Goal: Task Accomplishment & Management: Manage account settings

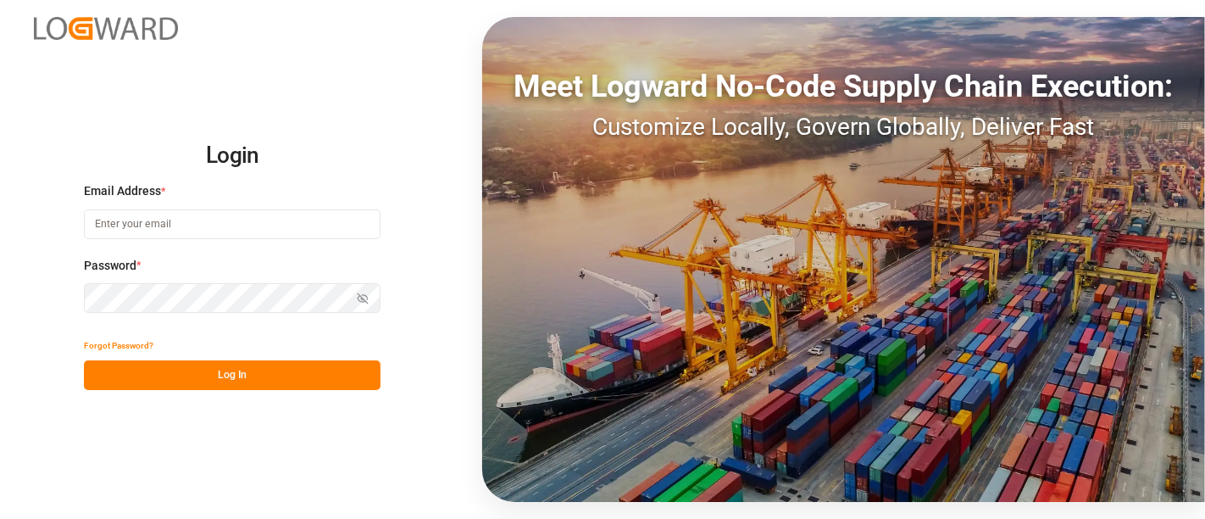
click at [225, 232] on input at bounding box center [232, 224] width 297 height 30
type input "[PERSON_NAME][EMAIL_ADDRESS][PERSON_NAME][DOMAIN_NAME]"
click at [232, 369] on button "Log In" at bounding box center [232, 375] width 297 height 30
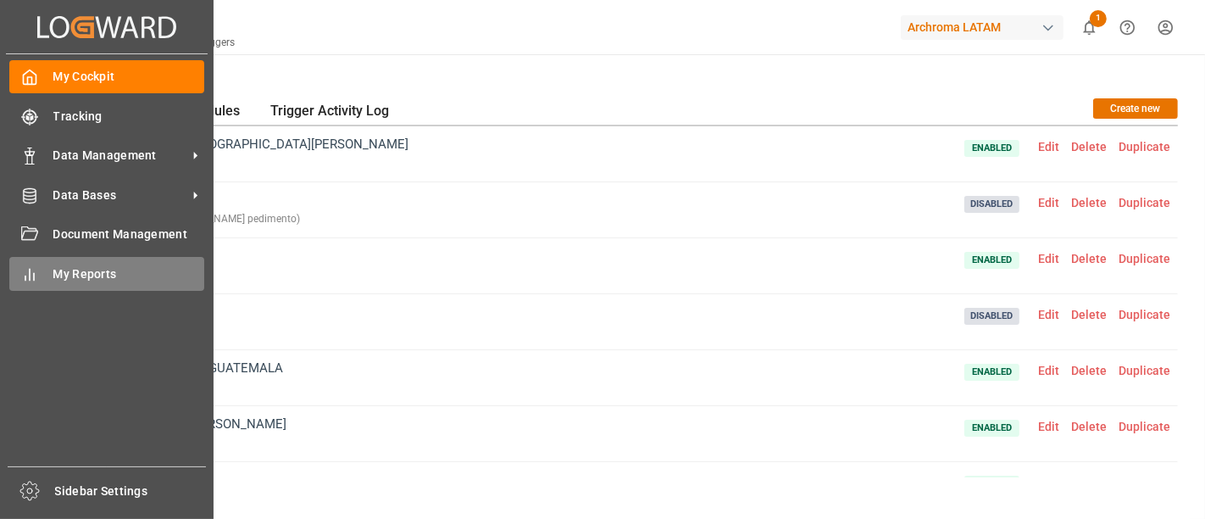
click at [83, 272] on span "My Reports" at bounding box center [129, 274] width 152 height 18
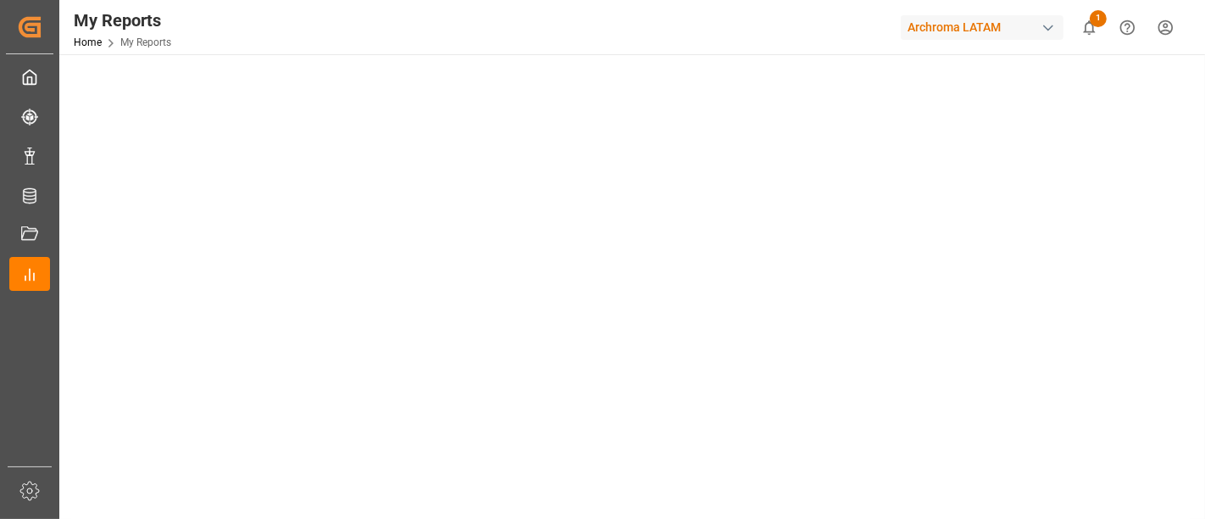
scroll to position [73, 0]
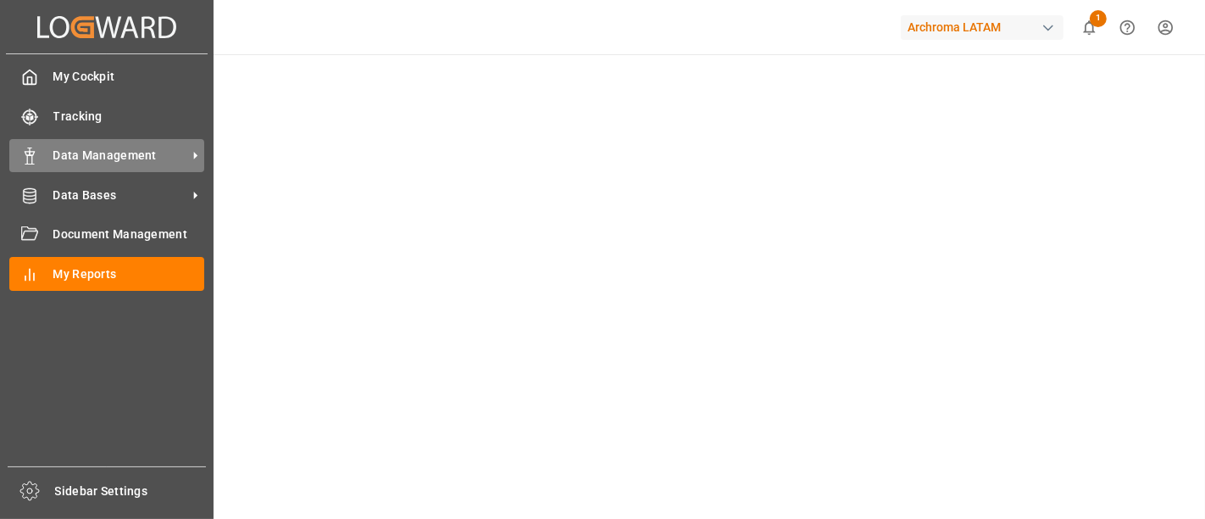
click at [120, 160] on span "Data Management" at bounding box center [120, 156] width 134 height 18
click at [105, 148] on span "Data Management" at bounding box center [120, 156] width 134 height 18
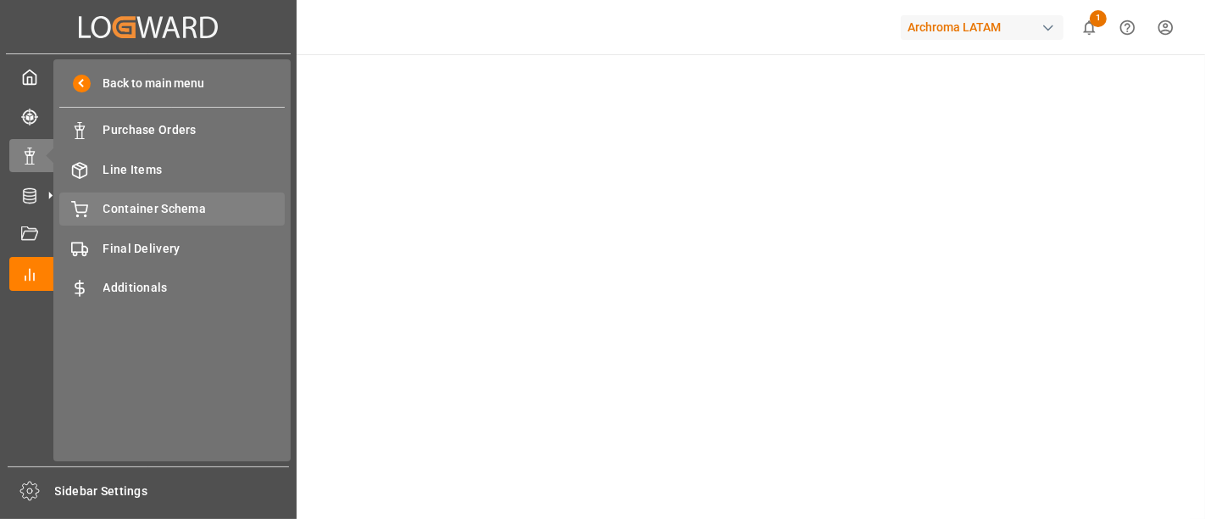
click at [210, 209] on span "Container Schema" at bounding box center [194, 209] width 182 height 18
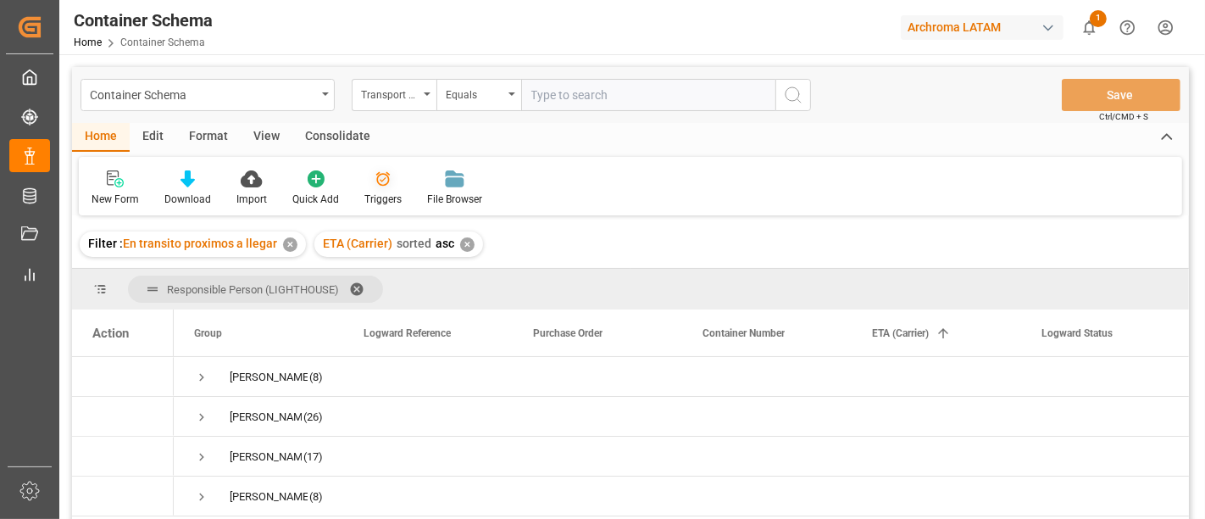
click at [375, 197] on div "Triggers" at bounding box center [382, 199] width 37 height 15
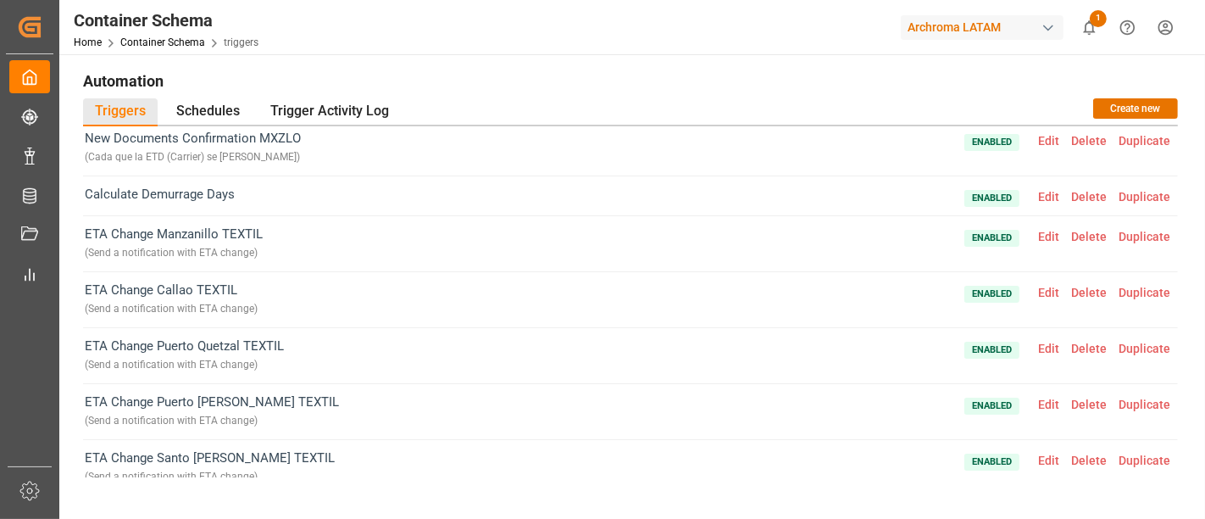
scroll to position [300, 0]
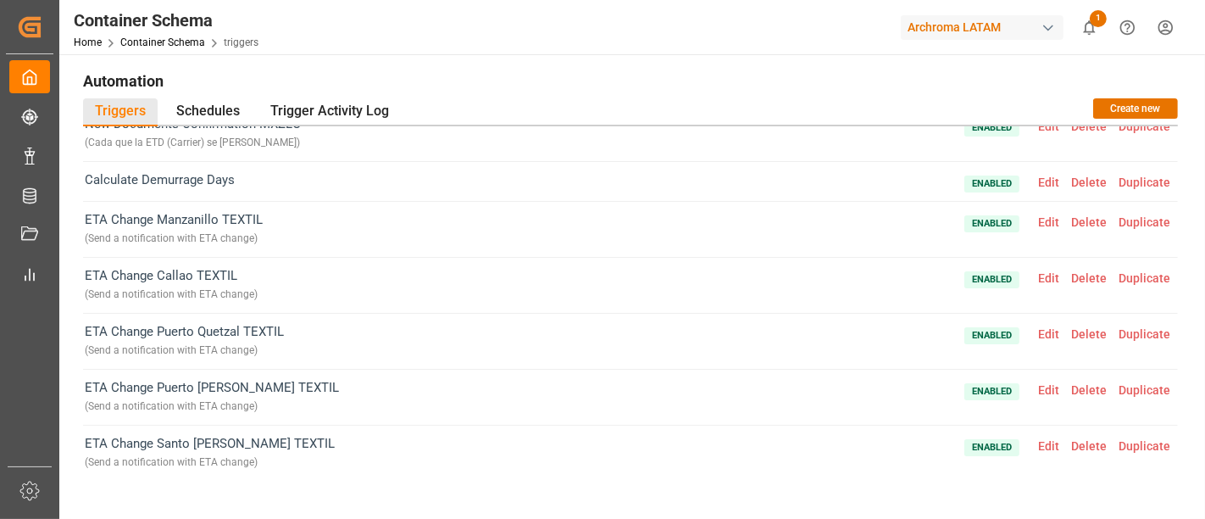
click at [1039, 221] on span "Edit" at bounding box center [1048, 222] width 33 height 14
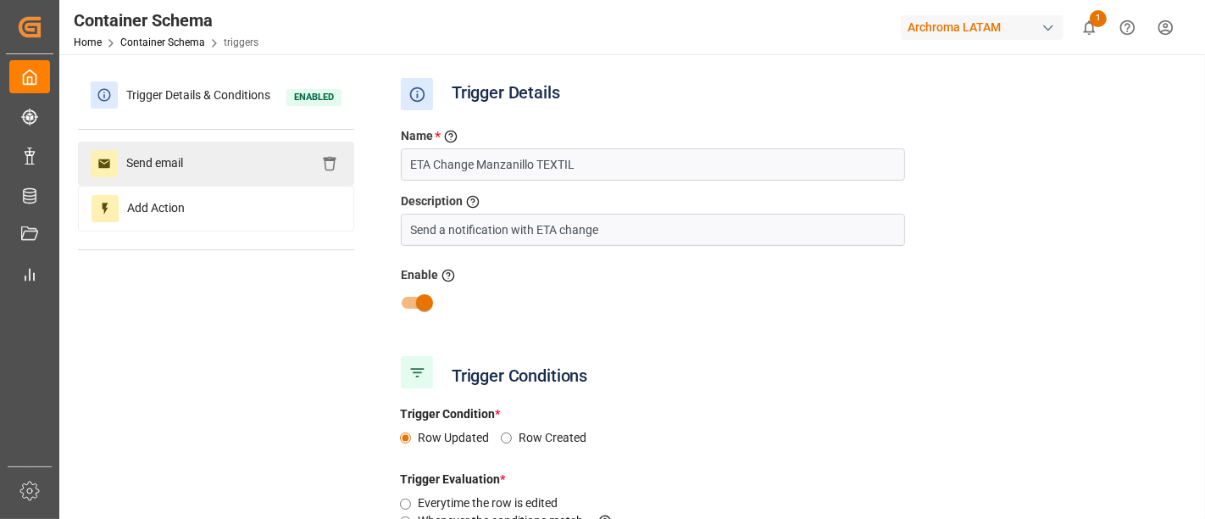
click at [247, 173] on div "Send email" at bounding box center [216, 164] width 276 height 44
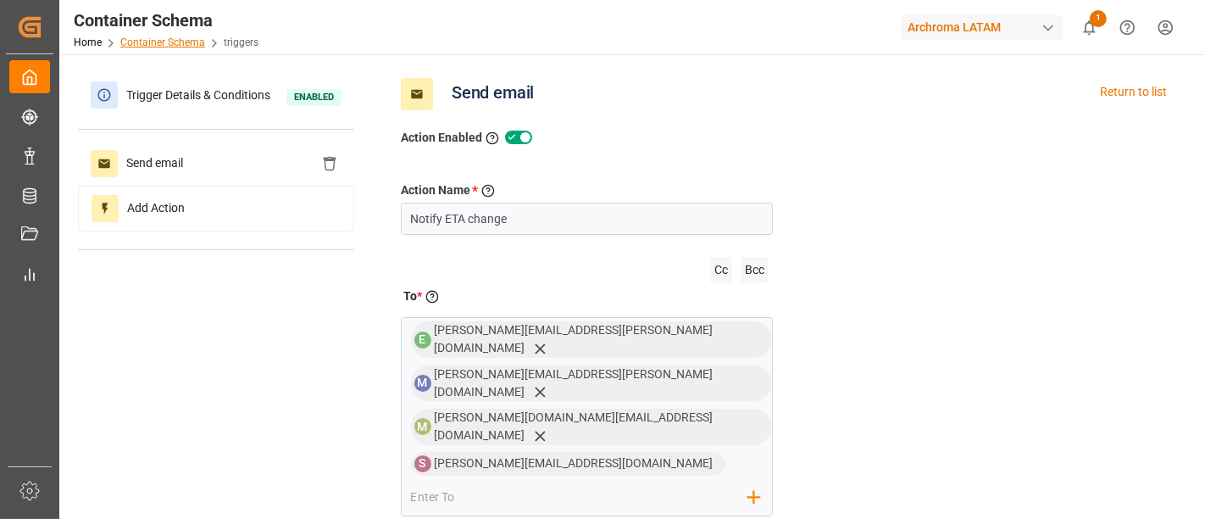
click at [157, 43] on link "Container Schema" at bounding box center [162, 42] width 85 height 12
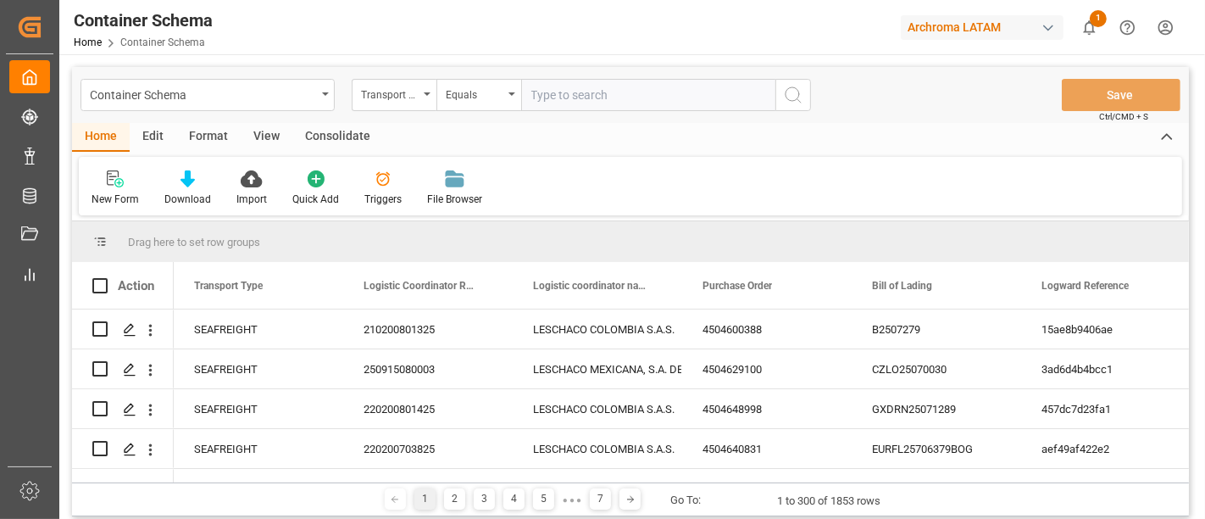
click at [152, 136] on div "Edit" at bounding box center [153, 137] width 47 height 29
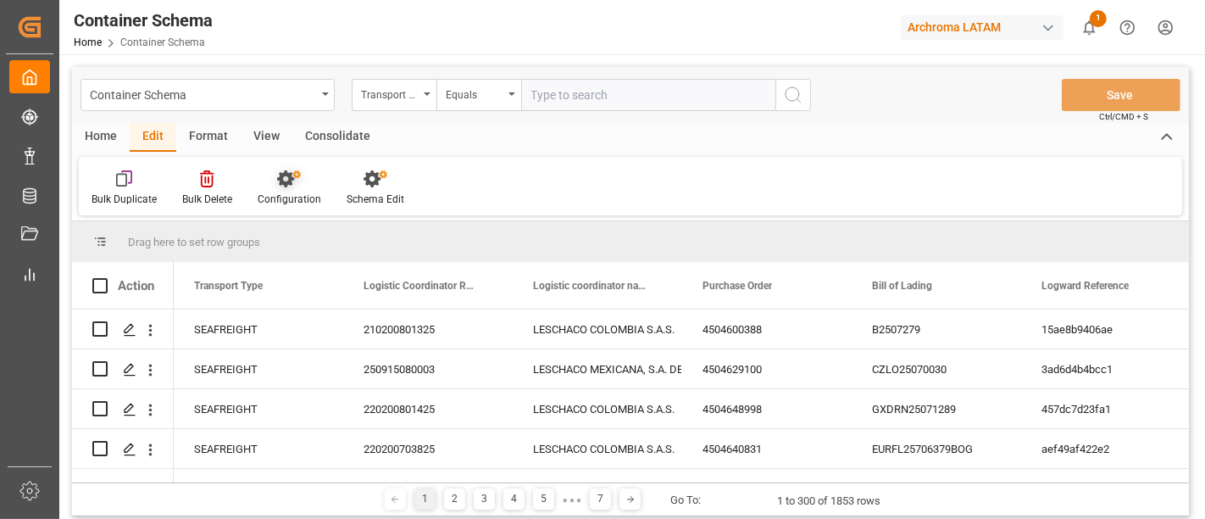
click at [306, 199] on div "Configuration" at bounding box center [290, 199] width 64 height 15
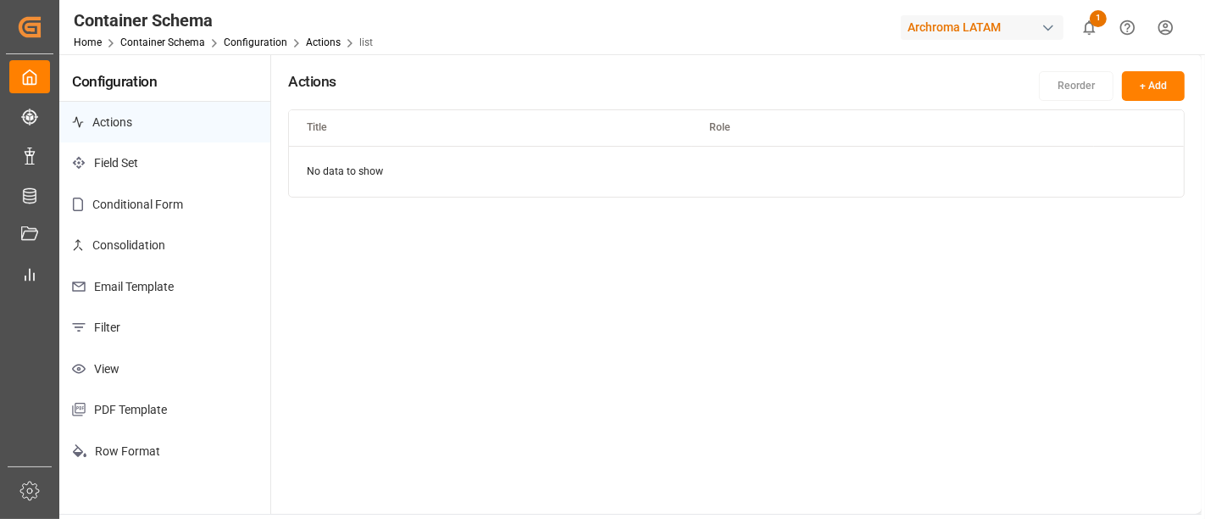
click at [167, 275] on p "Email Template" at bounding box center [164, 287] width 211 height 42
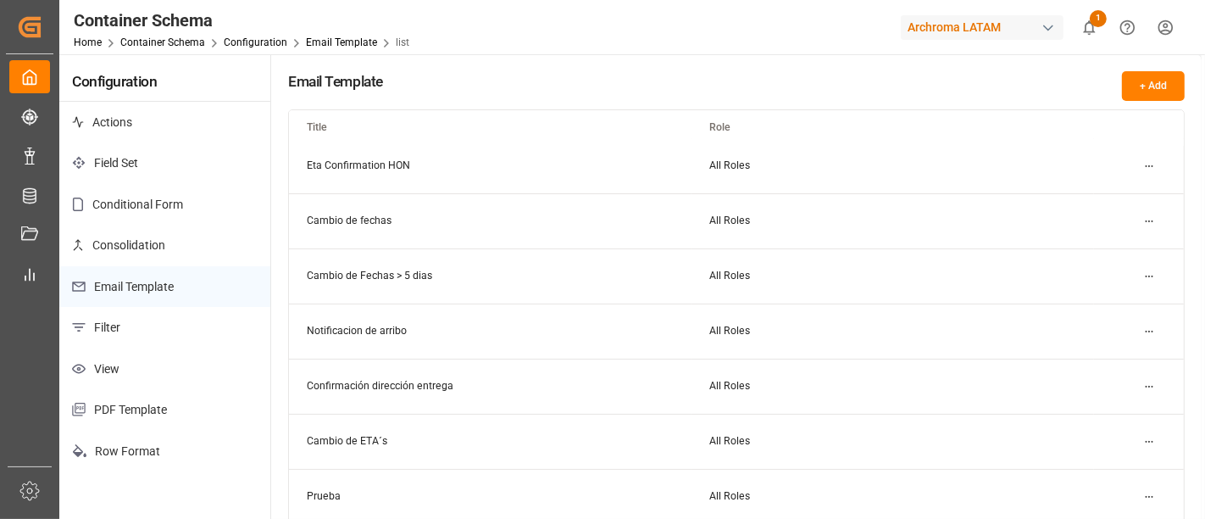
scroll to position [563, 0]
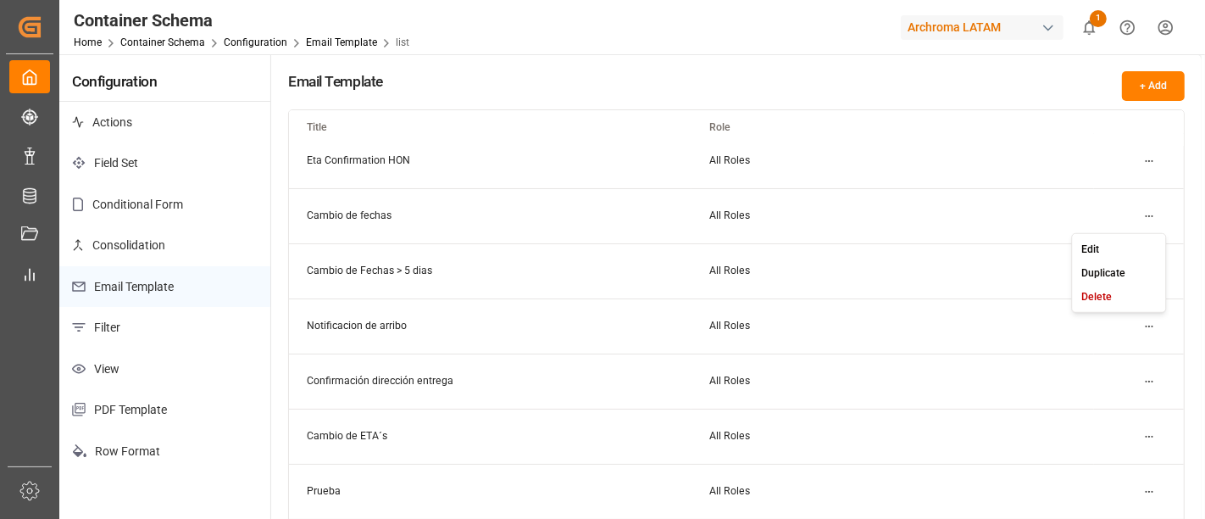
click at [1153, 212] on html "Created by potrace 1.15, written by [PERSON_NAME] [DATE]-[DATE] Created by potr…" at bounding box center [602, 259] width 1205 height 519
click at [1109, 247] on div "Edit" at bounding box center [1118, 248] width 87 height 24
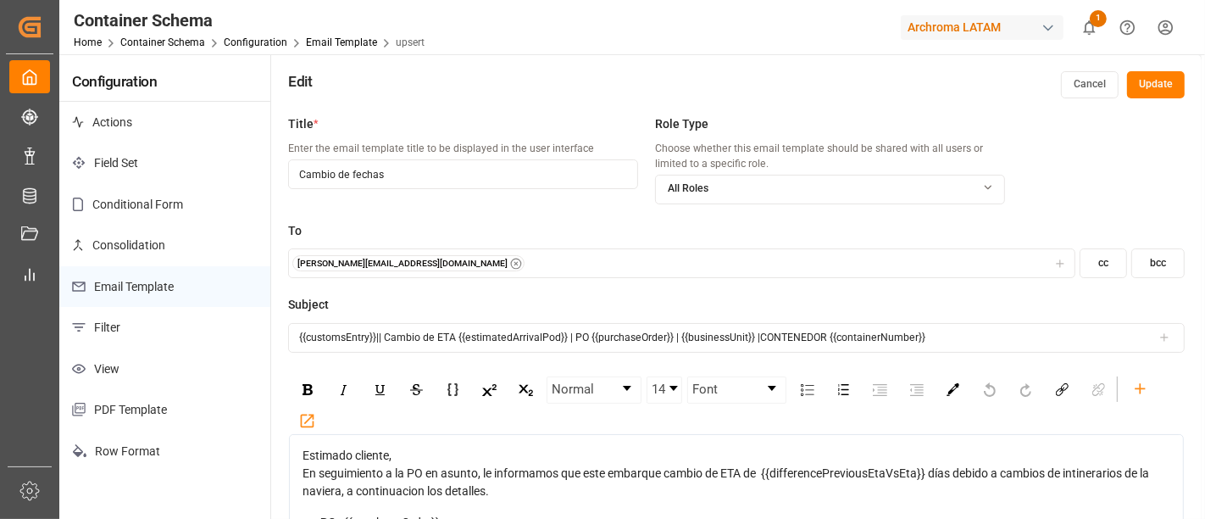
click at [1091, 83] on button "Cancel" at bounding box center [1090, 84] width 58 height 27
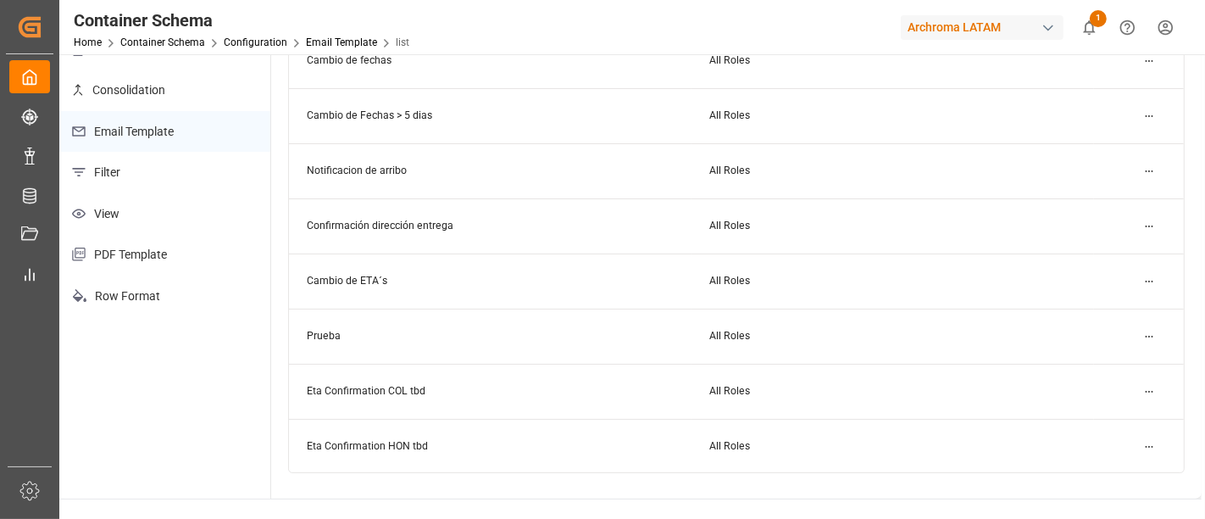
scroll to position [156, 0]
click at [1147, 279] on html "Created by potrace 1.15, written by [PERSON_NAME] [DATE]-[DATE] Created by potr…" at bounding box center [602, 259] width 1205 height 519
click at [1098, 310] on small "Edit" at bounding box center [1090, 313] width 18 height 10
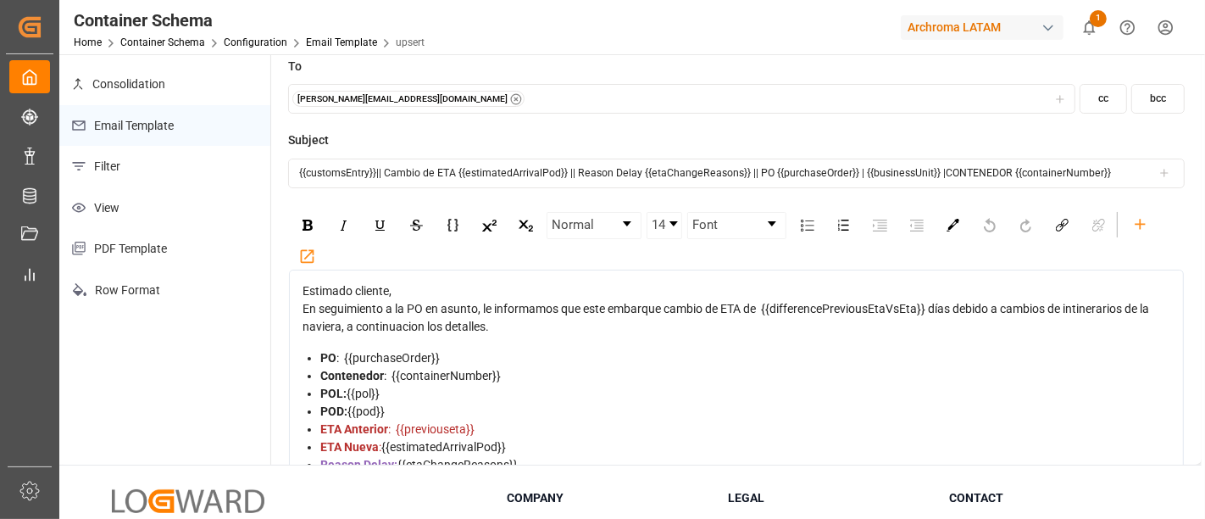
scroll to position [1, 0]
click at [189, 42] on link "Container Schema" at bounding box center [162, 42] width 85 height 12
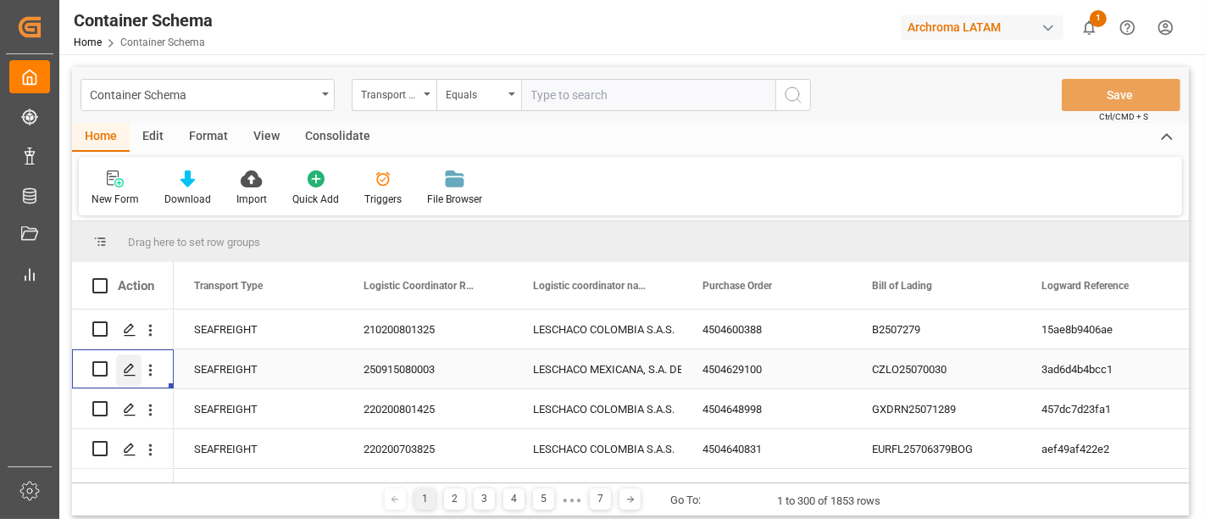
click at [130, 368] on polygon "Press SPACE to select this row." at bounding box center [129, 368] width 8 height 8
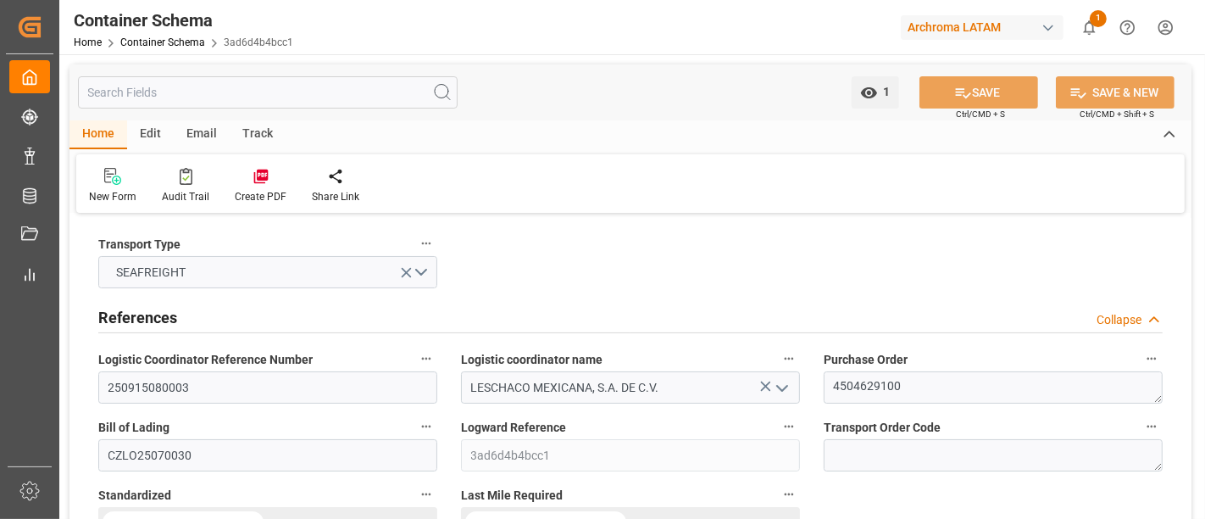
type input "0"
type input "7"
type input "1"
type input "20"
type input "3000"
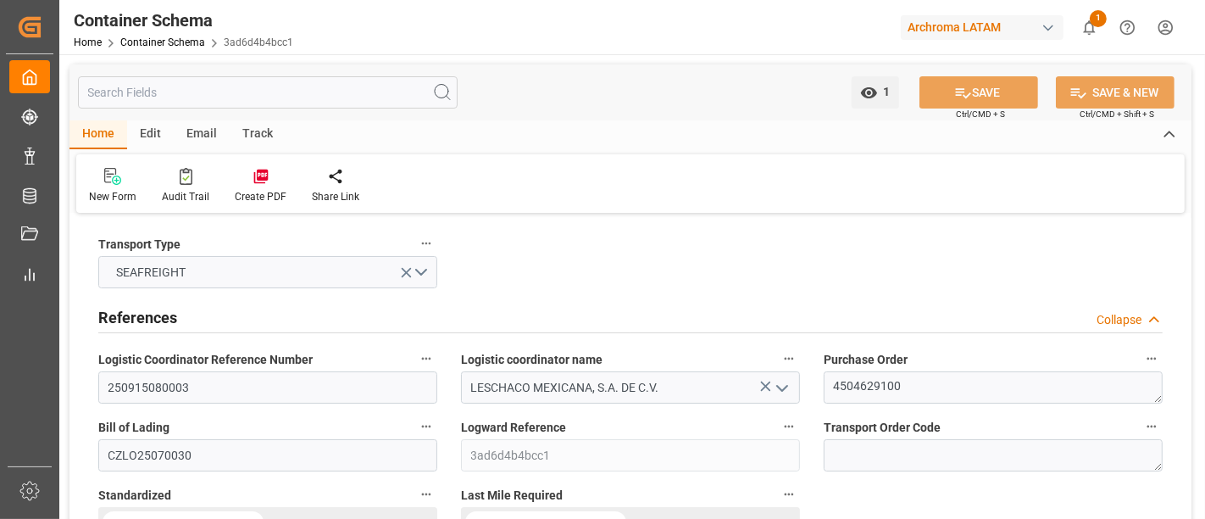
type input "3144"
type input "Sinokor"
type input "THBKK"
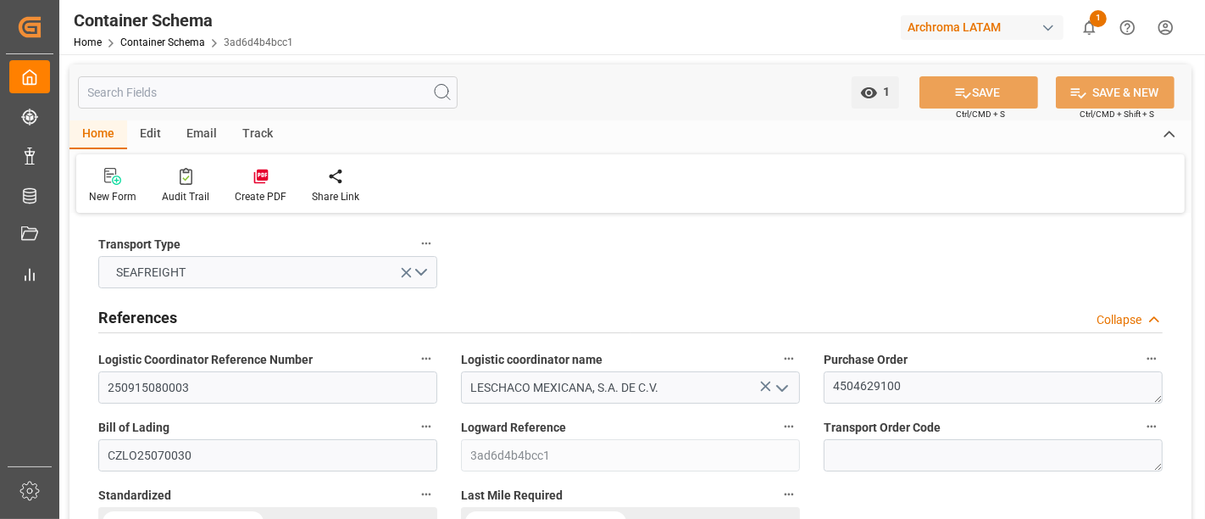
type input "MXZLO"
type input "9940760"
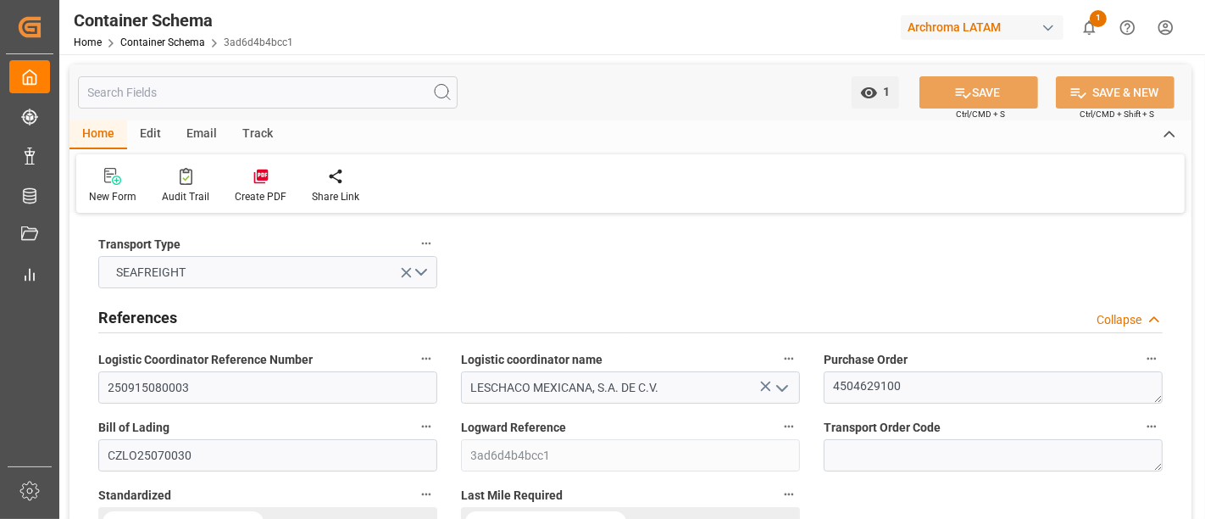
type input "9940760"
type input "15-07-2025 08:00"
type input "14-07-2025"
type input "15-07-2025"
type input "21-08-2025"
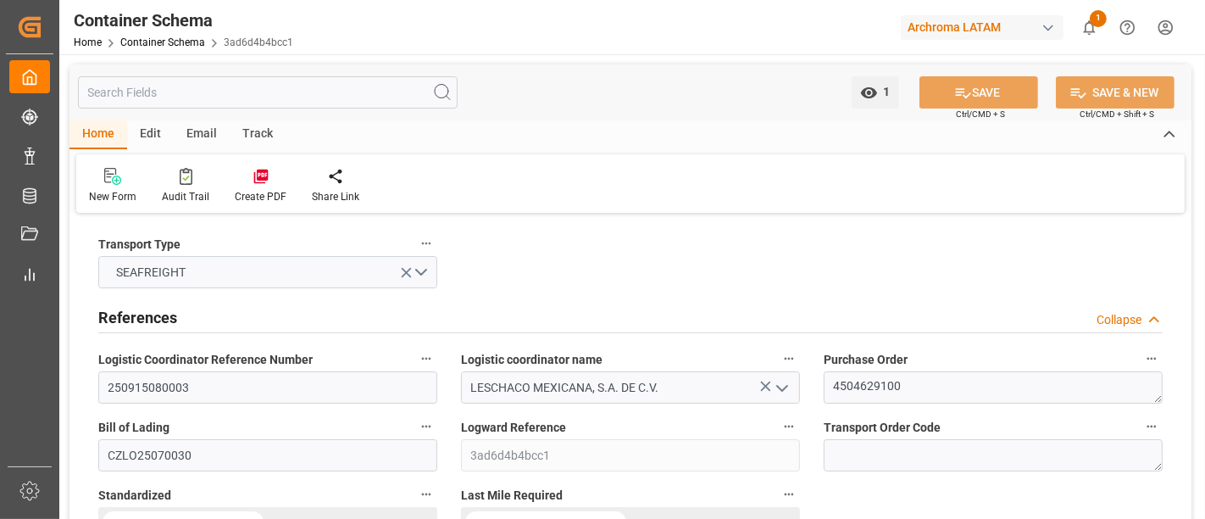
type input "10-07-2025 00:00"
type input "30-08-2025 00:00"
type input "21-08-2025 00:00"
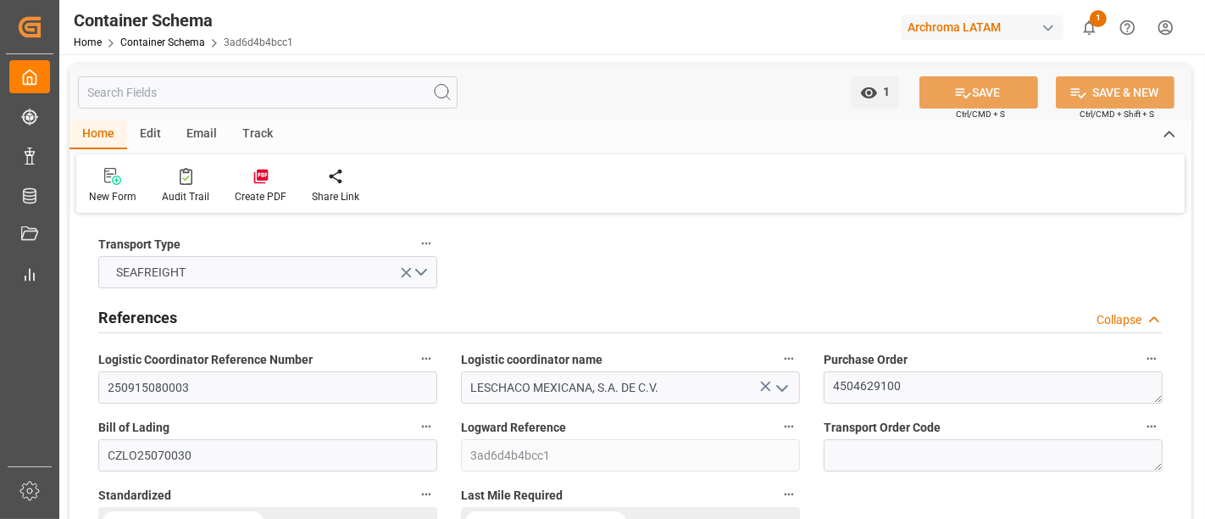
type input "21-08-2025 00:00"
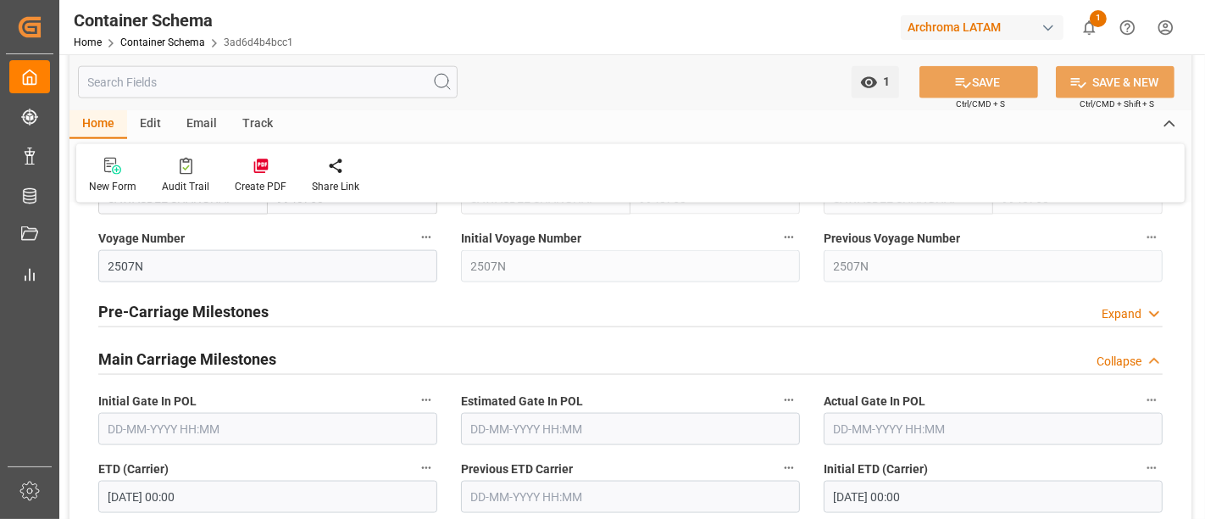
scroll to position [1884, 0]
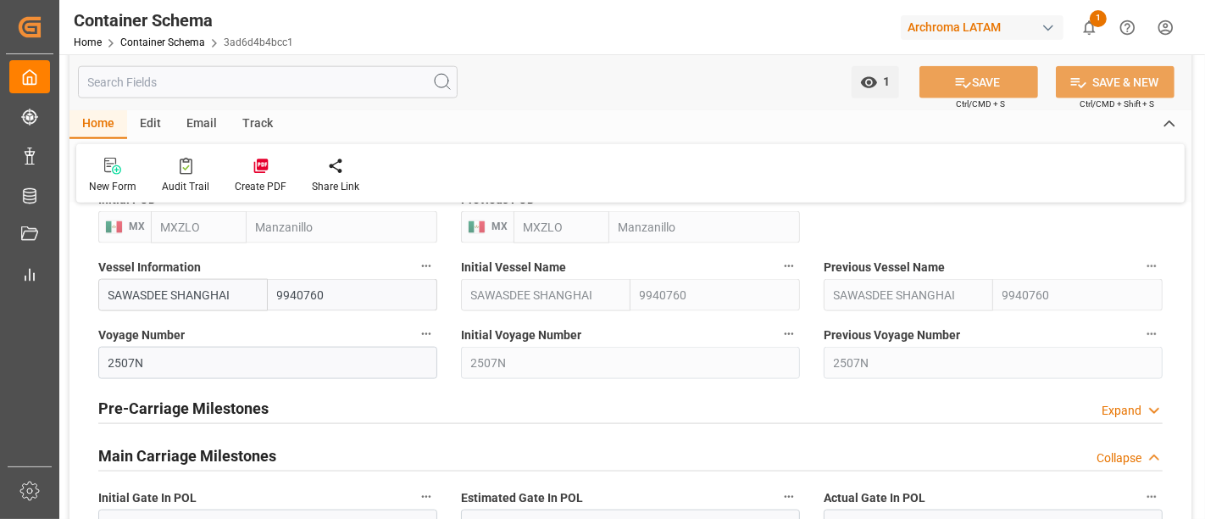
click at [747, 410] on div "Pre-Carriage Milestones Expand" at bounding box center [630, 407] width 1064 height 32
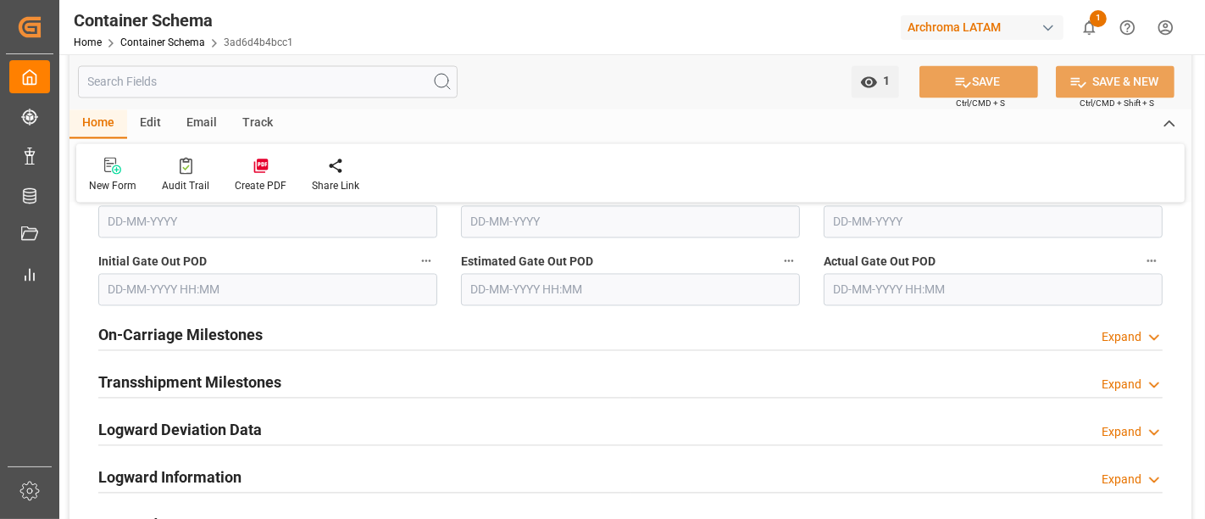
scroll to position [2731, 0]
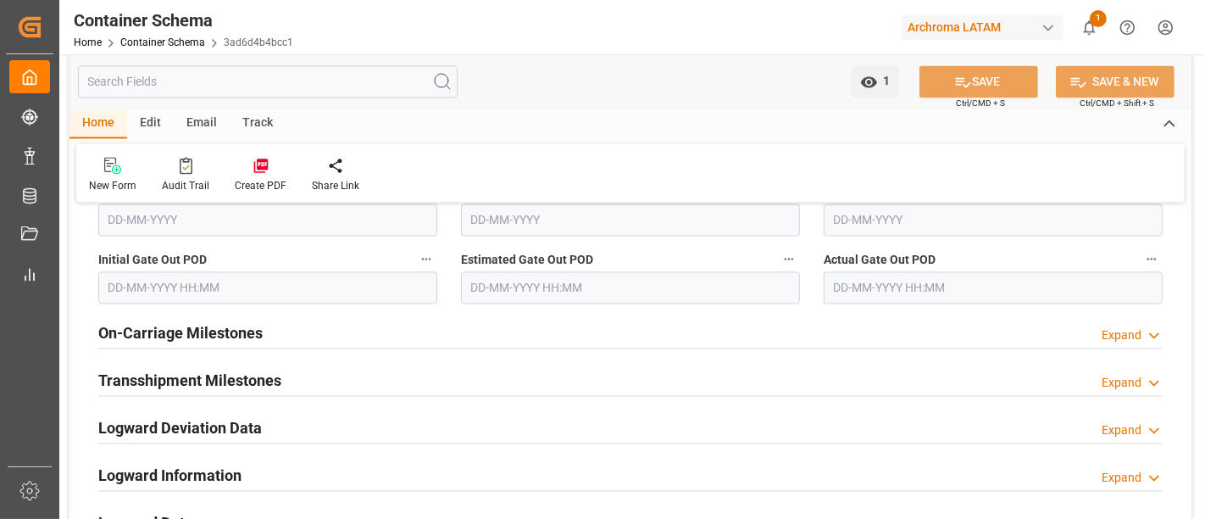
click at [750, 328] on div "On-Carriage Milestones Expand" at bounding box center [630, 332] width 1064 height 32
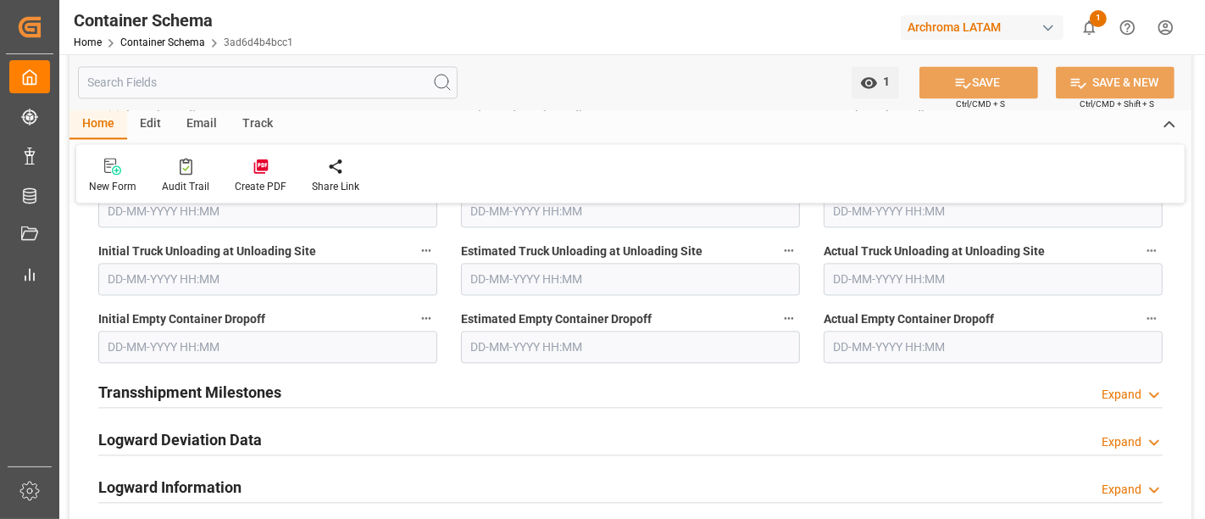
scroll to position [3060, 0]
click at [162, 41] on link "Container Schema" at bounding box center [162, 42] width 85 height 12
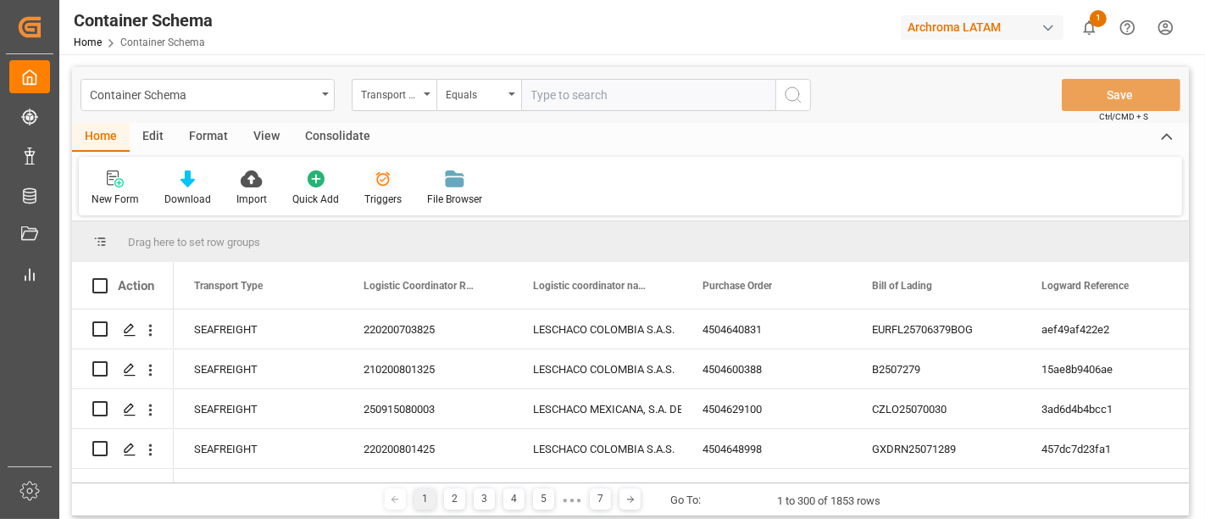
click at [375, 186] on icon at bounding box center [383, 178] width 17 height 17
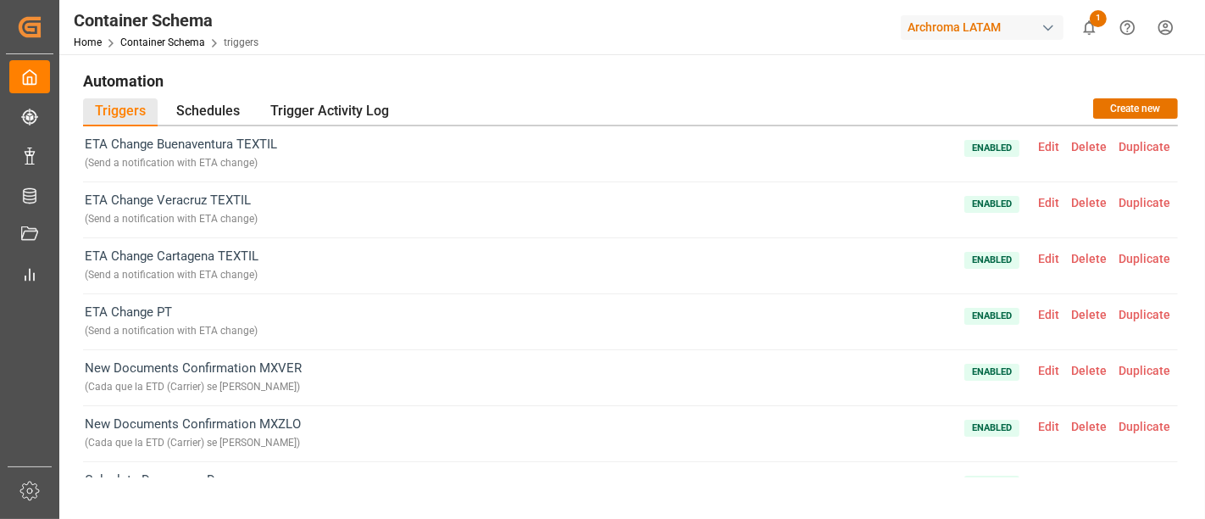
scroll to position [300, 0]
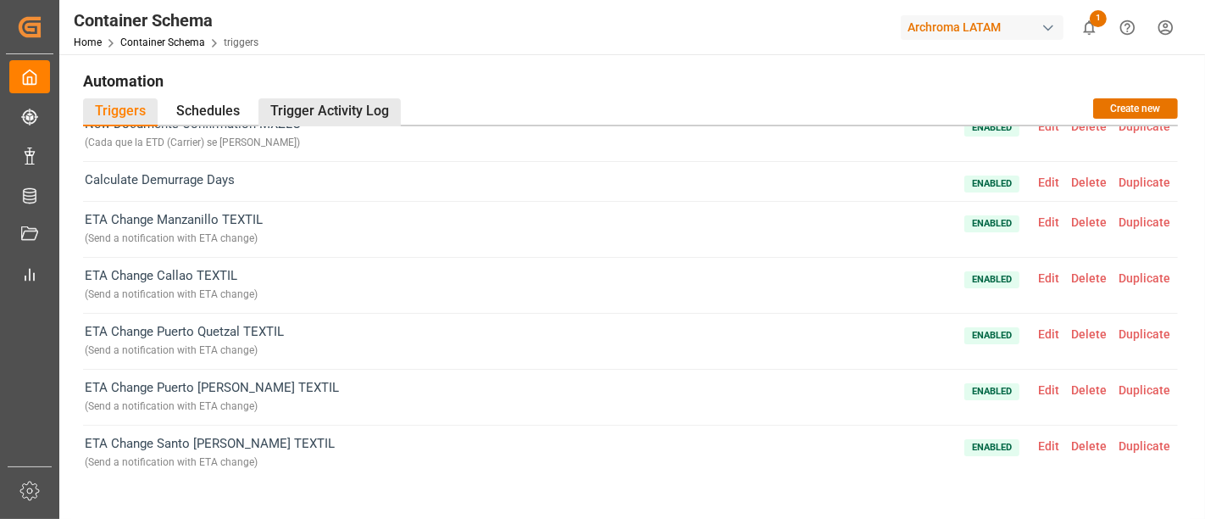
click at [289, 113] on div "Trigger Activity Log" at bounding box center [329, 112] width 142 height 28
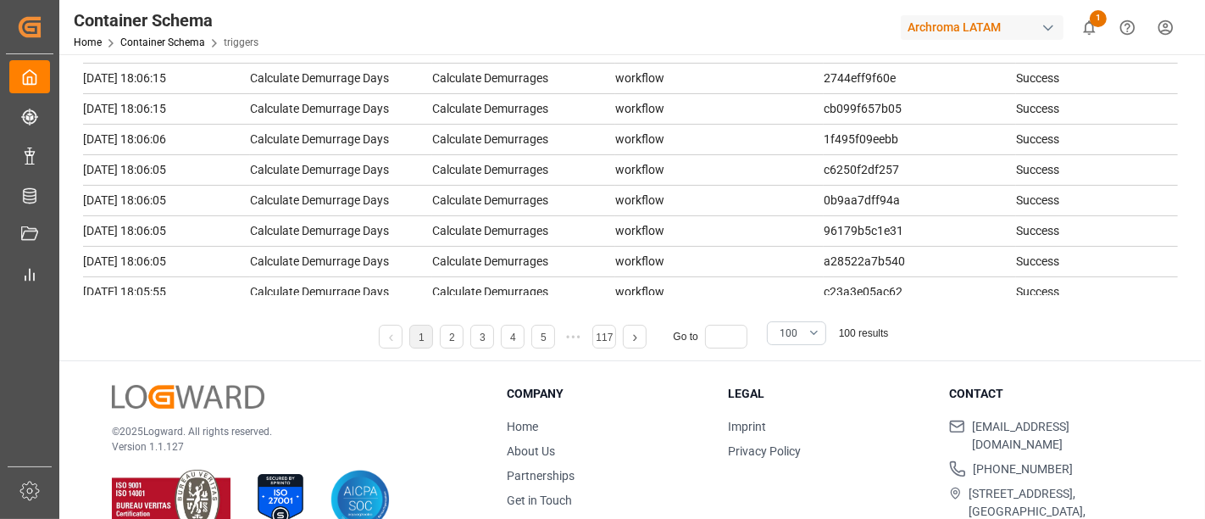
scroll to position [261, 0]
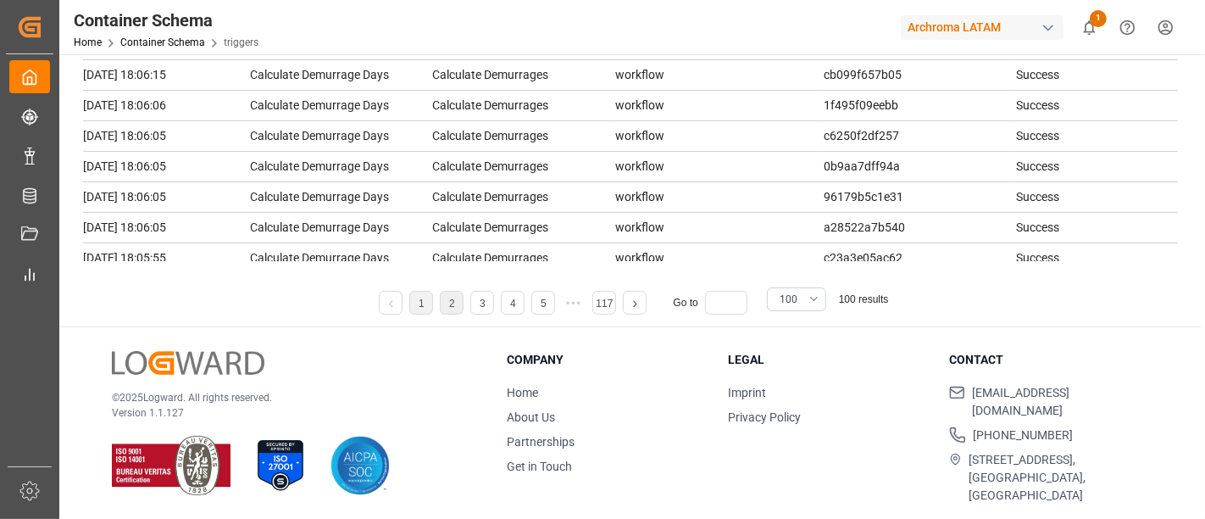
click at [456, 301] on li "2" at bounding box center [452, 303] width 24 height 24
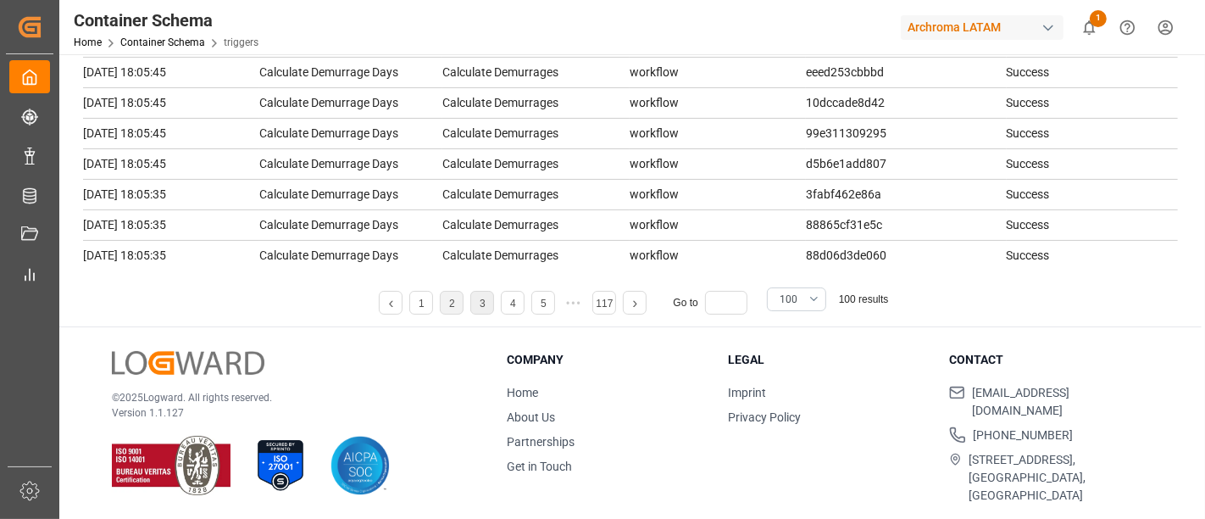
click at [476, 311] on li "3" at bounding box center [482, 303] width 24 height 24
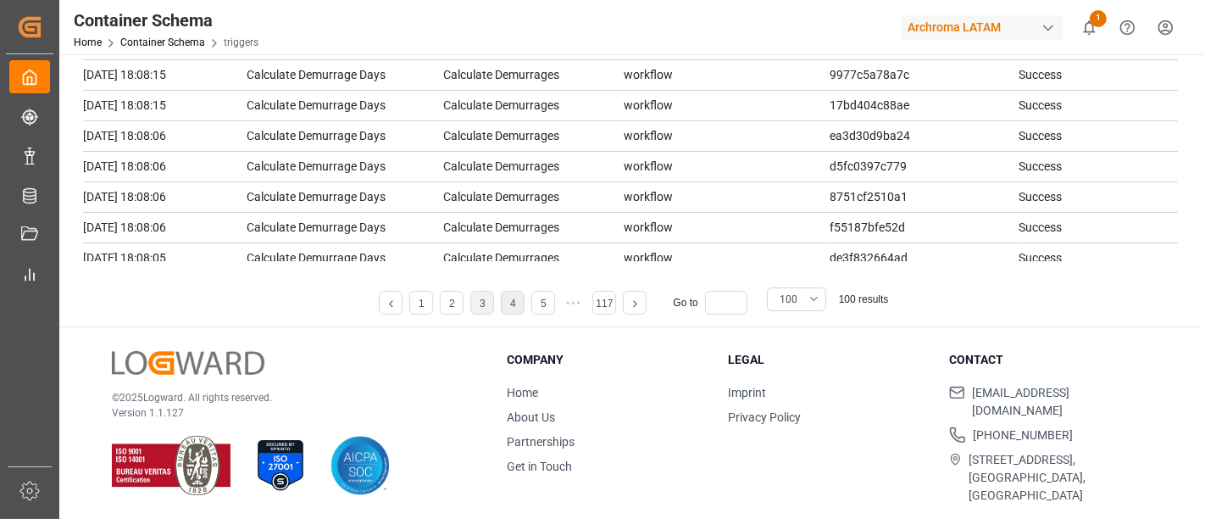
click at [513, 302] on link "4" at bounding box center [513, 303] width 6 height 12
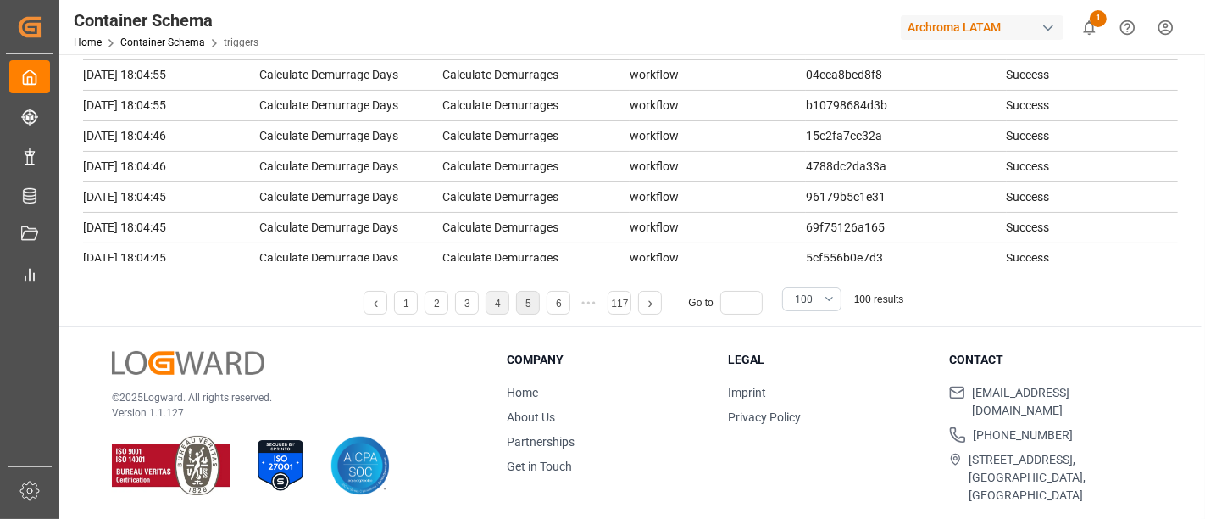
click at [528, 303] on link "5" at bounding box center [528, 303] width 6 height 12
click at [547, 301] on li "6" at bounding box center [543, 303] width 24 height 24
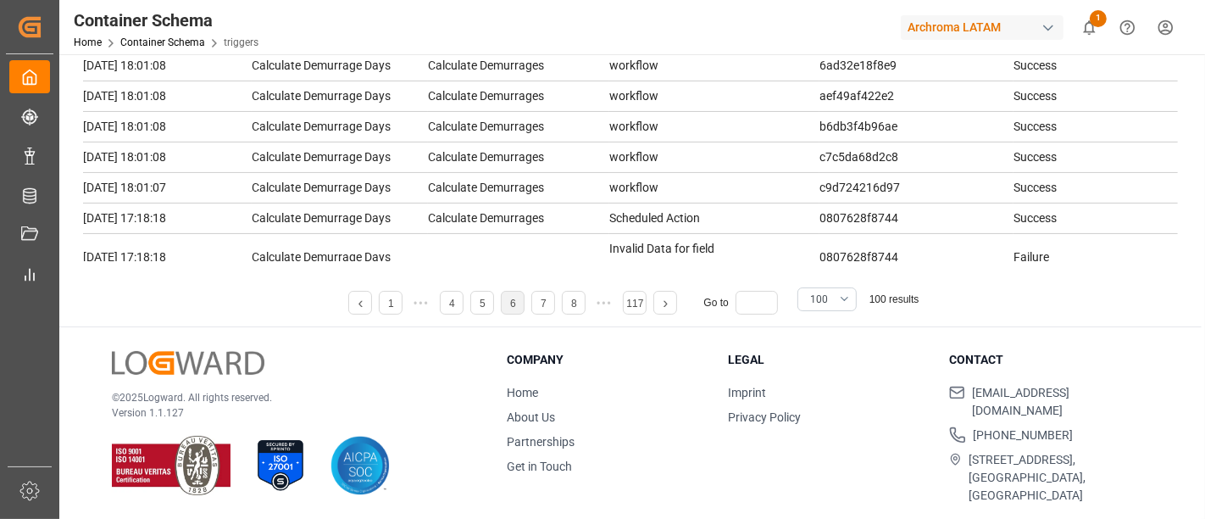
scroll to position [0, 0]
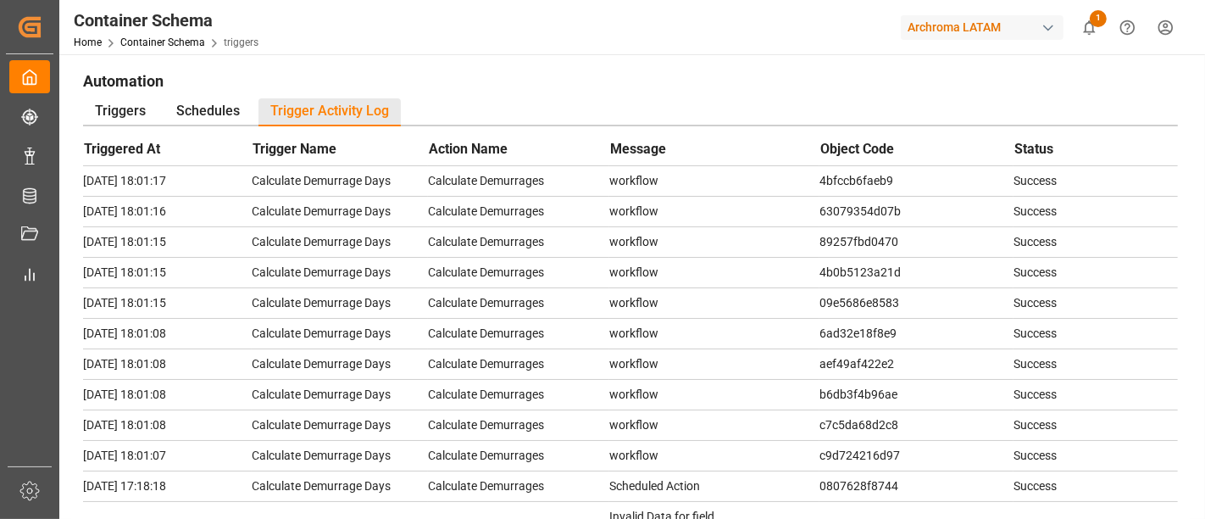
click at [585, 159] on th "Action Name" at bounding box center [518, 152] width 180 height 28
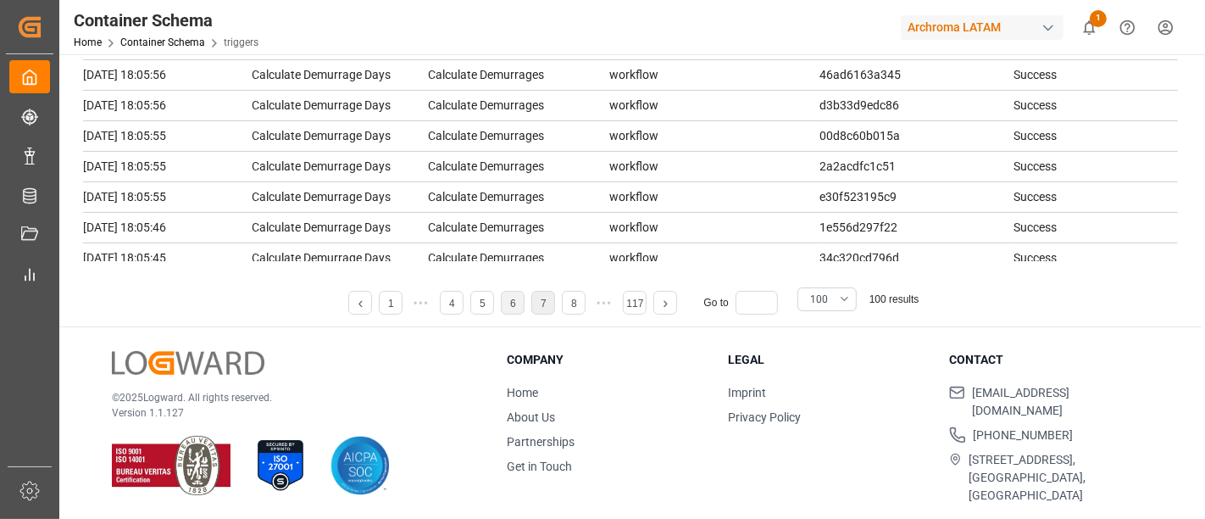
click at [547, 308] on li "7" at bounding box center [543, 303] width 24 height 24
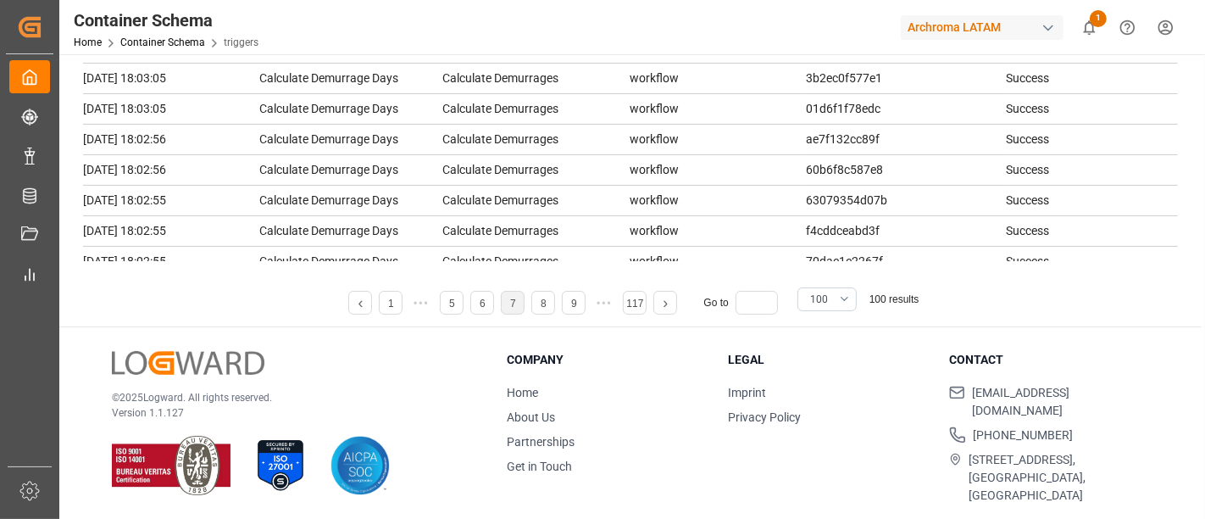
click at [1002, 19] on div "Archroma LATAM" at bounding box center [982, 27] width 163 height 25
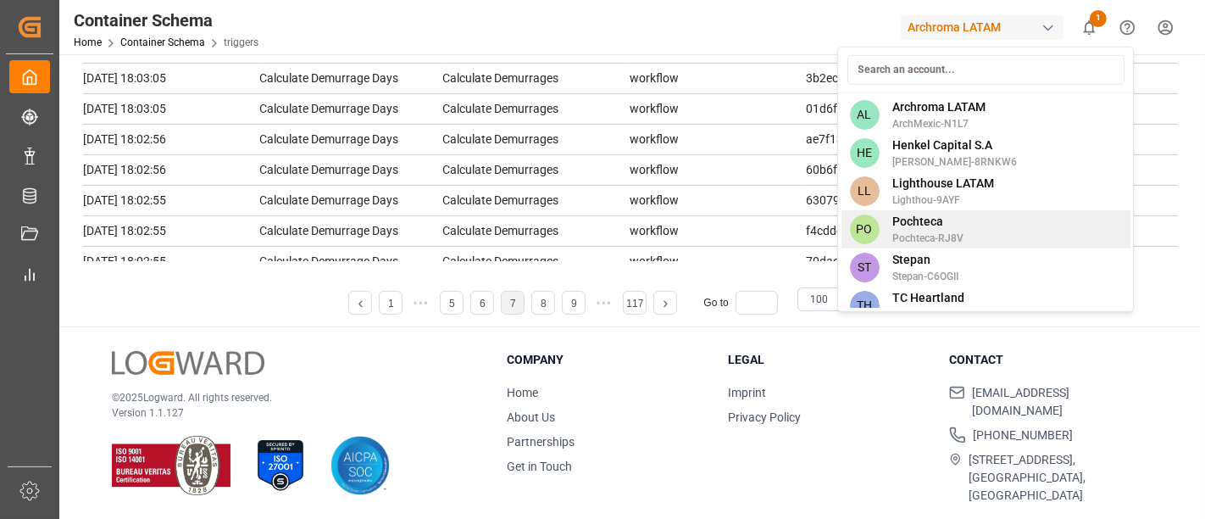
click at [938, 219] on span "Pochteca" at bounding box center [928, 222] width 71 height 18
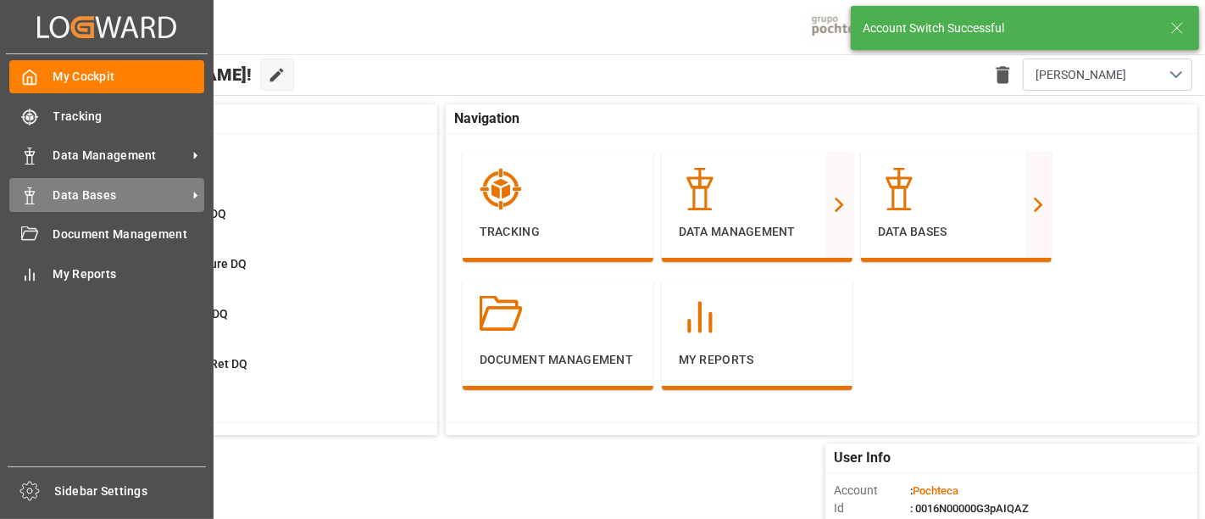
click at [107, 192] on span "Data Bases" at bounding box center [120, 195] width 134 height 18
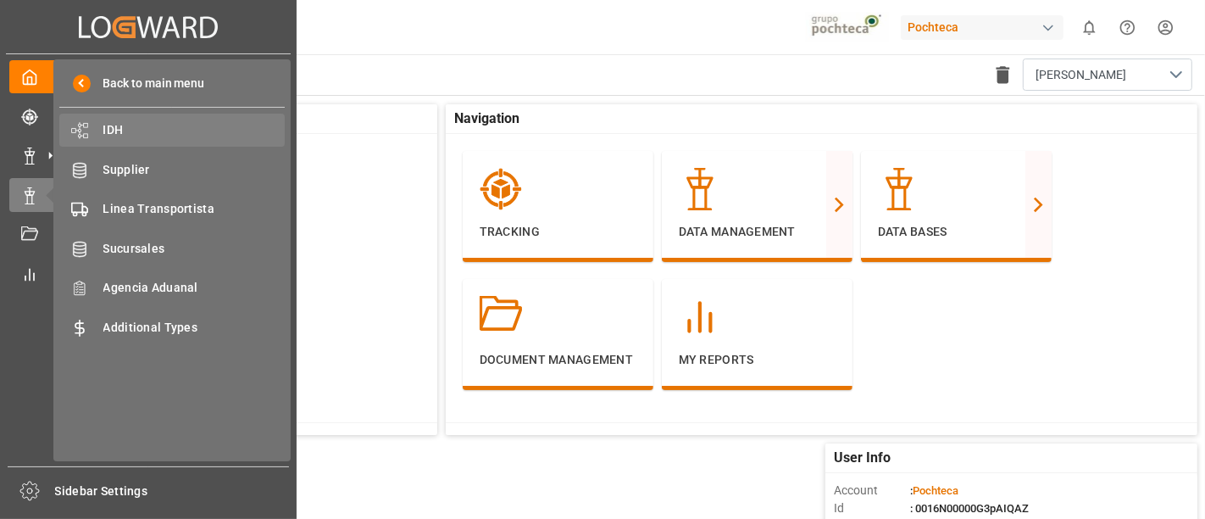
click at [186, 130] on span "IDH" at bounding box center [194, 130] width 182 height 18
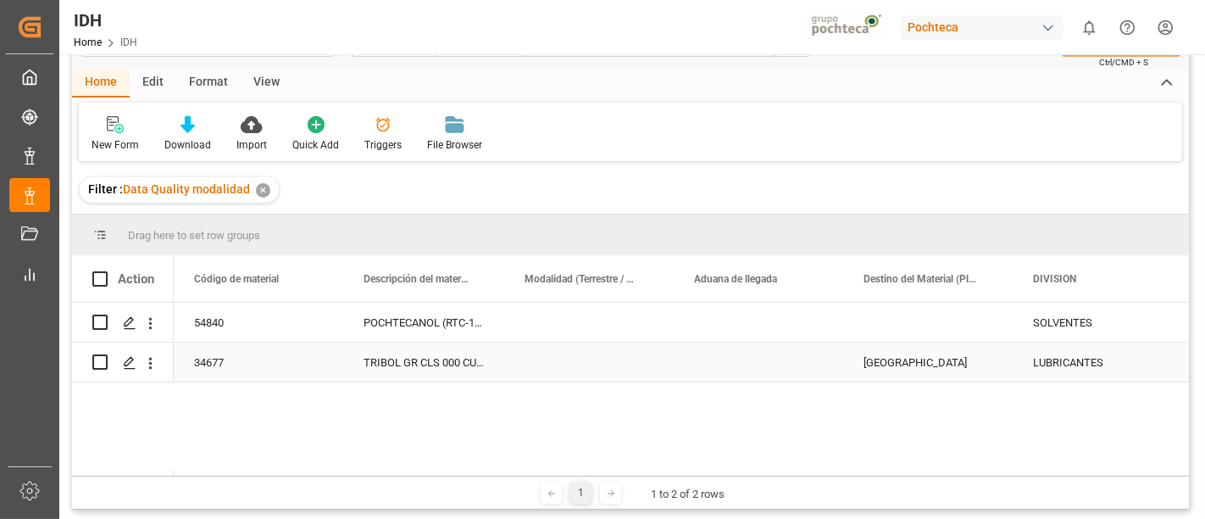
scroll to position [55, 0]
click at [132, 319] on icon "Press SPACE to select this row." at bounding box center [130, 322] width 14 height 14
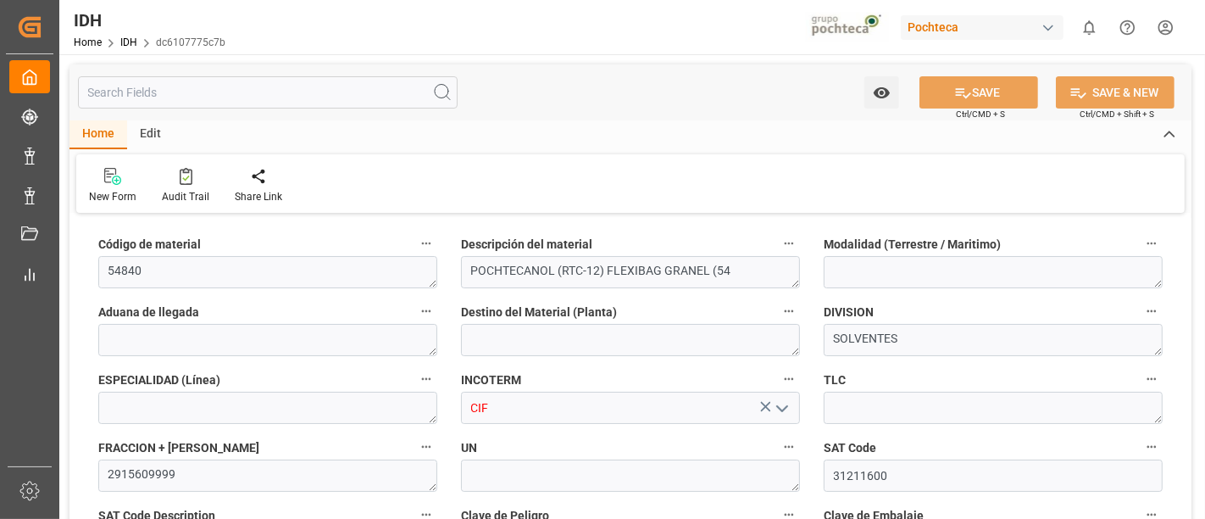
type input "21-08-2025 22:31"
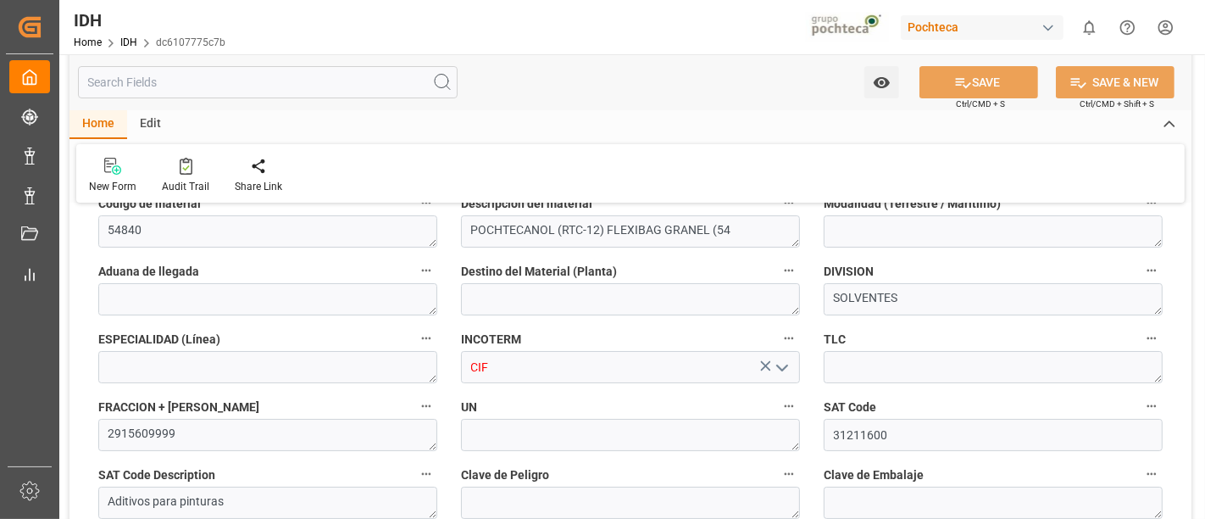
scroll to position [42, 0]
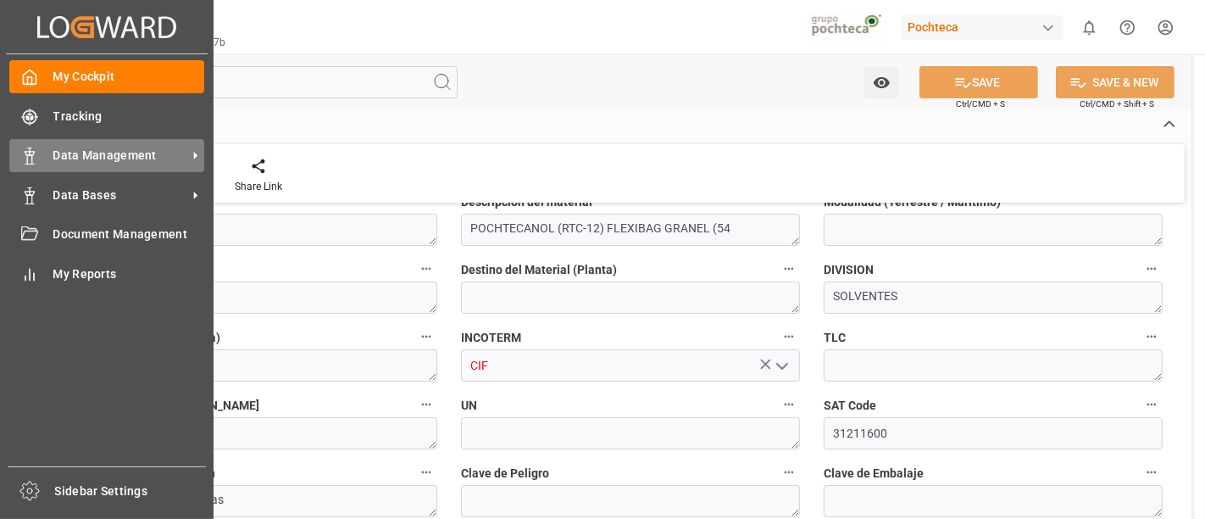
click at [109, 153] on span "Data Management" at bounding box center [120, 156] width 134 height 18
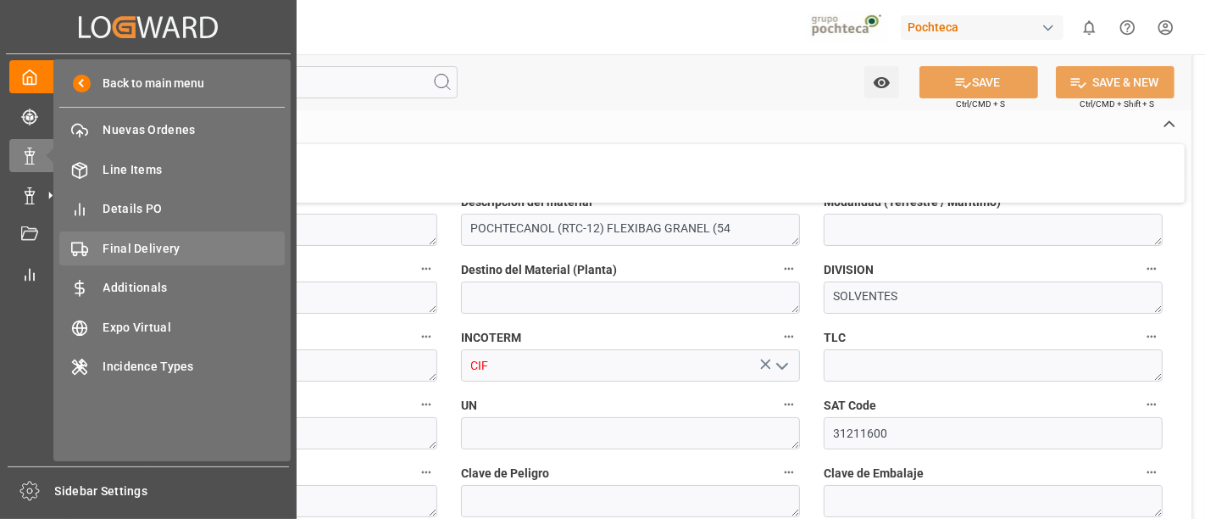
click at [151, 251] on span "Final Delivery" at bounding box center [194, 249] width 182 height 18
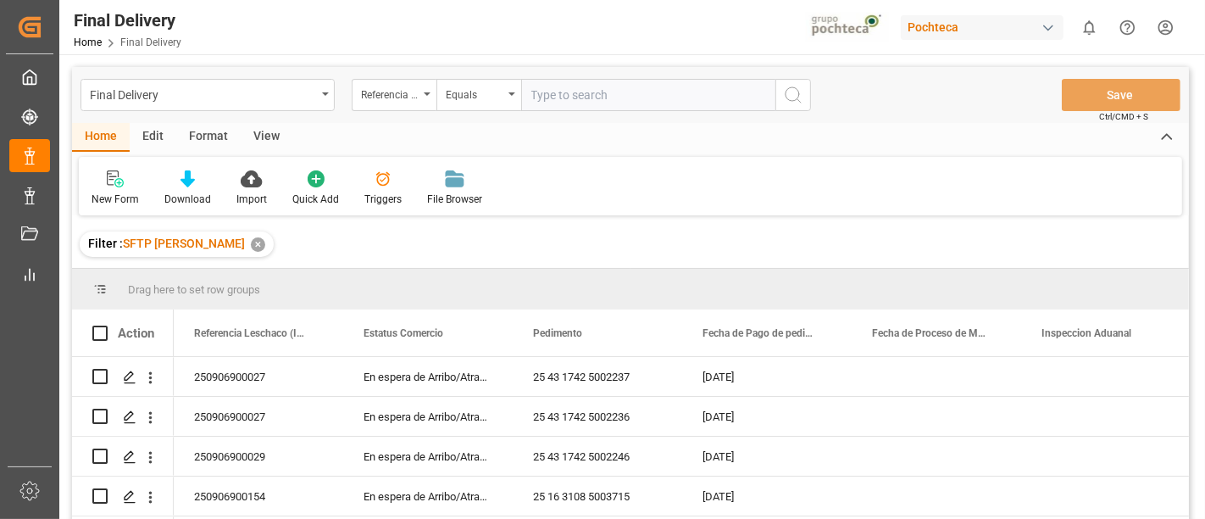
click at [253, 243] on div "✕" at bounding box center [258, 244] width 14 height 14
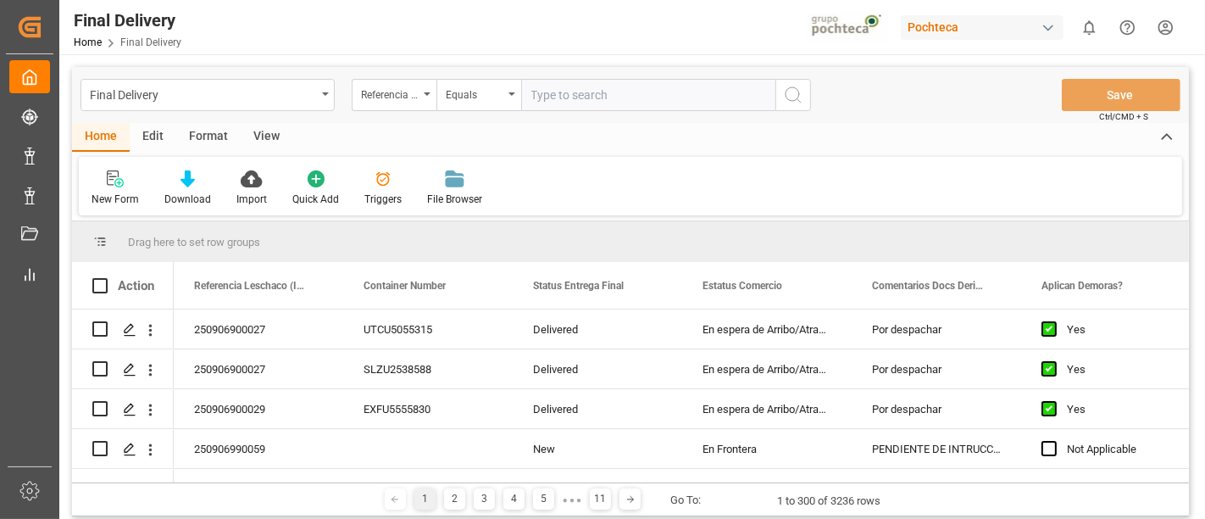
click at [334, 135] on div "Home Edit Format View" at bounding box center [630, 137] width 1117 height 29
click at [381, 192] on div "Triggers" at bounding box center [382, 199] width 37 height 15
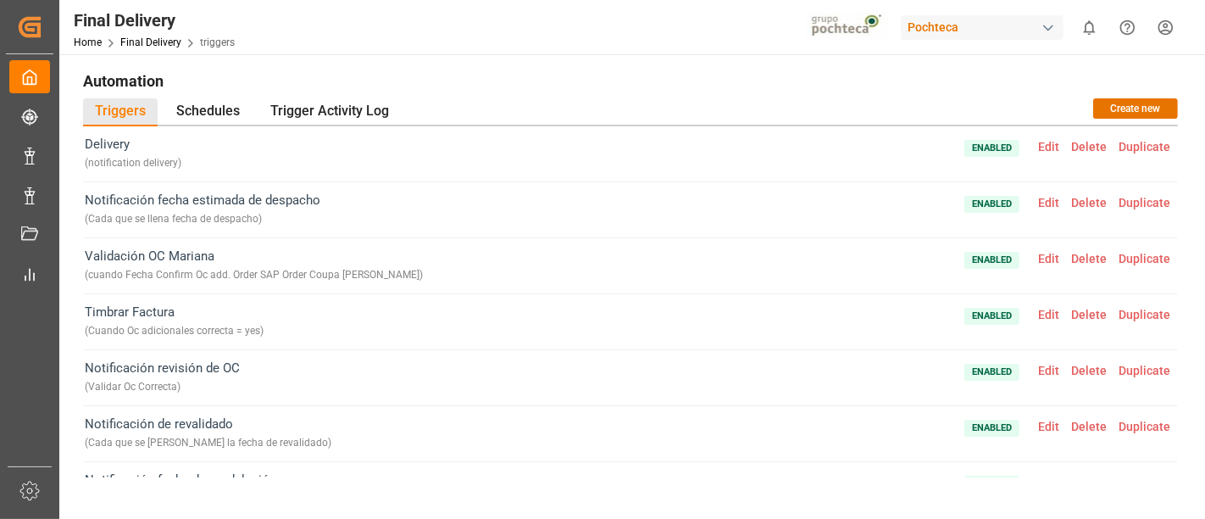
click at [1032, 144] on span "Edit" at bounding box center [1048, 147] width 33 height 14
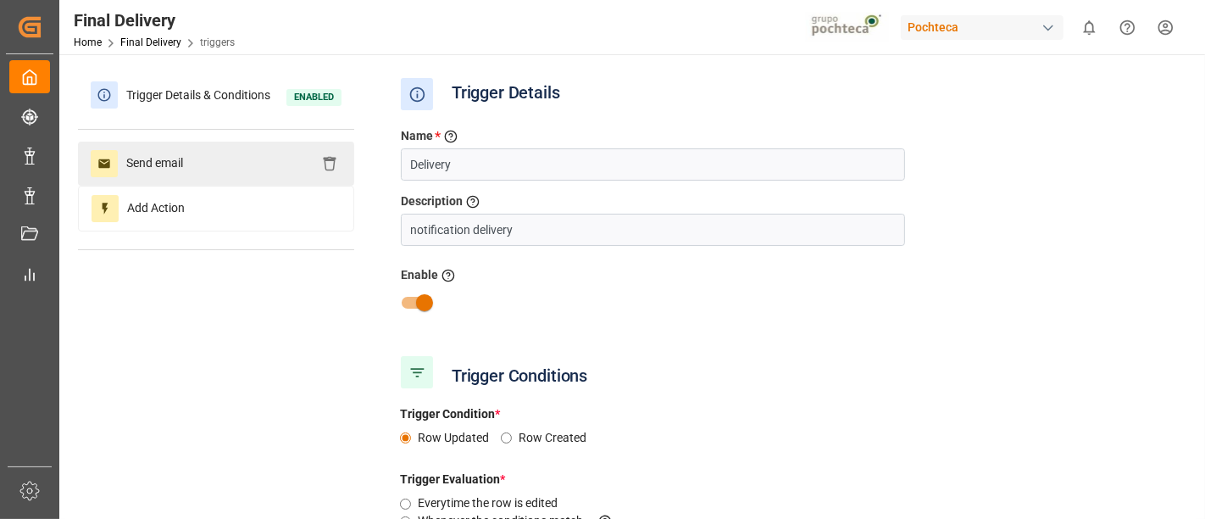
click at [214, 163] on div "Send email" at bounding box center [216, 164] width 276 height 44
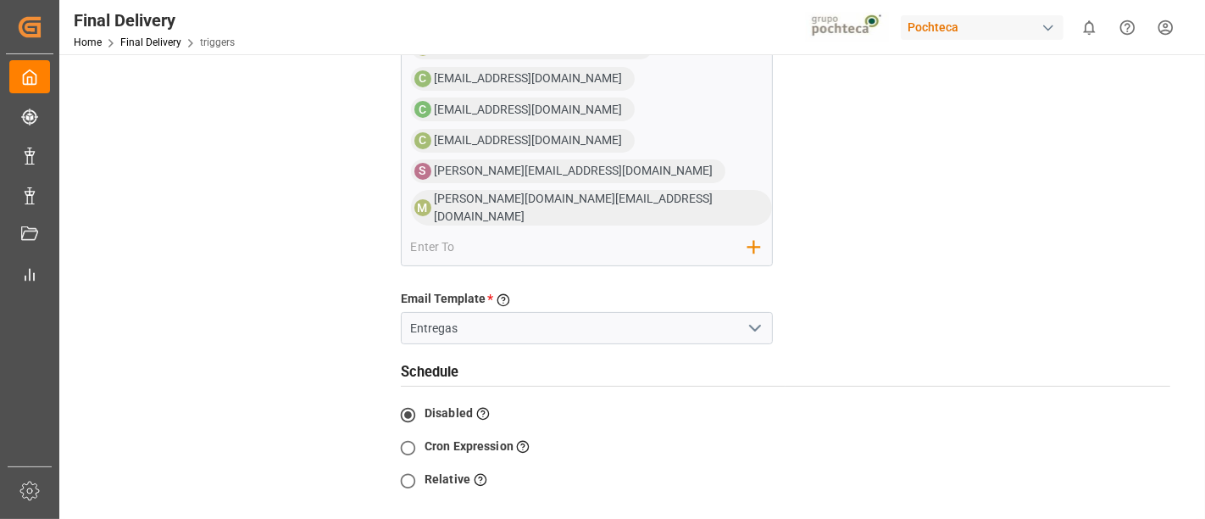
scroll to position [551, 0]
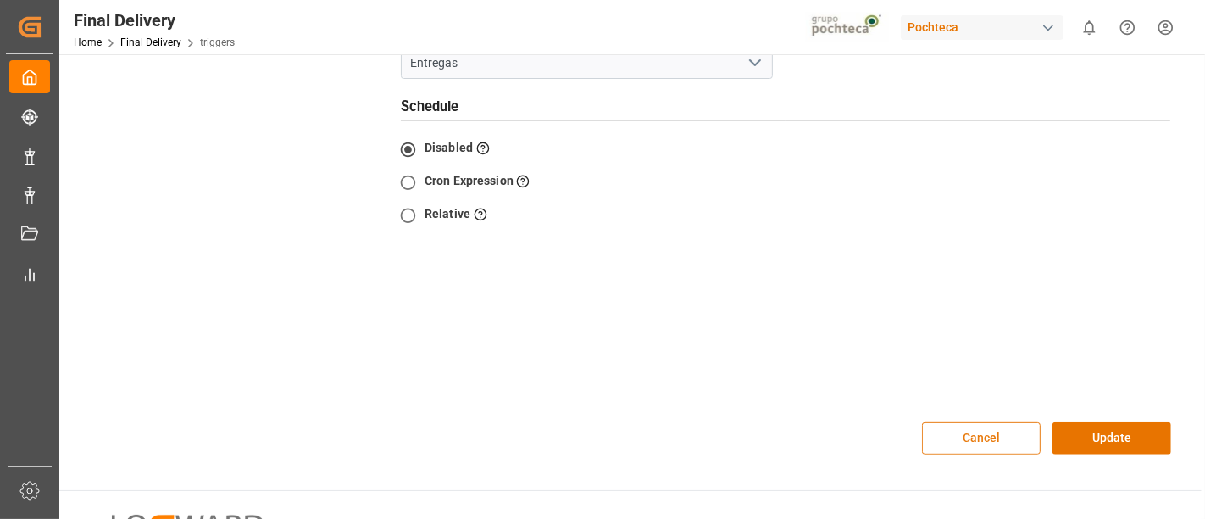
click at [975, 422] on button "Cancel" at bounding box center [981, 438] width 119 height 32
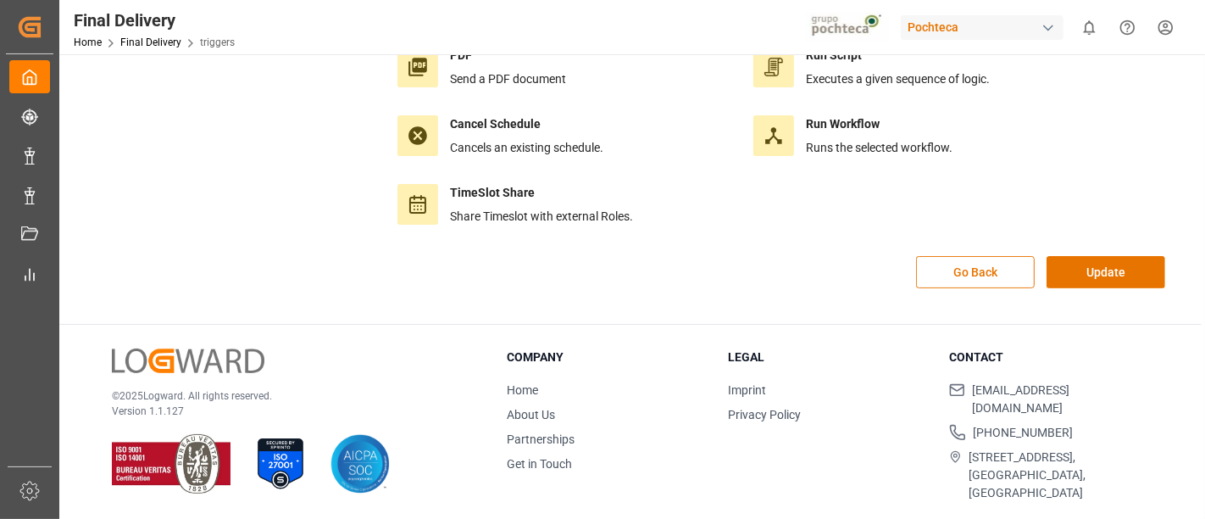
scroll to position [247, 0]
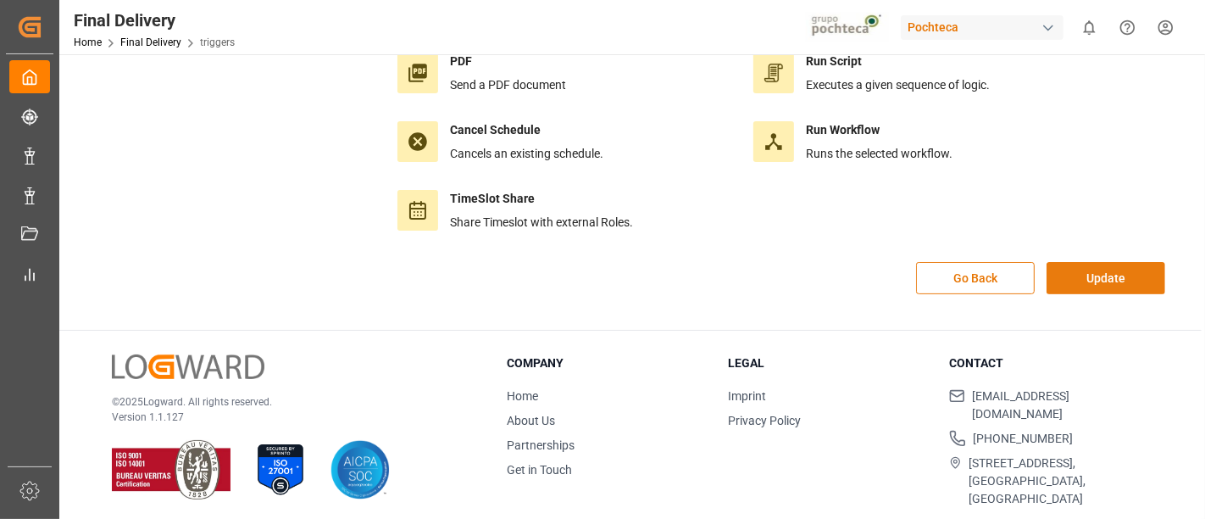
click at [1080, 283] on button "Update" at bounding box center [1105, 278] width 119 height 32
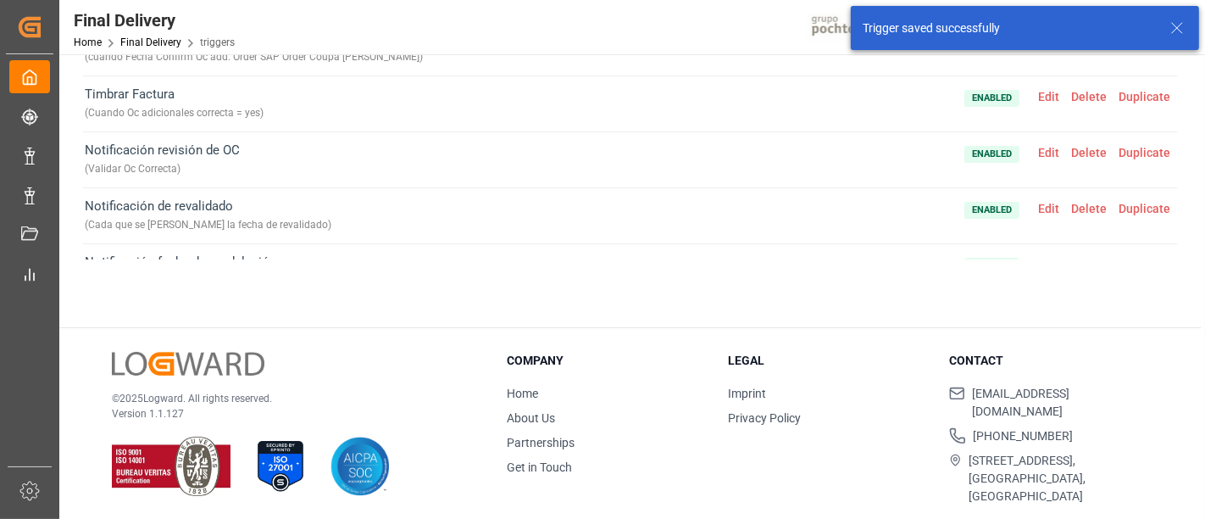
scroll to position [0, 0]
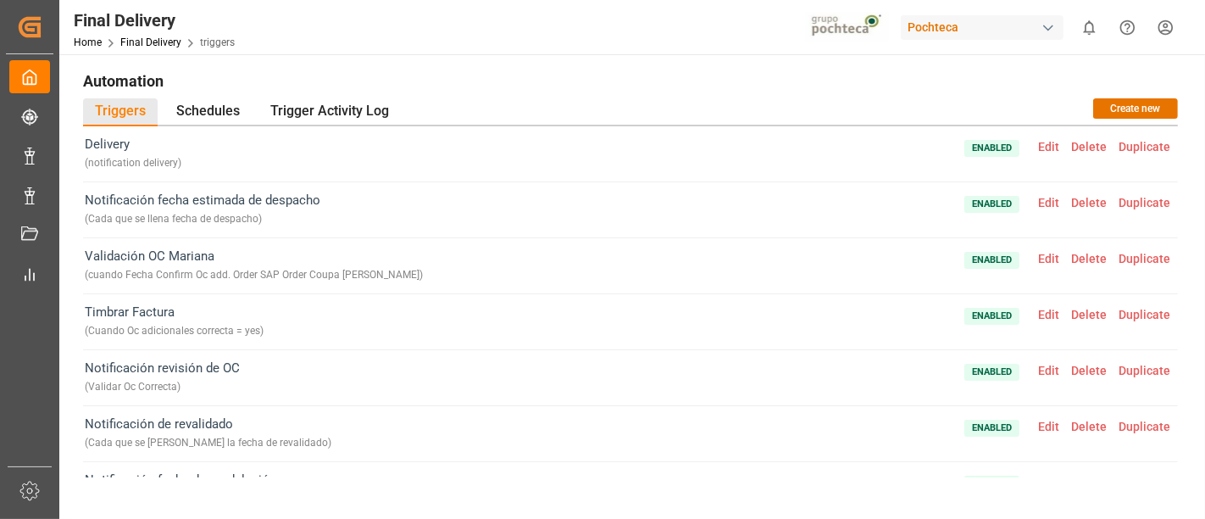
click at [1000, 104] on div "Triggers Schedules Trigger Activity Log Create new" at bounding box center [630, 112] width 1095 height 28
click at [1041, 148] on span "Edit" at bounding box center [1048, 147] width 33 height 14
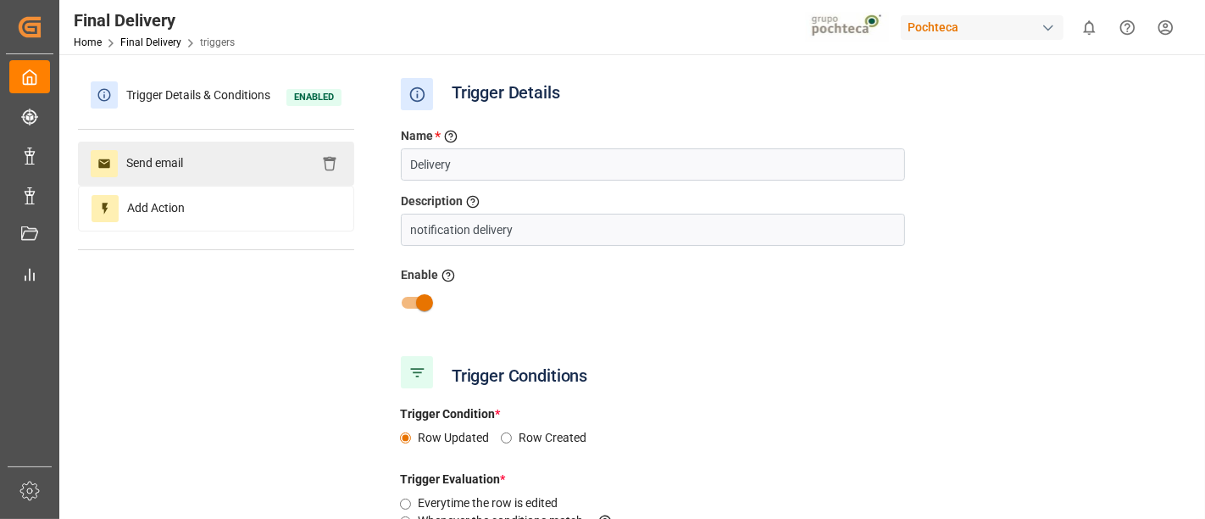
click at [201, 169] on div "Send email" at bounding box center [216, 164] width 276 height 44
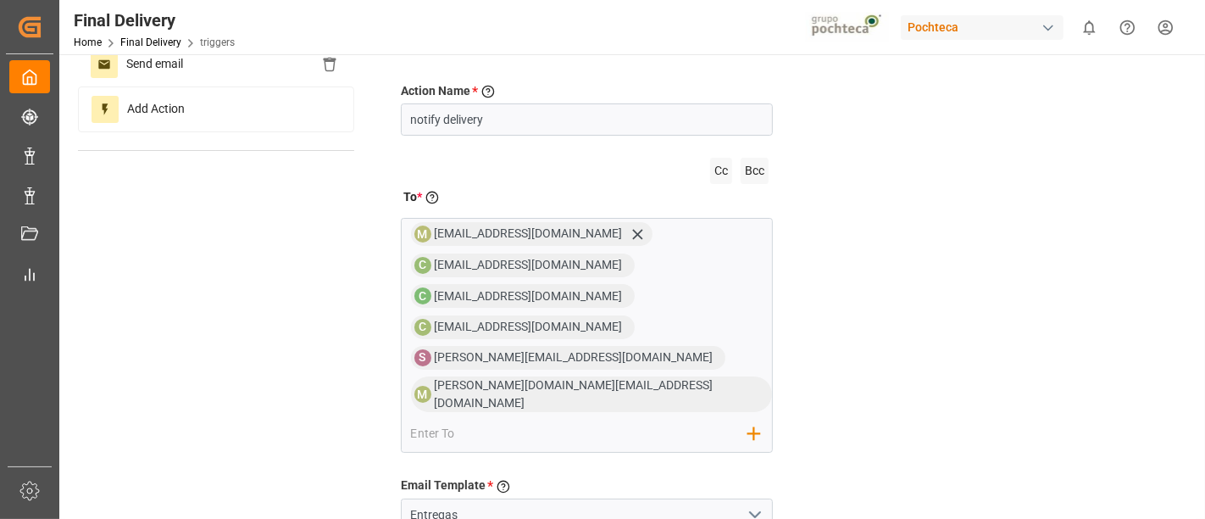
scroll to position [99, 0]
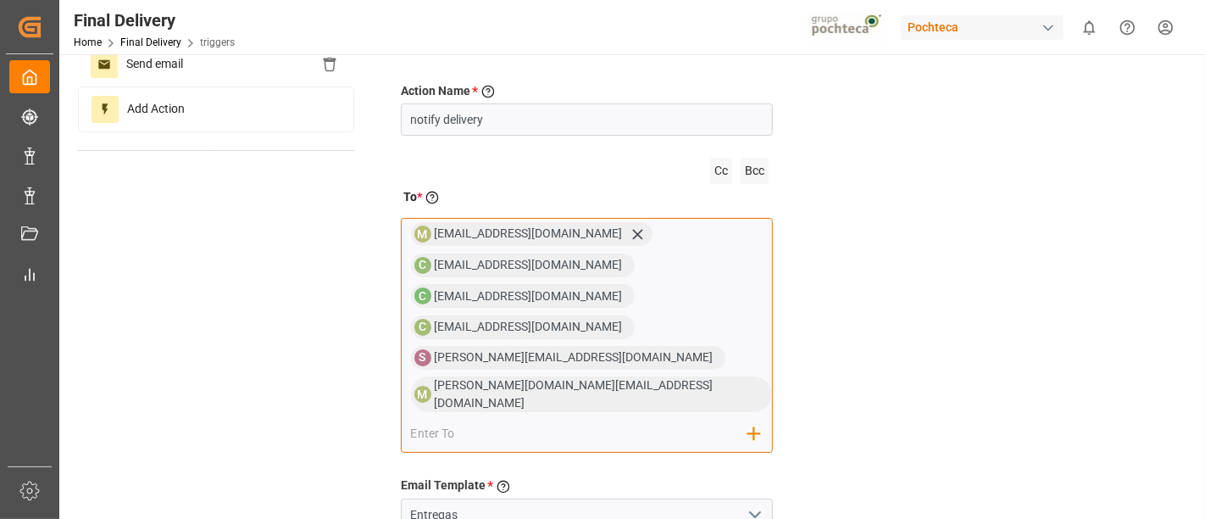
click at [641, 421] on input "email" at bounding box center [580, 433] width 338 height 25
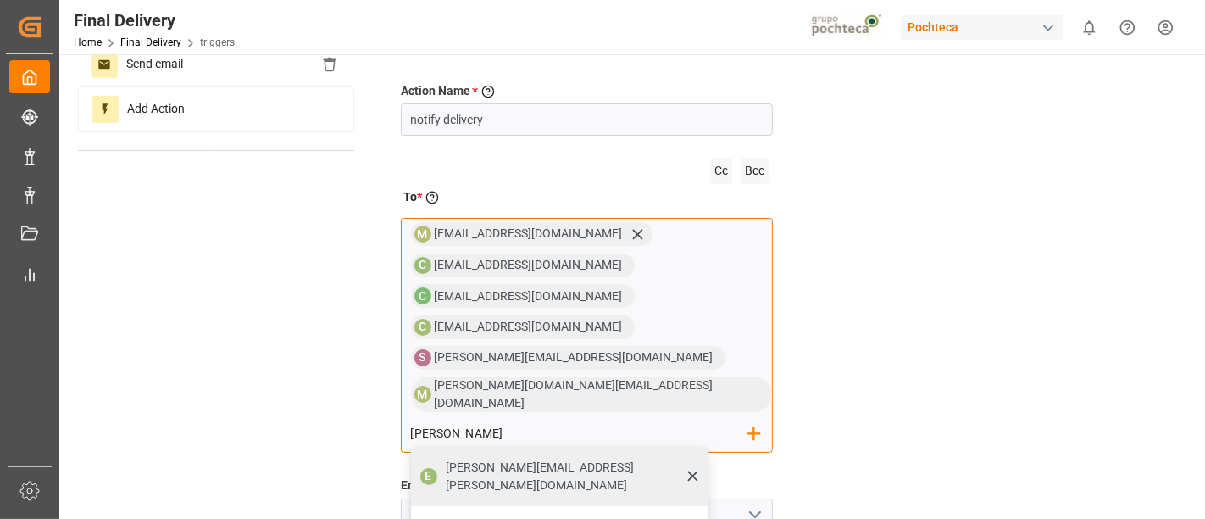
type input "elsie"
click at [696, 458] on span "[PERSON_NAME][EMAIL_ADDRESS][PERSON_NAME][DOMAIN_NAME]" at bounding box center [571, 476] width 249 height 36
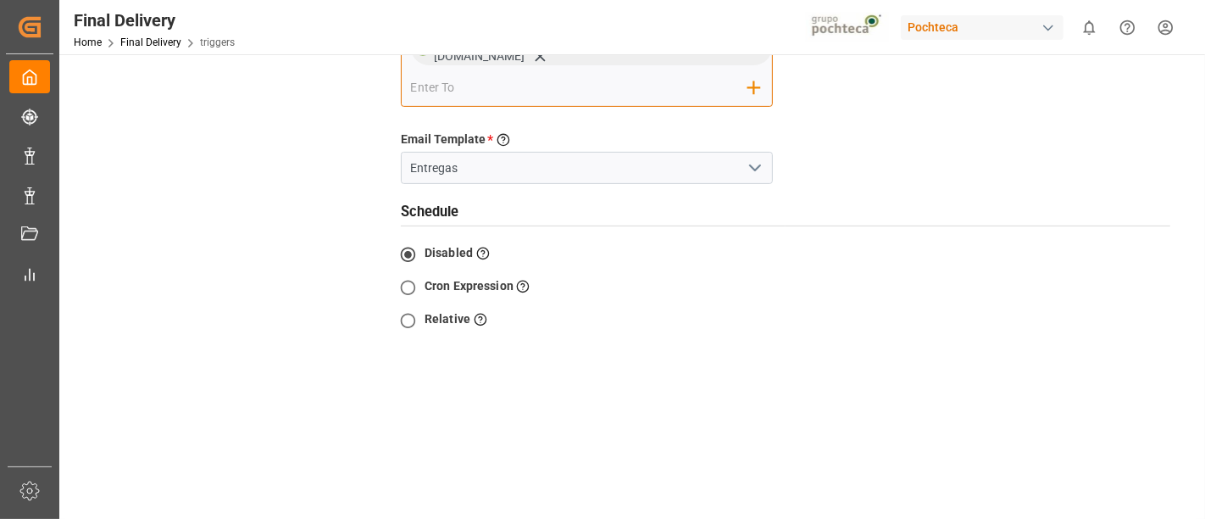
scroll to position [491, 0]
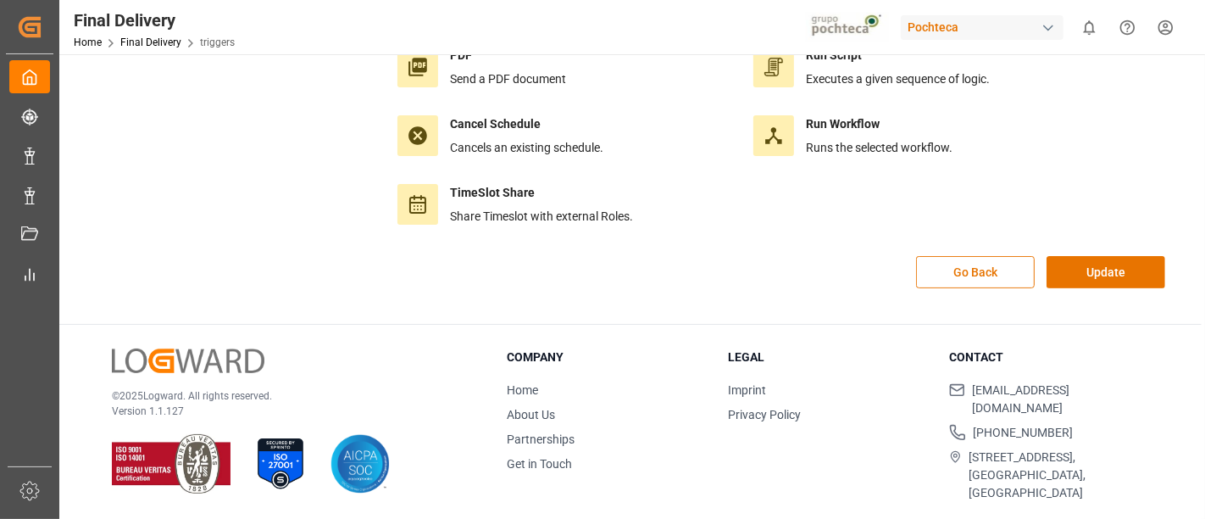
scroll to position [247, 0]
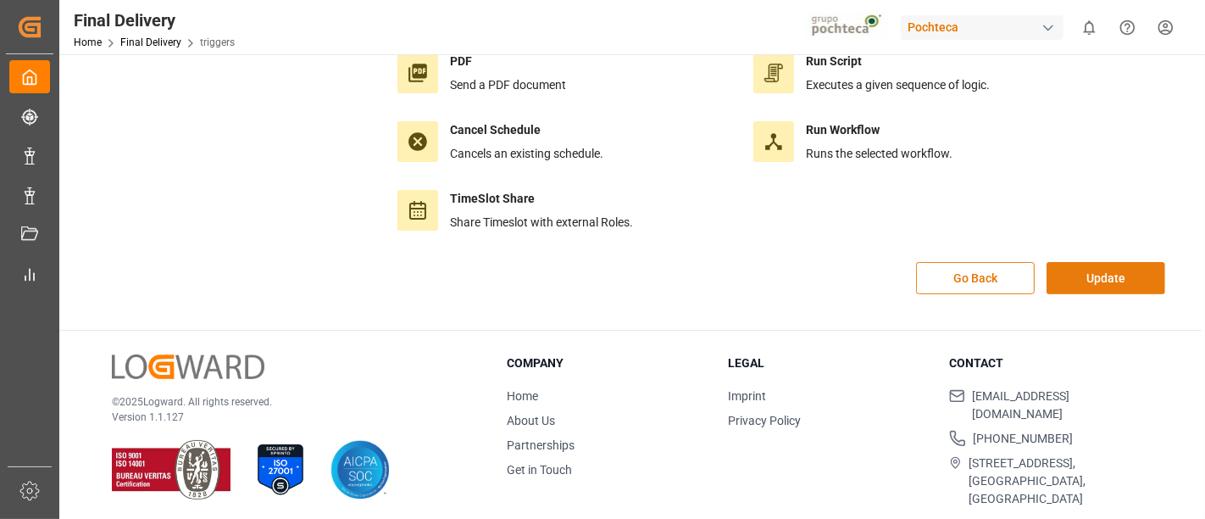
click at [1114, 272] on button "Update" at bounding box center [1105, 278] width 119 height 32
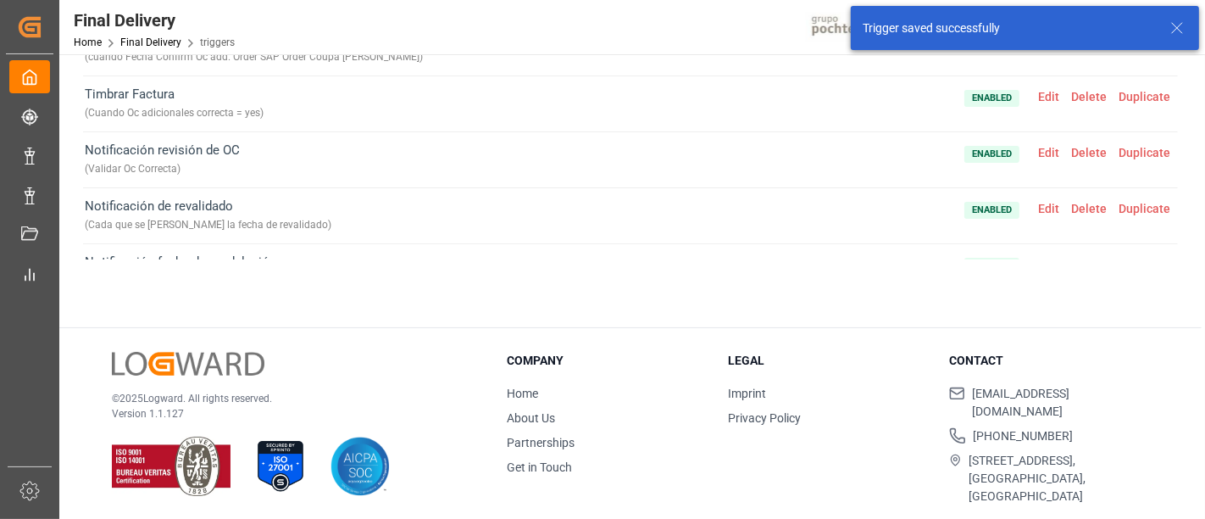
scroll to position [0, 0]
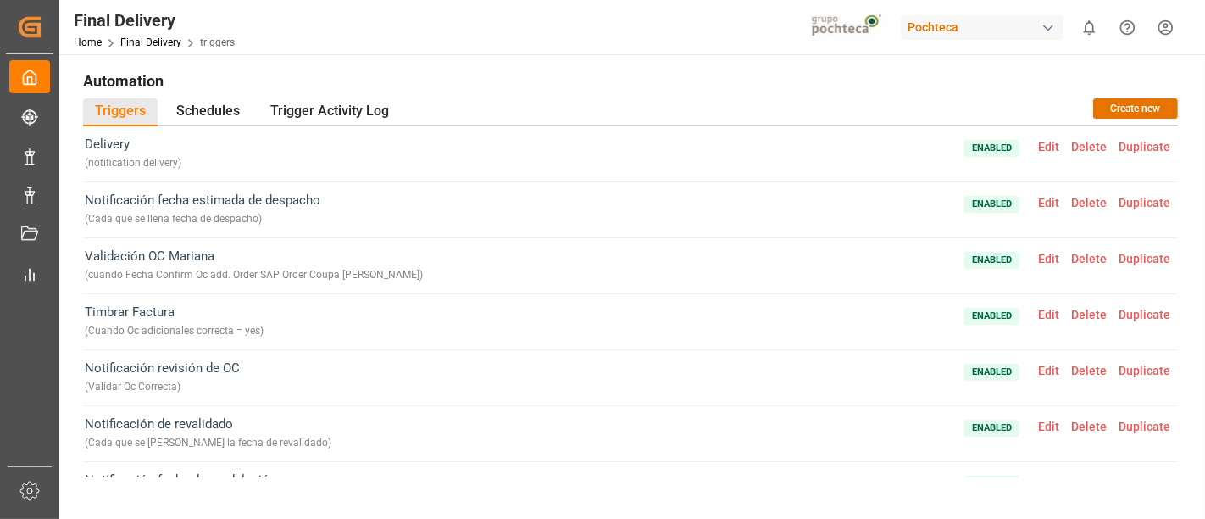
click at [1032, 140] on span "Edit" at bounding box center [1048, 147] width 33 height 14
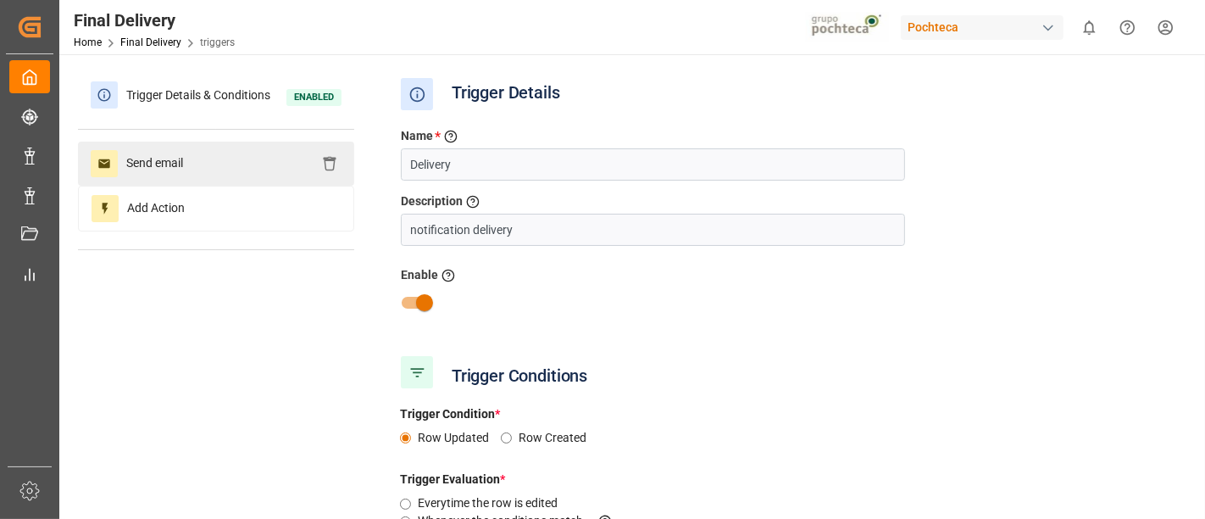
click at [253, 155] on div "Send email" at bounding box center [216, 164] width 276 height 44
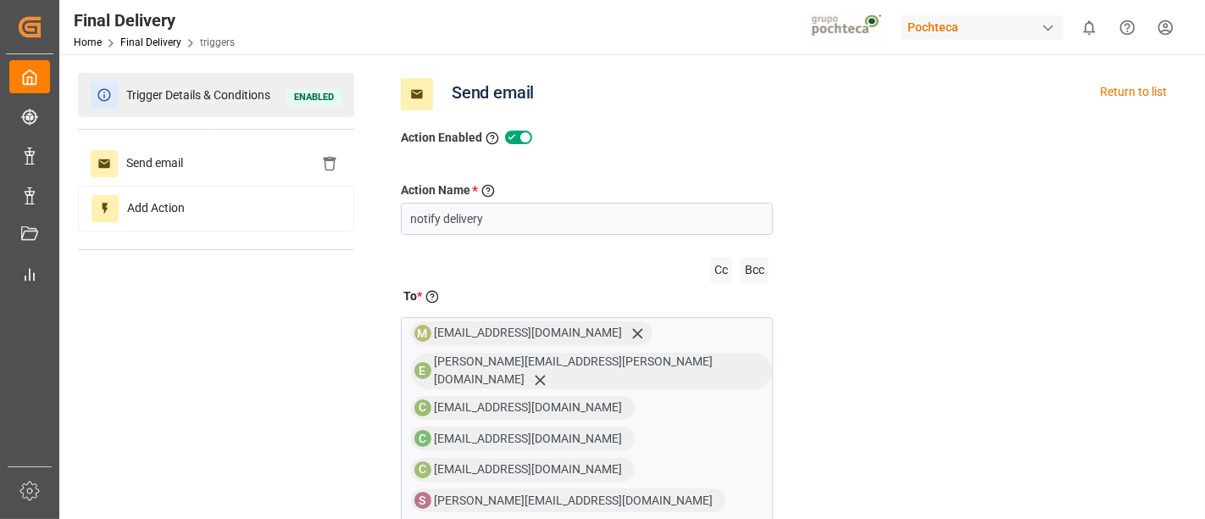
click at [144, 90] on span "Trigger Details & Conditions" at bounding box center [198, 95] width 161 height 26
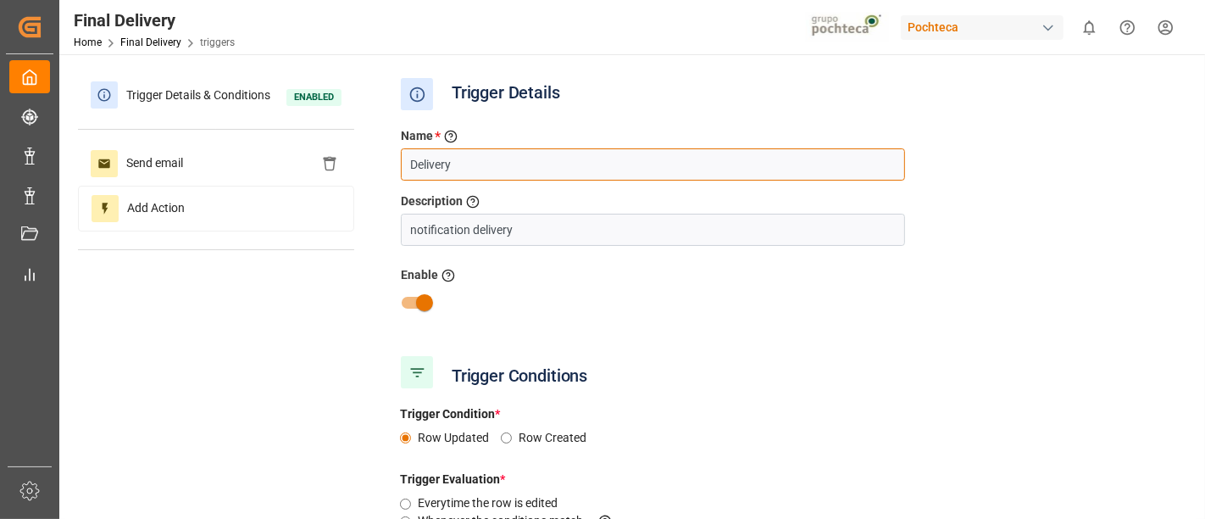
click at [510, 166] on input "Delivery" at bounding box center [653, 164] width 504 height 32
type input "Delivery Monterrey"
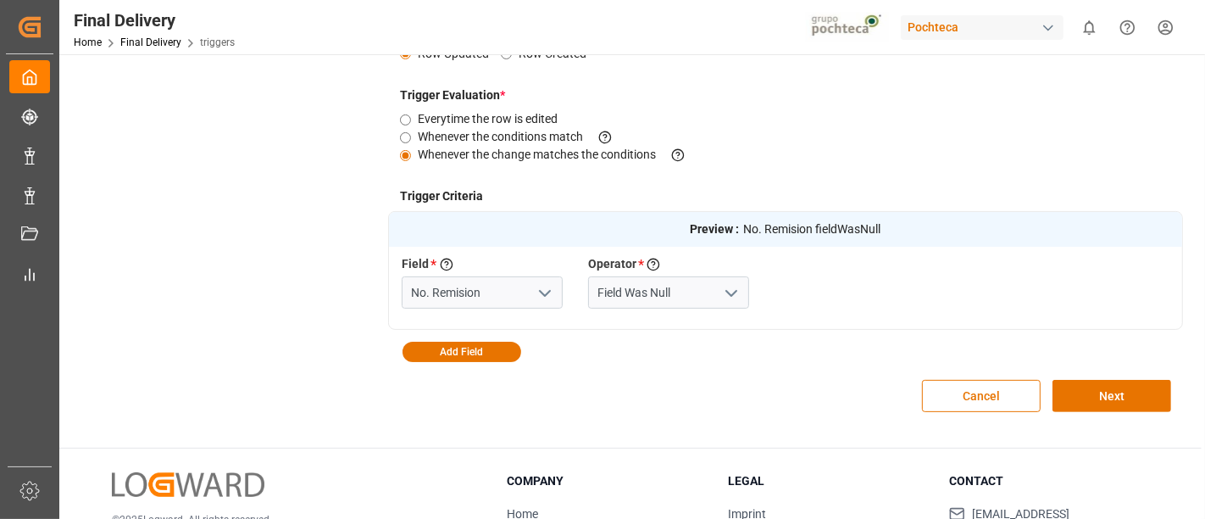
scroll to position [387, 0]
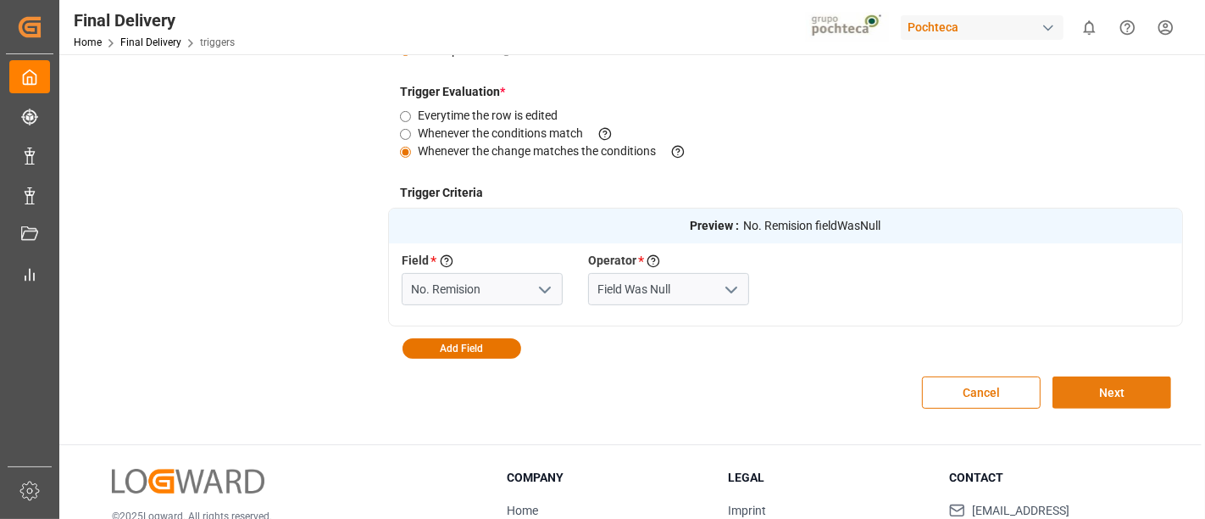
click at [1074, 396] on button "Next" at bounding box center [1111, 392] width 119 height 32
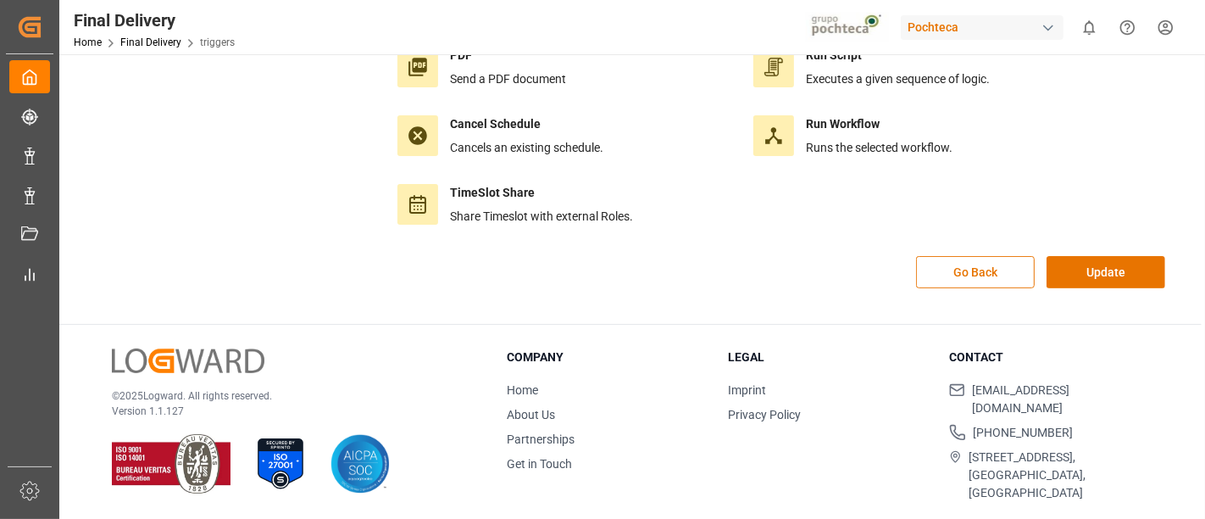
scroll to position [247, 0]
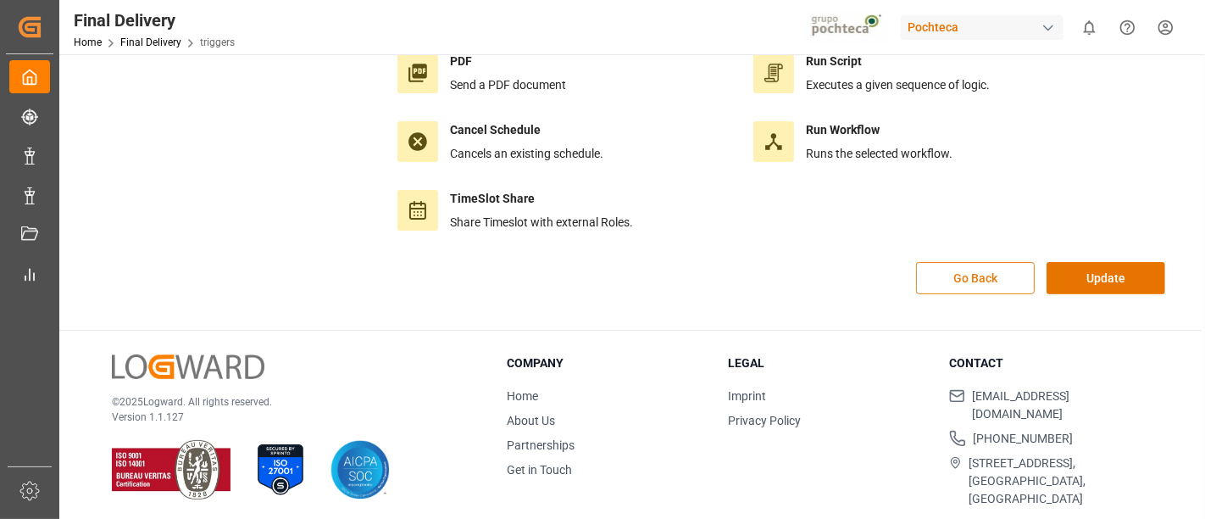
click at [980, 275] on button "Go Back" at bounding box center [975, 278] width 119 height 32
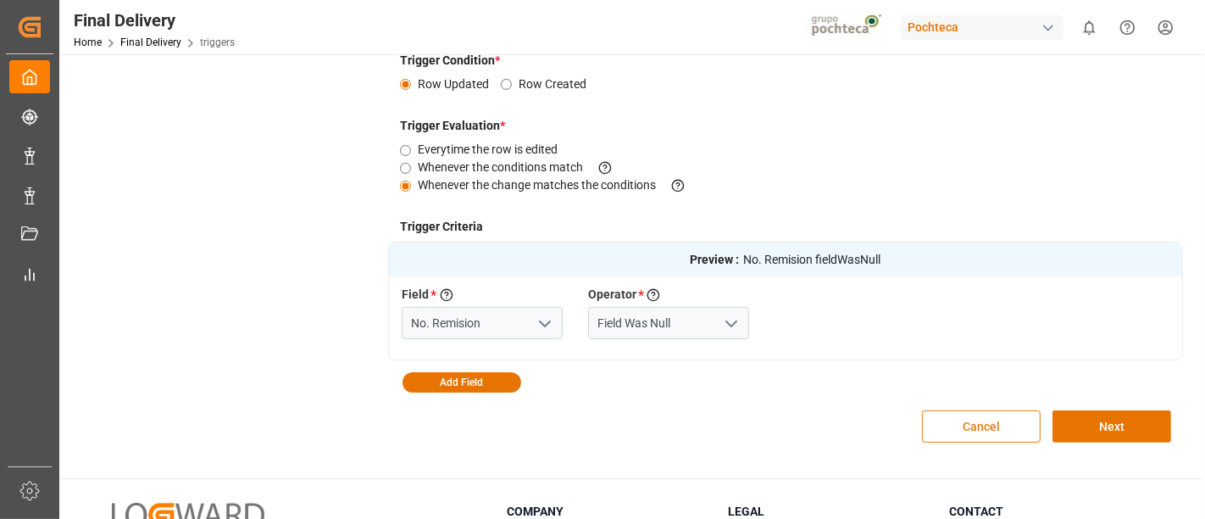
scroll to position [360, 0]
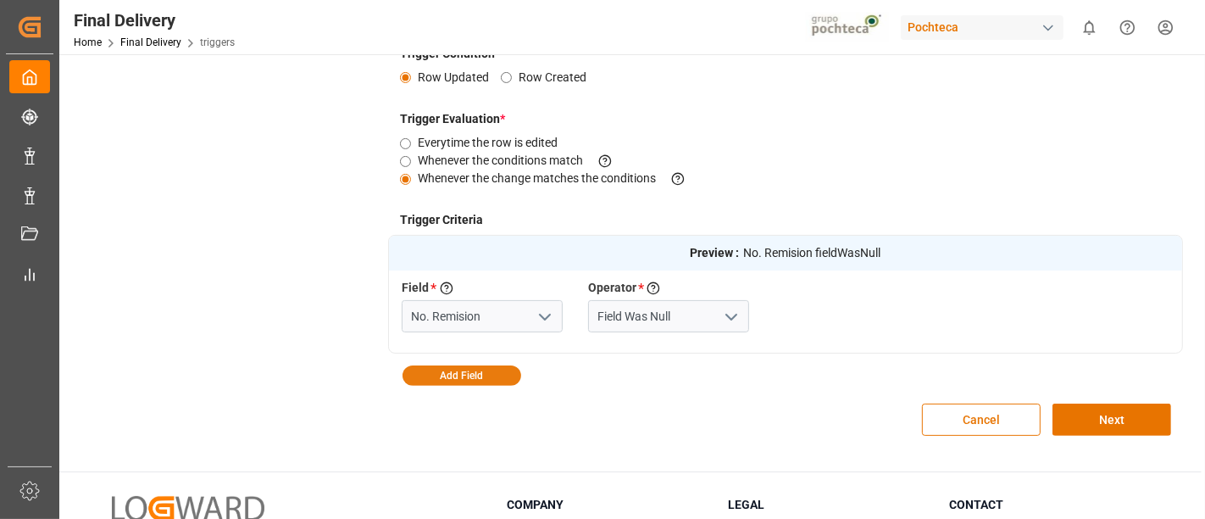
click at [493, 378] on button "Add Field" at bounding box center [461, 375] width 119 height 20
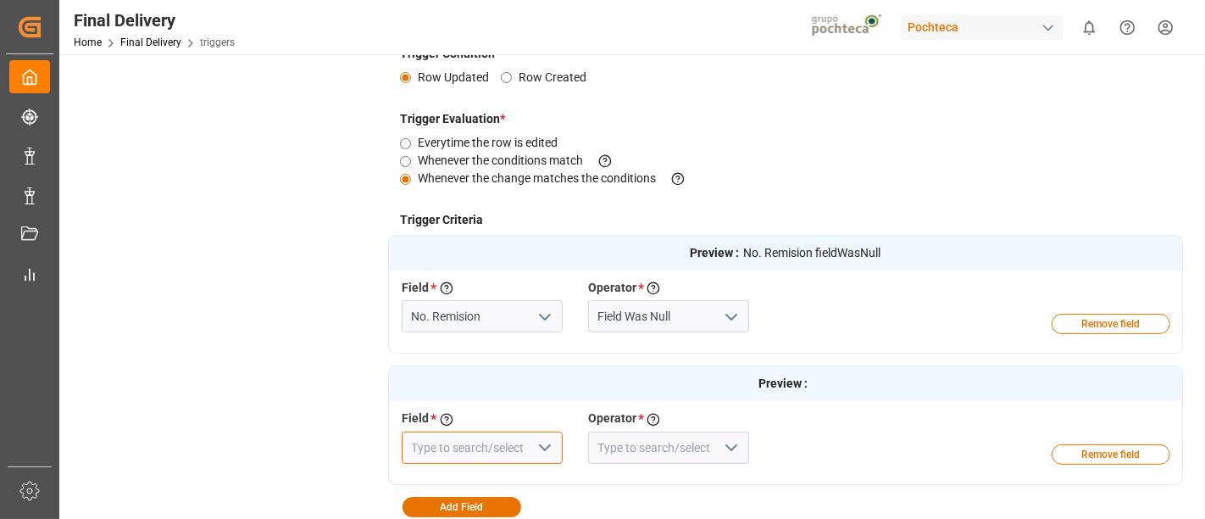
click at [488, 453] on input at bounding box center [482, 447] width 161 height 32
click at [488, 453] on input "cu" at bounding box center [482, 447] width 161 height 32
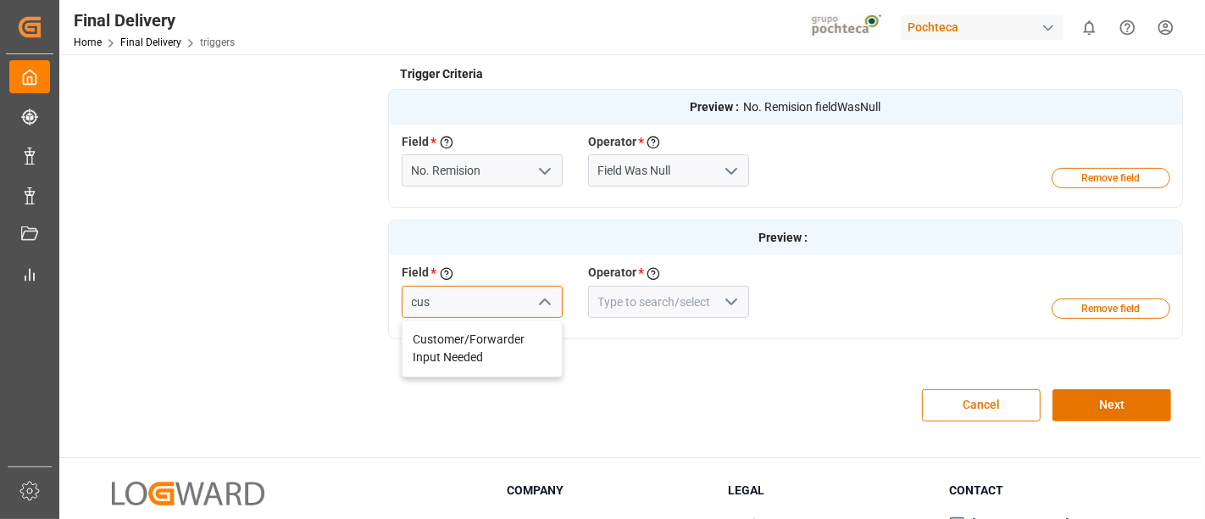
scroll to position [508, 0]
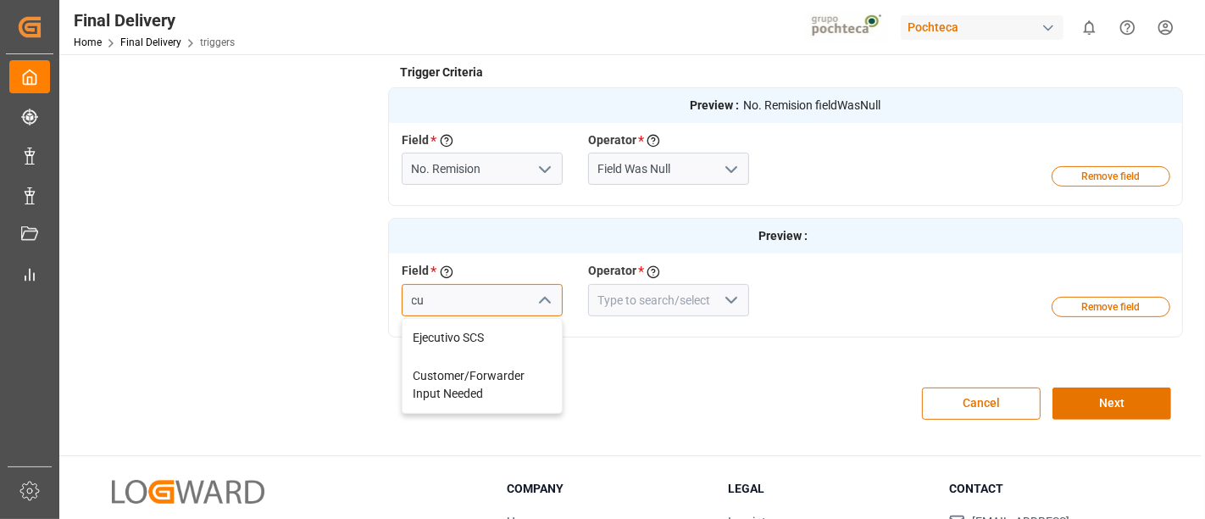
type input "c"
type input "a"
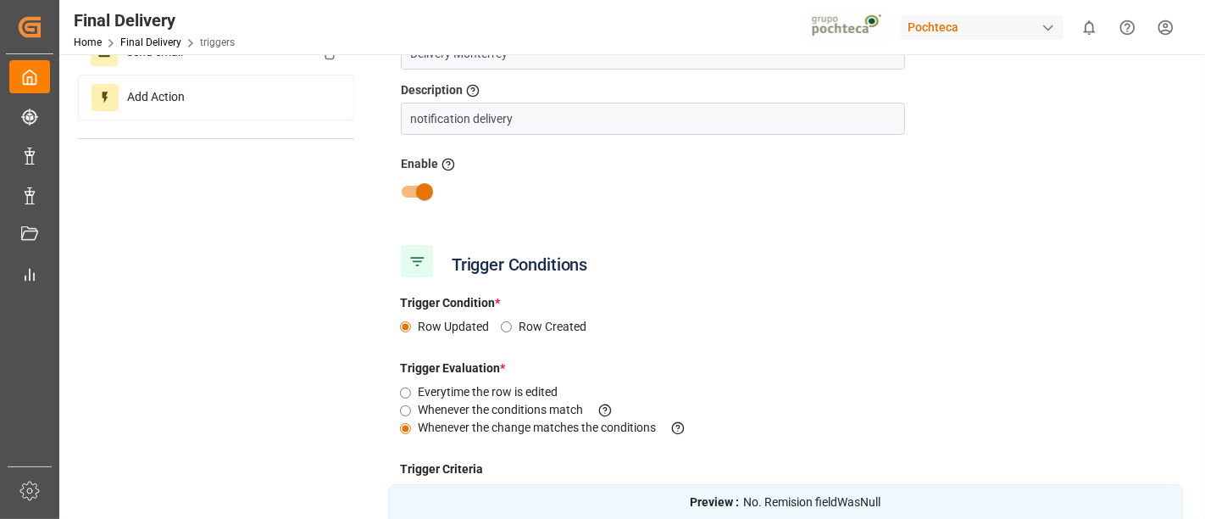
scroll to position [518, 0]
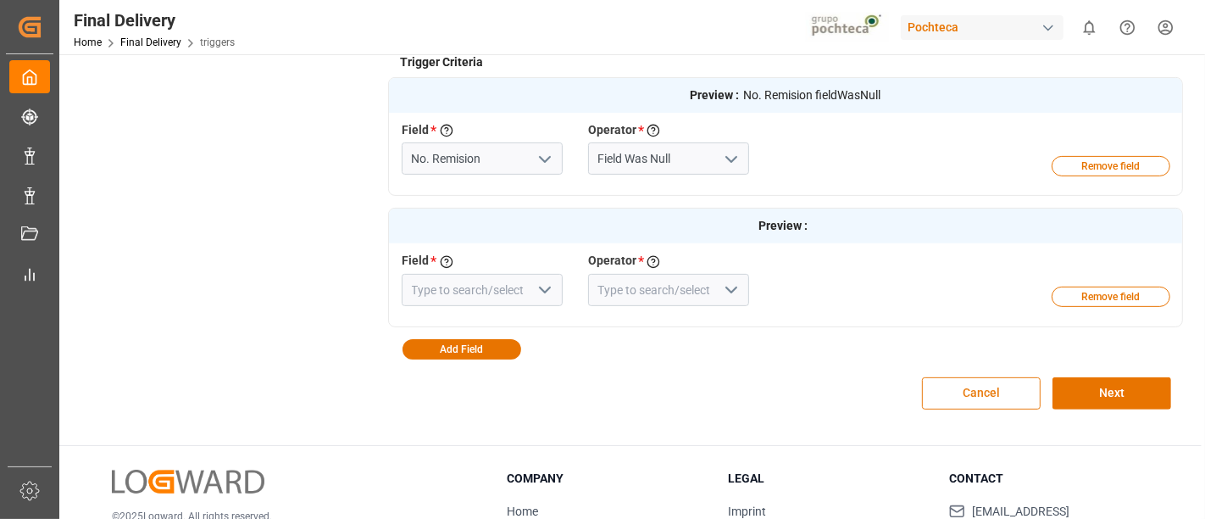
click at [997, 398] on button "Cancel" at bounding box center [981, 393] width 119 height 32
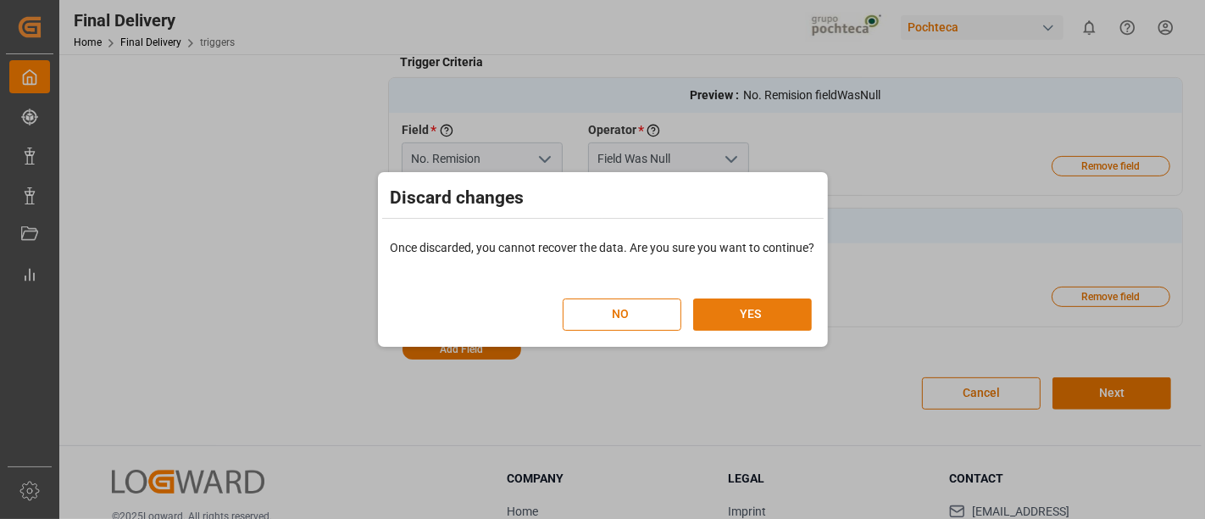
click at [798, 310] on button "YES" at bounding box center [752, 314] width 119 height 32
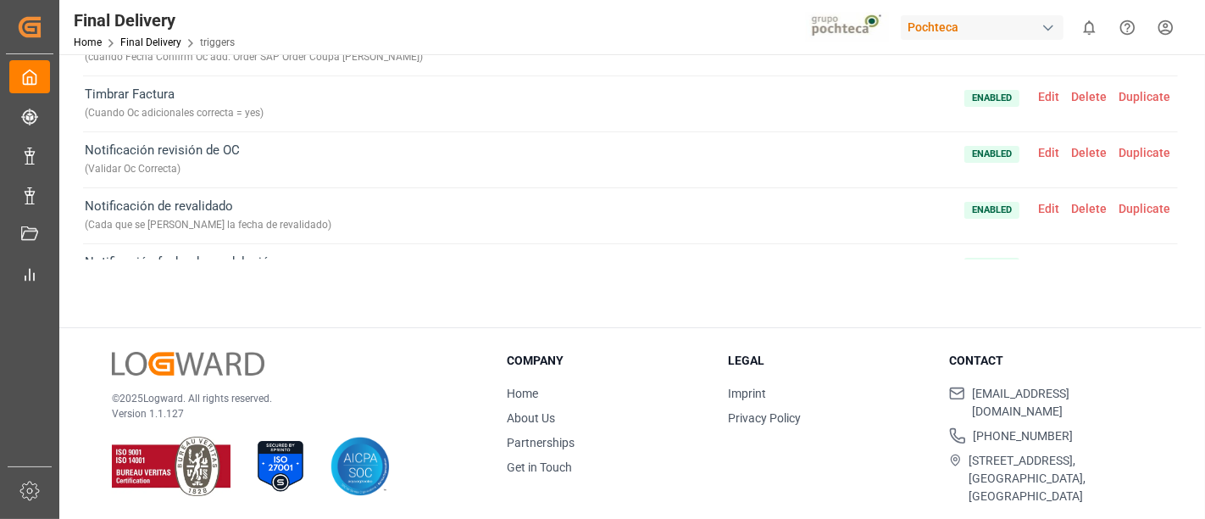
scroll to position [0, 0]
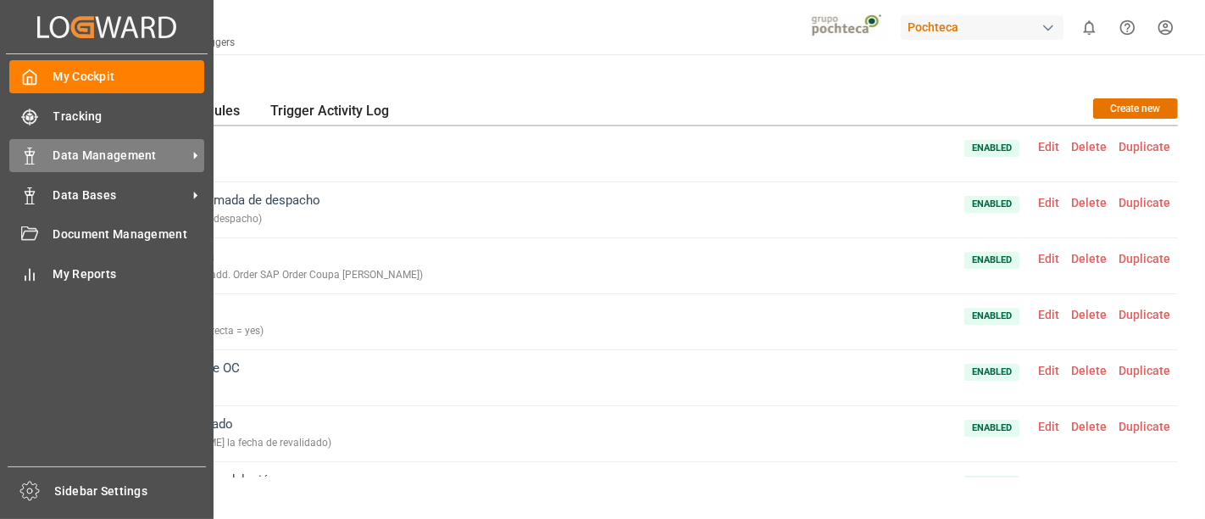
click at [162, 153] on span "Data Management" at bounding box center [120, 156] width 134 height 18
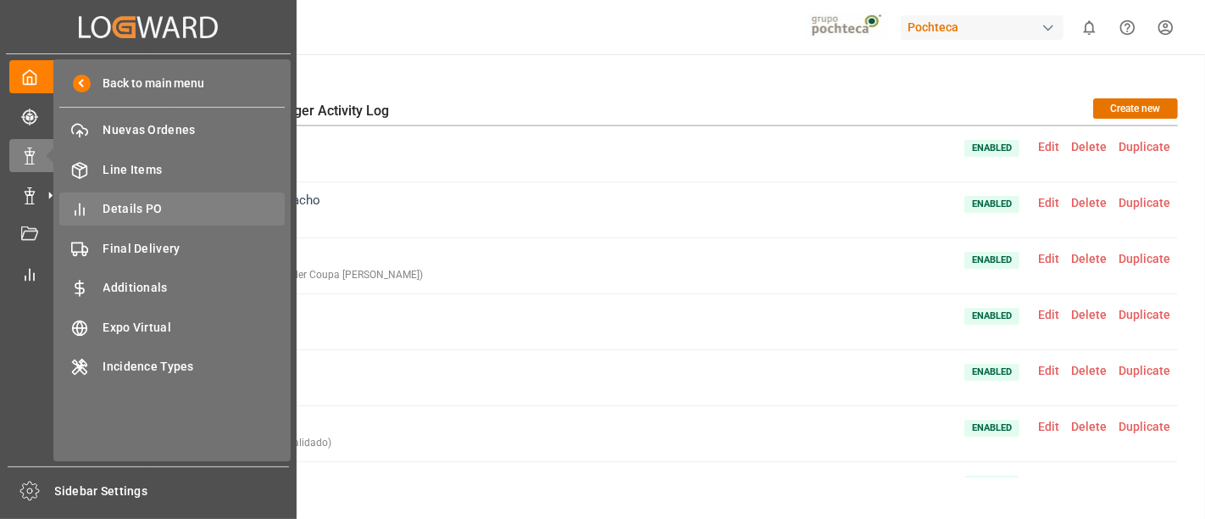
click at [239, 200] on span "Details PO" at bounding box center [194, 209] width 182 height 18
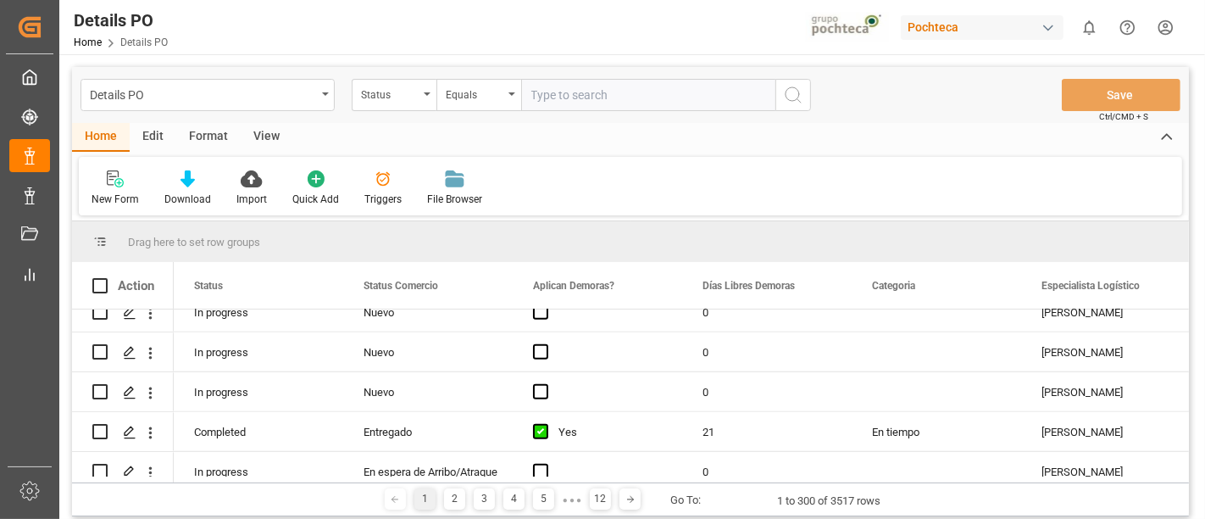
scroll to position [996, 0]
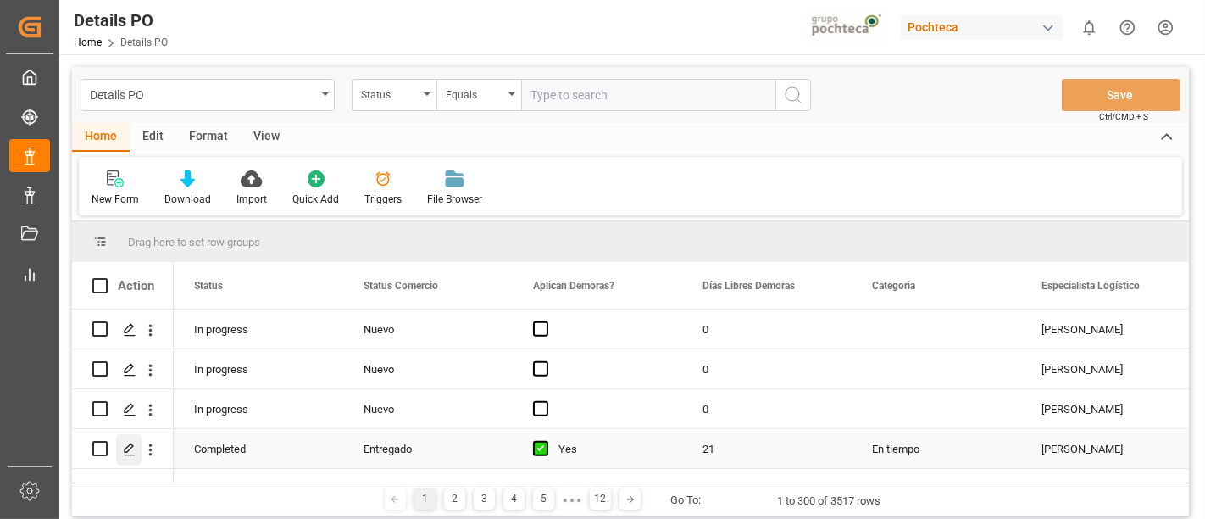
click at [125, 447] on icon "Press SPACE to select this row." at bounding box center [130, 449] width 14 height 14
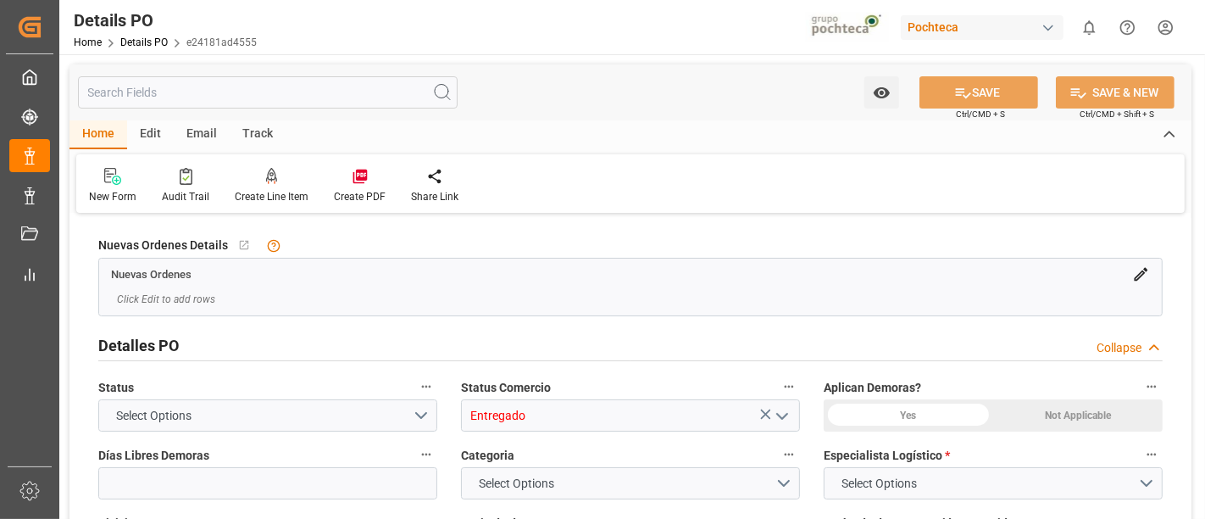
type input "21"
type input "06-08-2025"
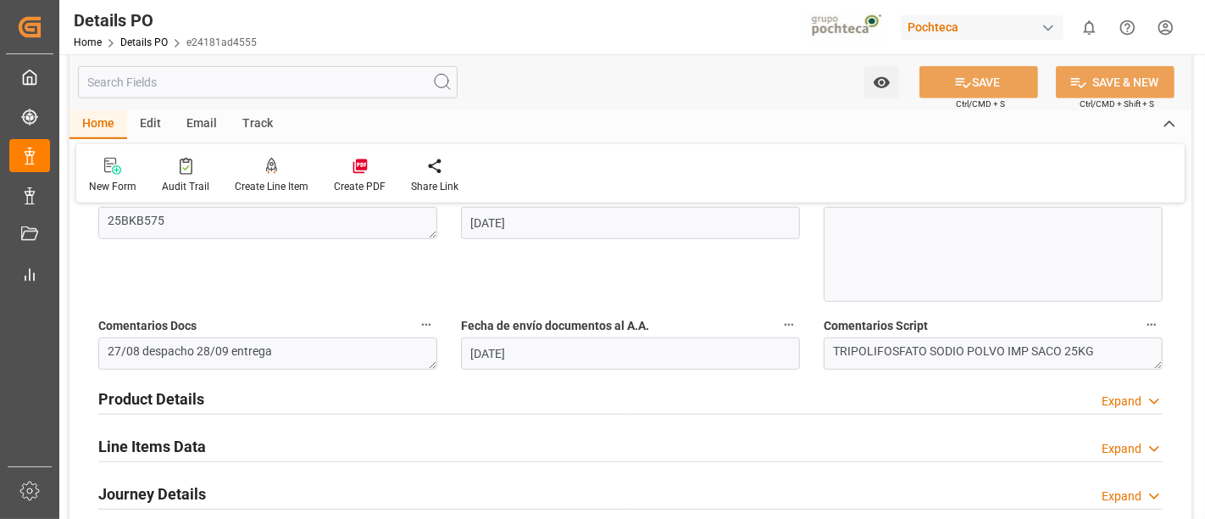
scroll to position [916, 0]
click at [791, 390] on div "Product Details Expand" at bounding box center [630, 396] width 1064 height 32
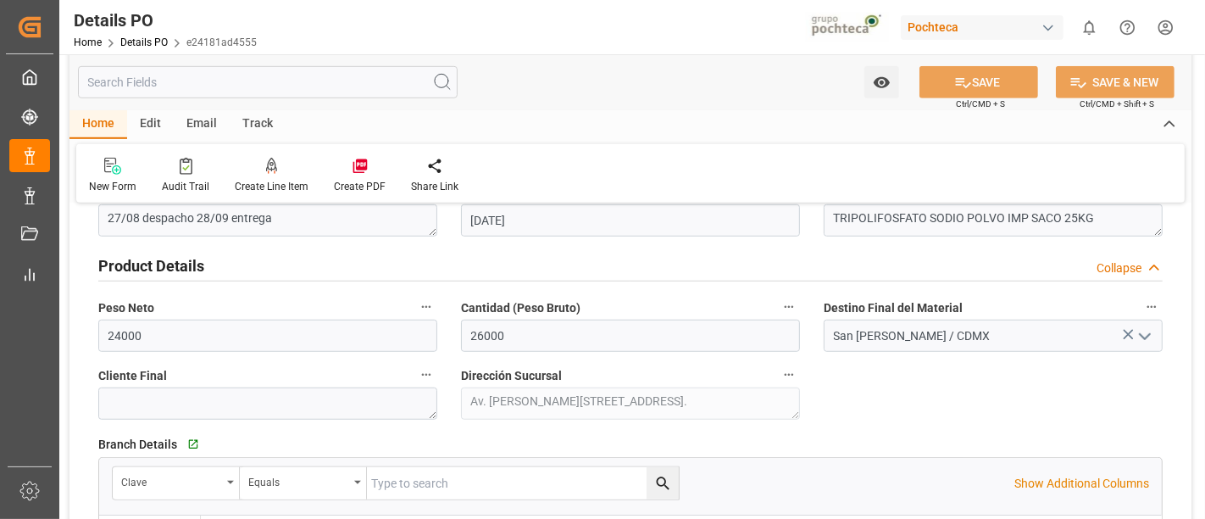
scroll to position [0, 0]
click at [963, 332] on input "San Juan / CDMX" at bounding box center [993, 335] width 339 height 32
click at [1149, 326] on icon "open menu" at bounding box center [1145, 336] width 20 height 20
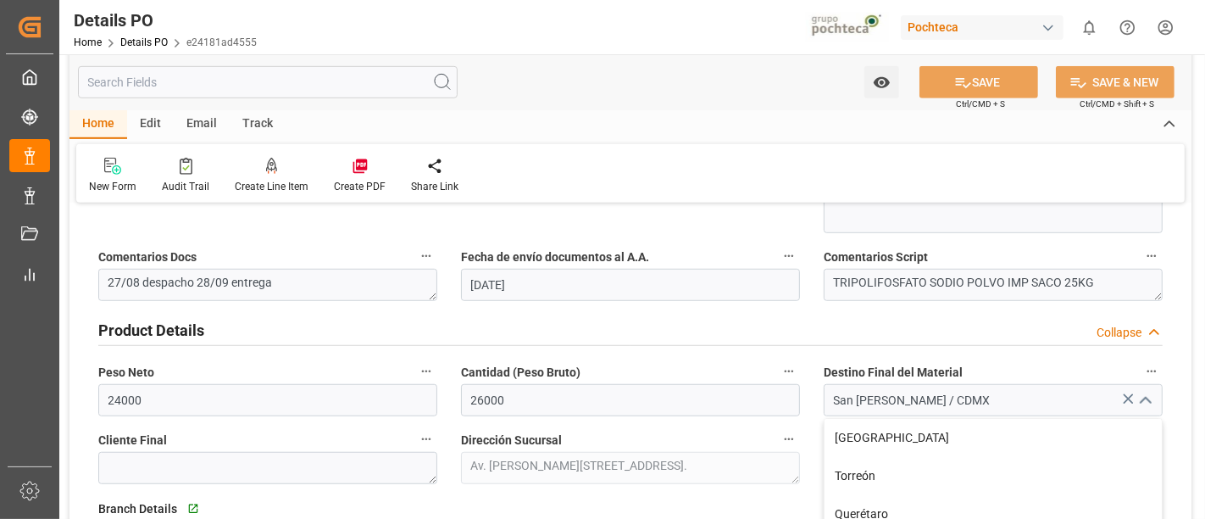
scroll to position [983, 0]
click at [819, 398] on div "San Juan / CDMX Monterrey Torreón Querétaro León San José / CDMX Mérida Aguasca…" at bounding box center [993, 401] width 364 height 32
click at [147, 45] on link "Details PO" at bounding box center [143, 42] width 47 height 12
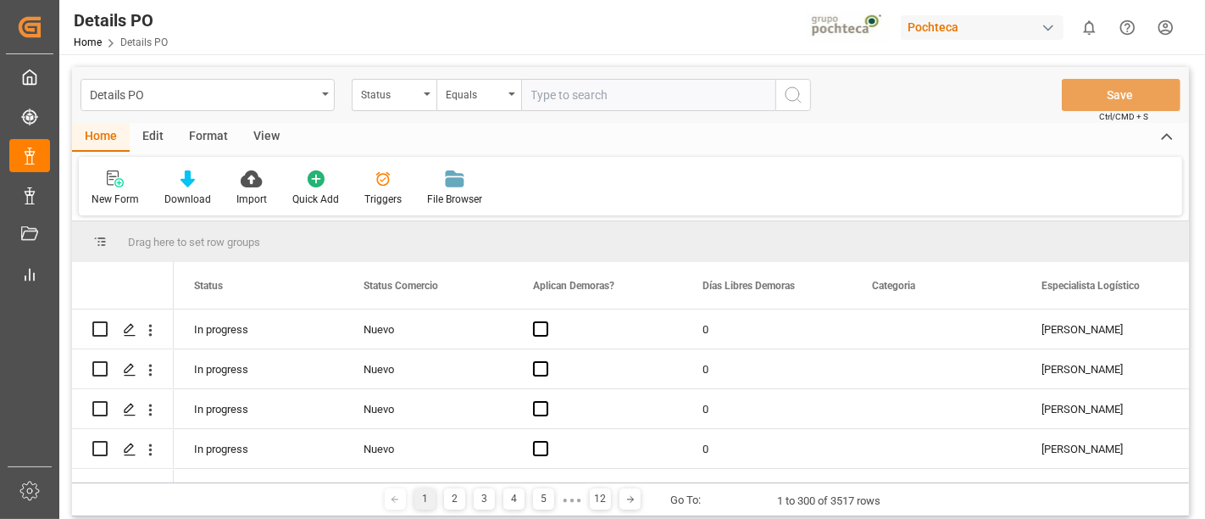
click at [314, 98] on div "Details PO" at bounding box center [203, 93] width 226 height 21
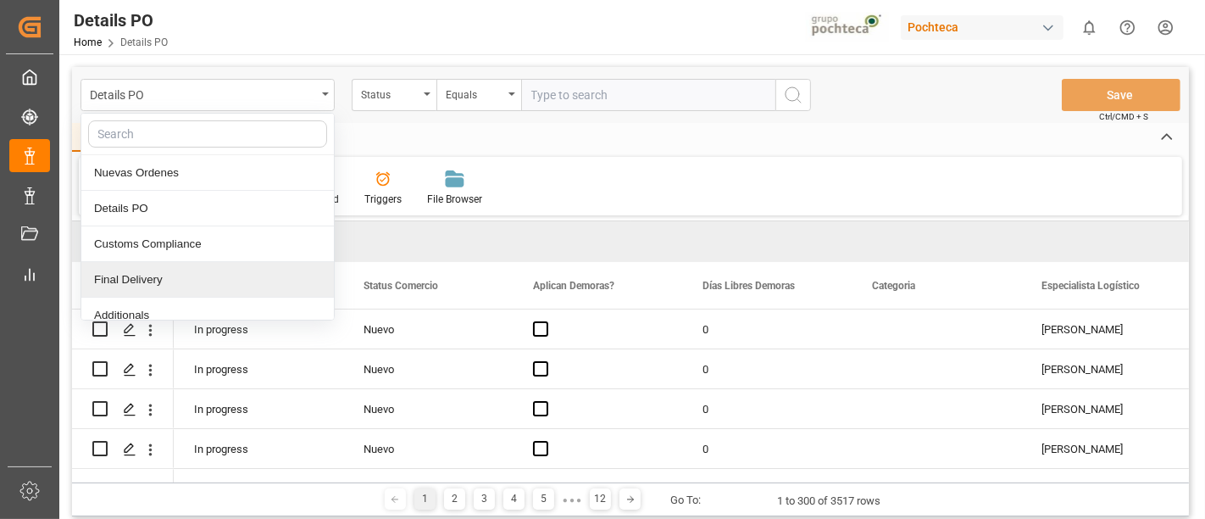
click at [171, 272] on div "Final Delivery" at bounding box center [207, 280] width 253 height 36
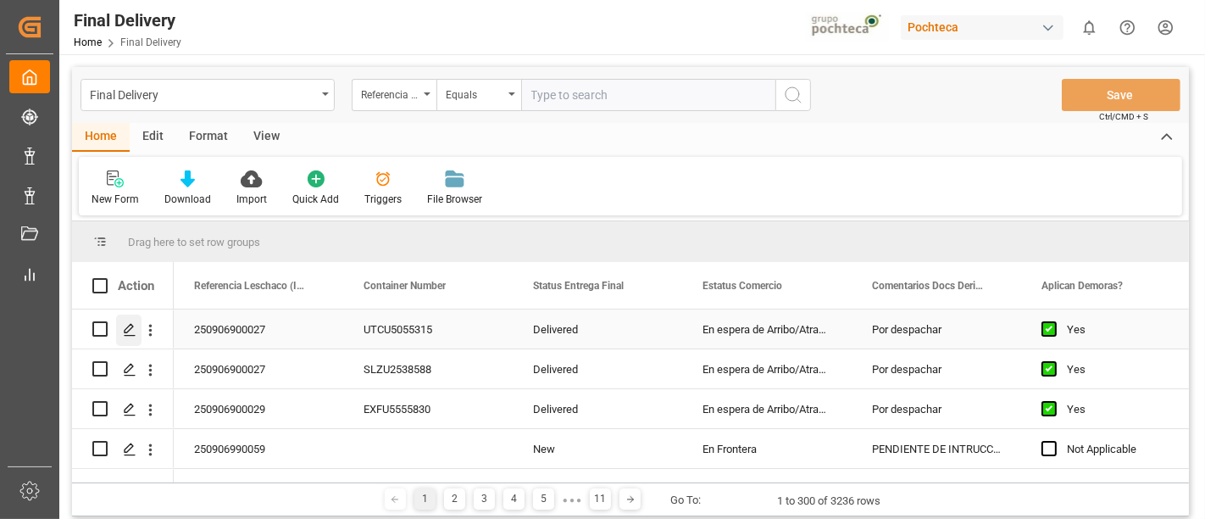
click at [128, 330] on icon "Press SPACE to select this row." at bounding box center [130, 330] width 14 height 14
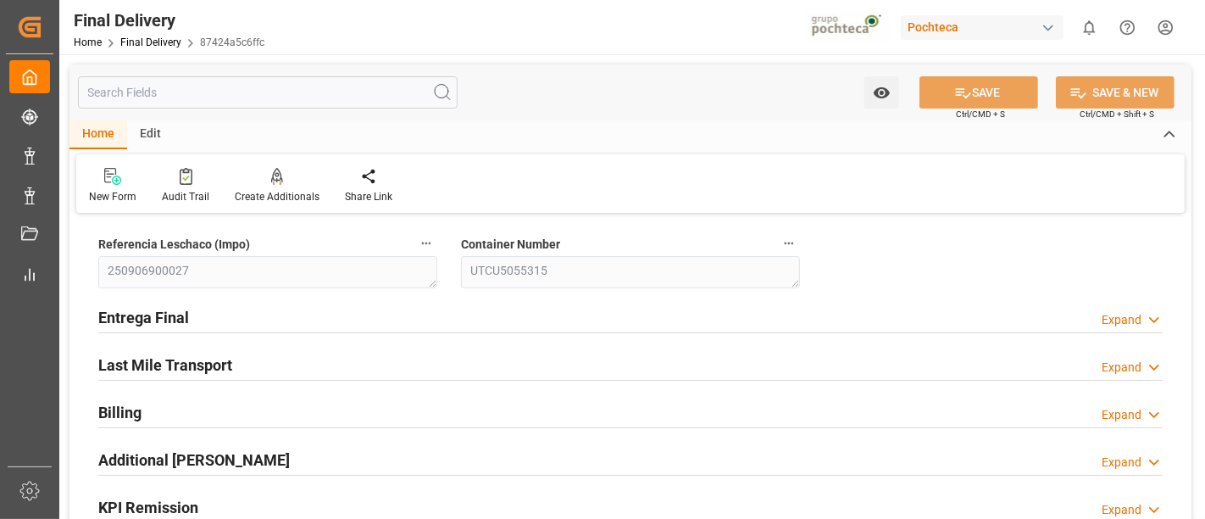
type input "12"
type input "7"
type input "60178"
type input "[DATE]"
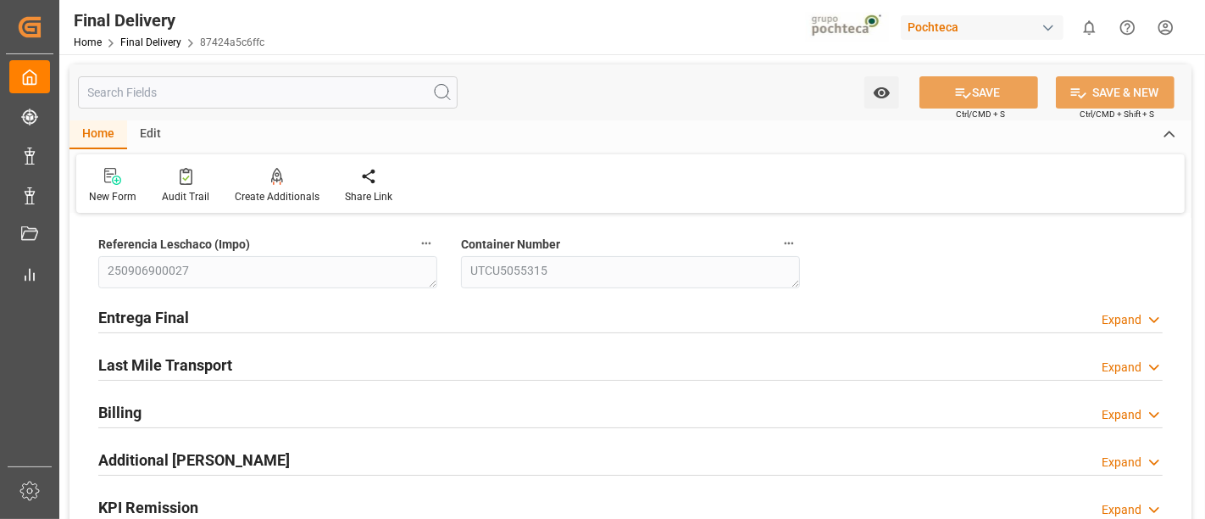
type input "[DATE] 00:00"
type input "[DATE]"
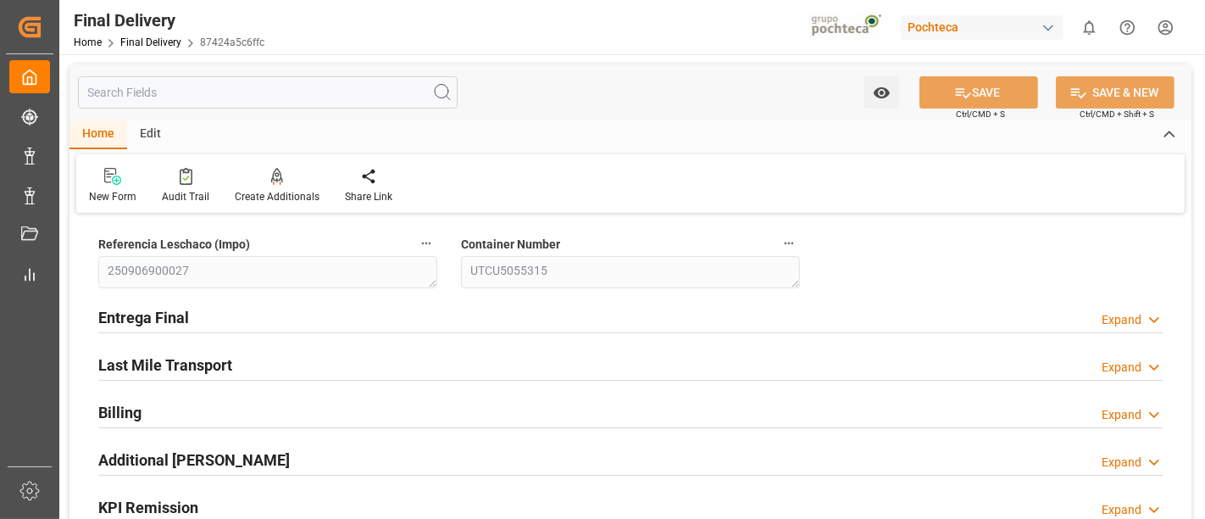
type input "[DATE]"
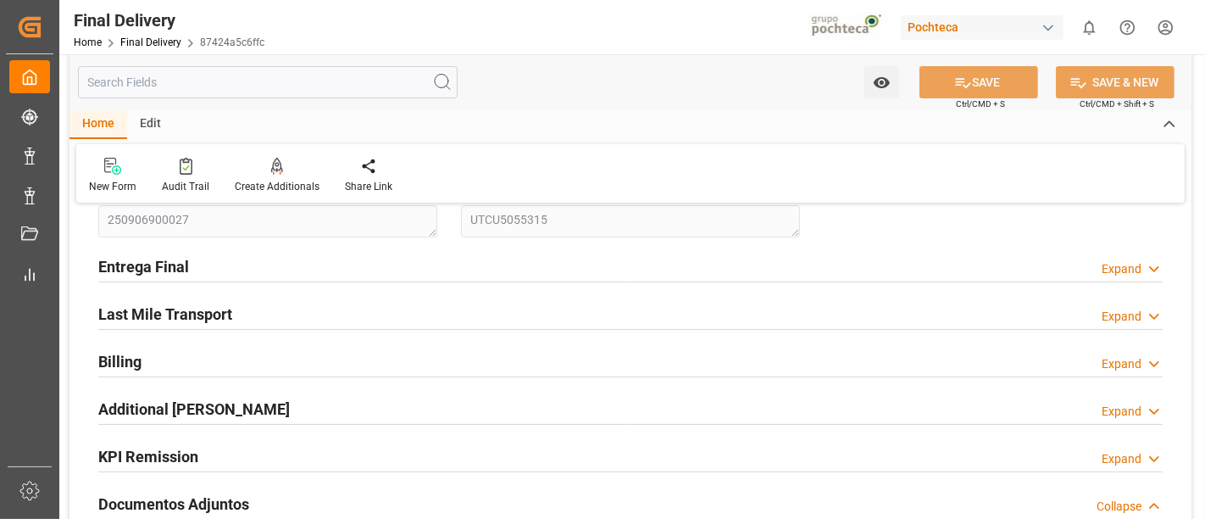
click at [759, 281] on div at bounding box center [630, 281] width 1064 height 1
click at [738, 263] on div "Entrega Final Expand" at bounding box center [630, 265] width 1064 height 32
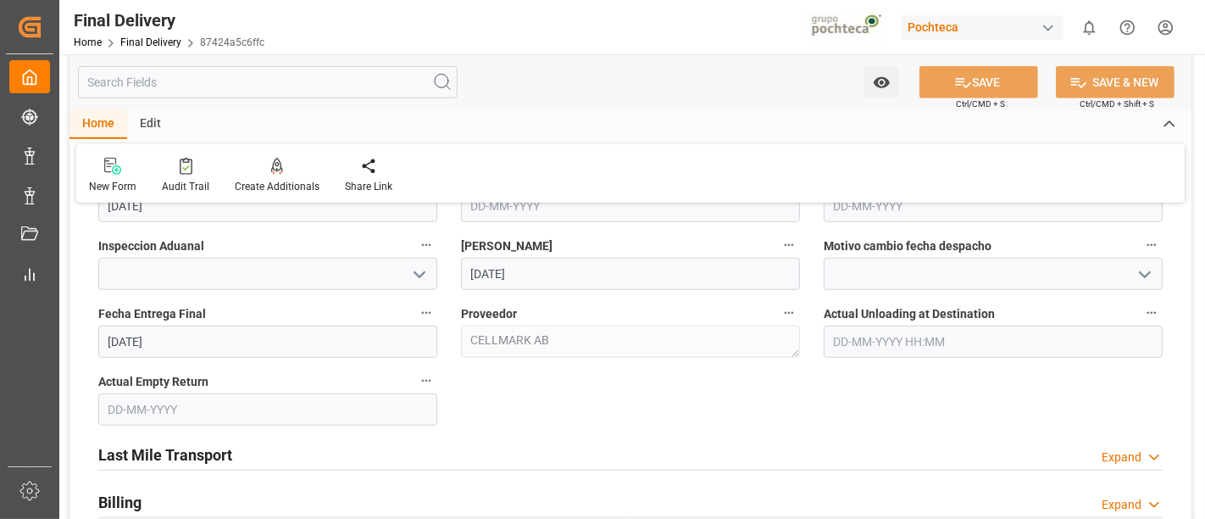
scroll to position [1165, 0]
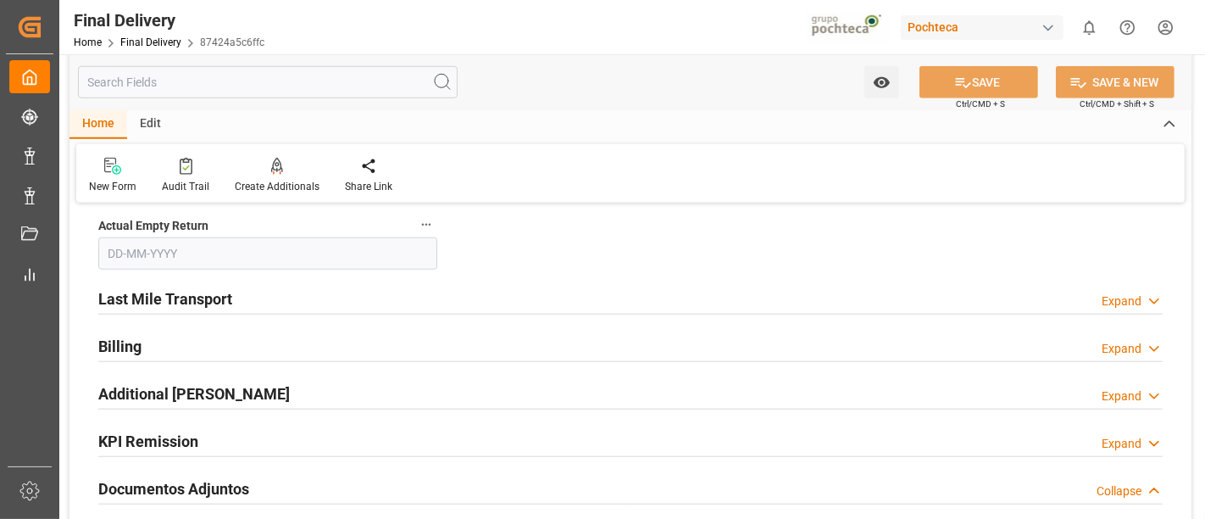
click at [775, 296] on div "Last Mile Transport Expand" at bounding box center [630, 297] width 1064 height 32
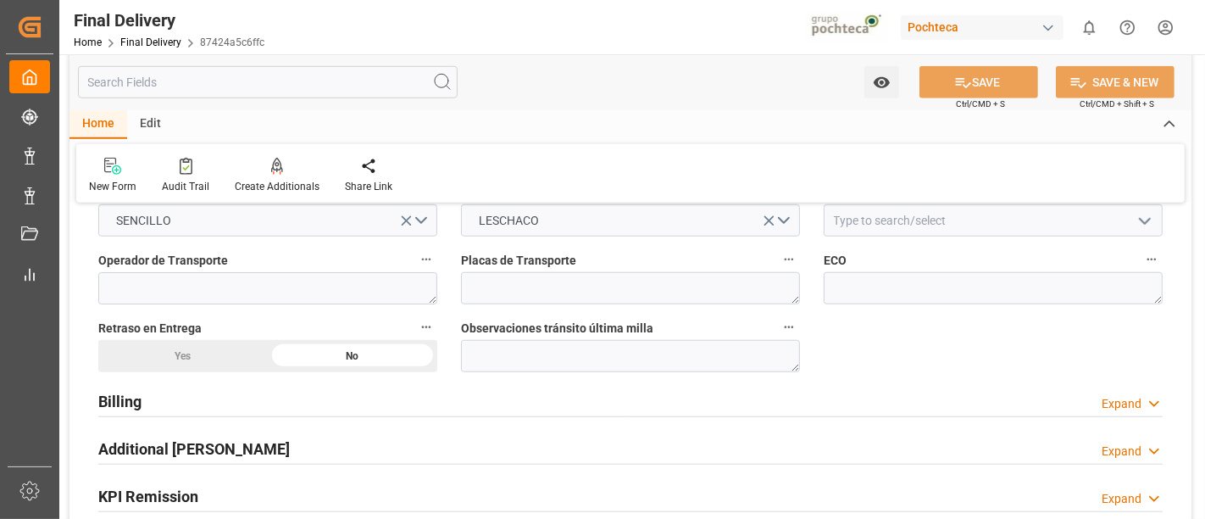
scroll to position [1315, 0]
click at [808, 391] on div "Billing Expand" at bounding box center [630, 398] width 1064 height 32
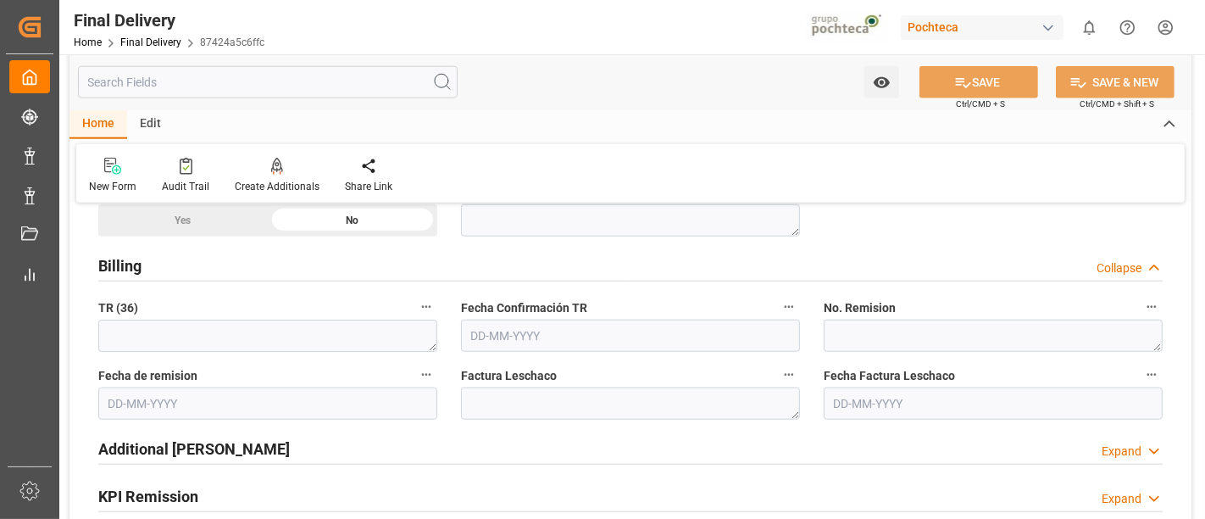
scroll to position [1453, 0]
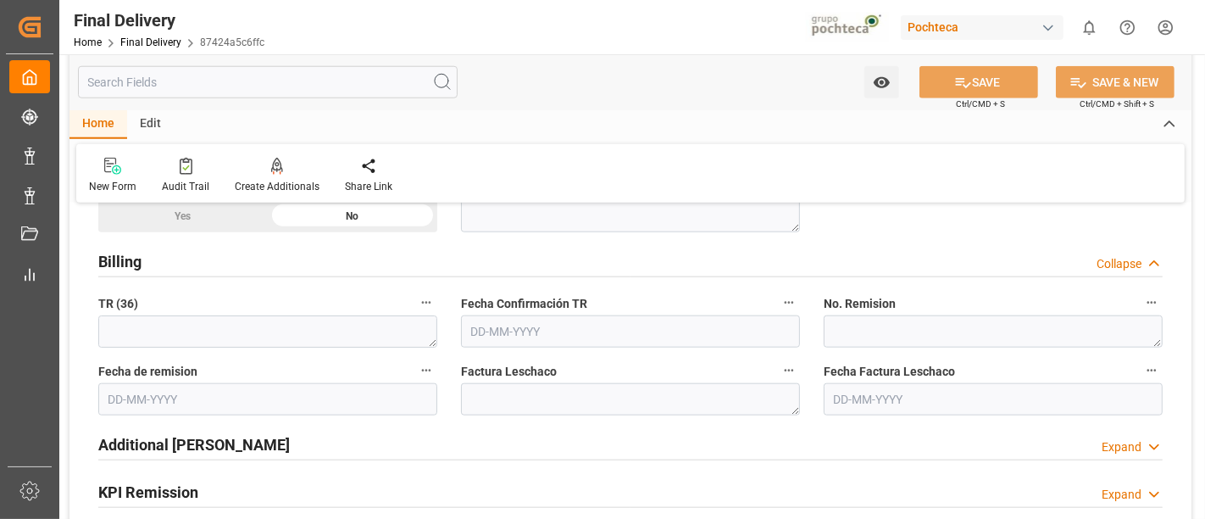
click at [773, 437] on div "Additional Billings Expand" at bounding box center [630, 443] width 1064 height 32
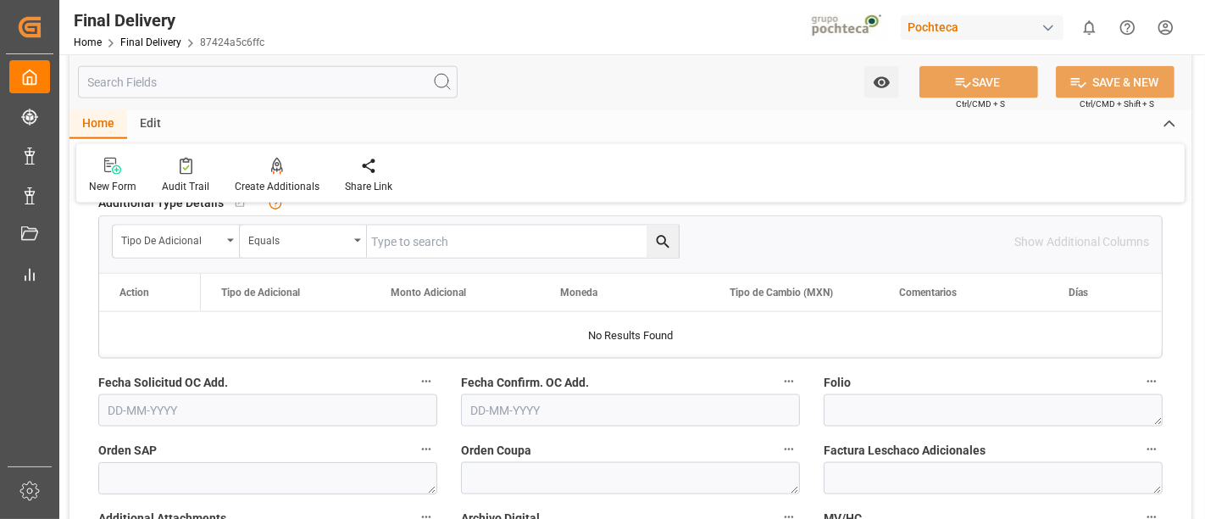
scroll to position [2005, 0]
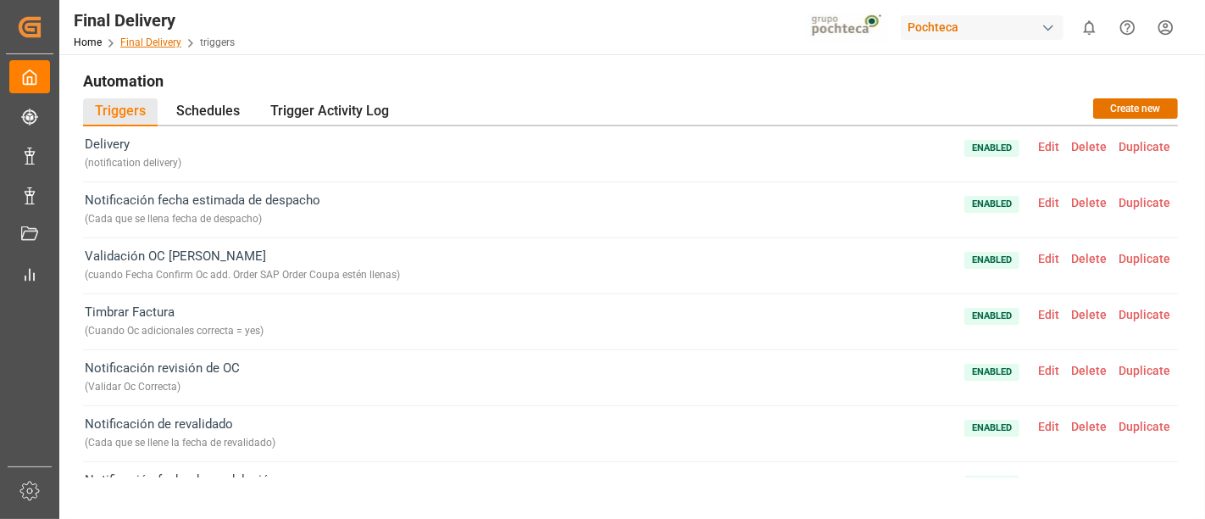
click at [153, 42] on link "Final Delivery" at bounding box center [150, 42] width 61 height 12
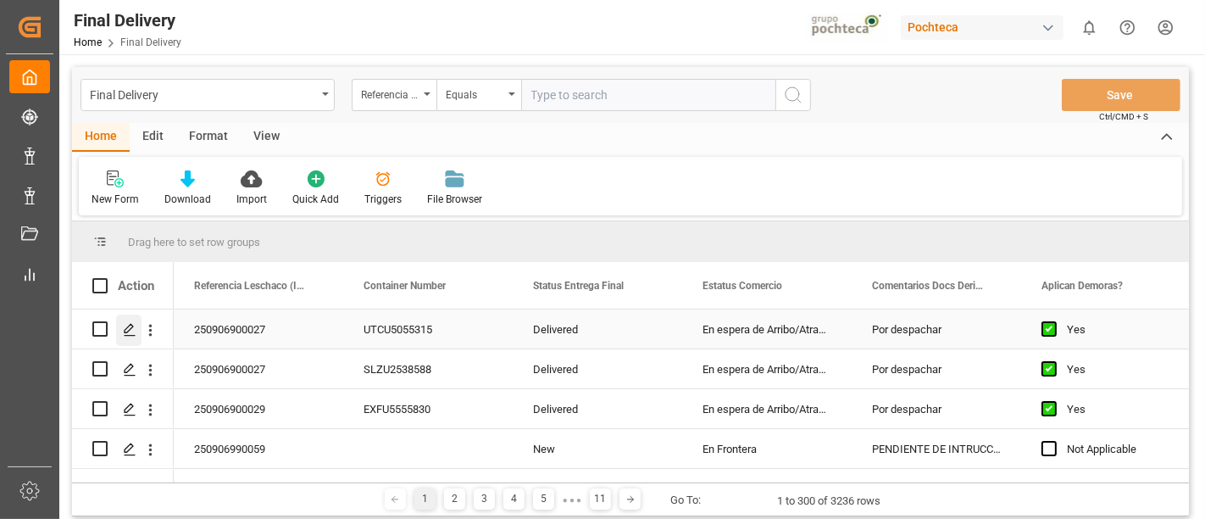
click at [128, 326] on icon "Press SPACE to select this row." at bounding box center [130, 330] width 14 height 14
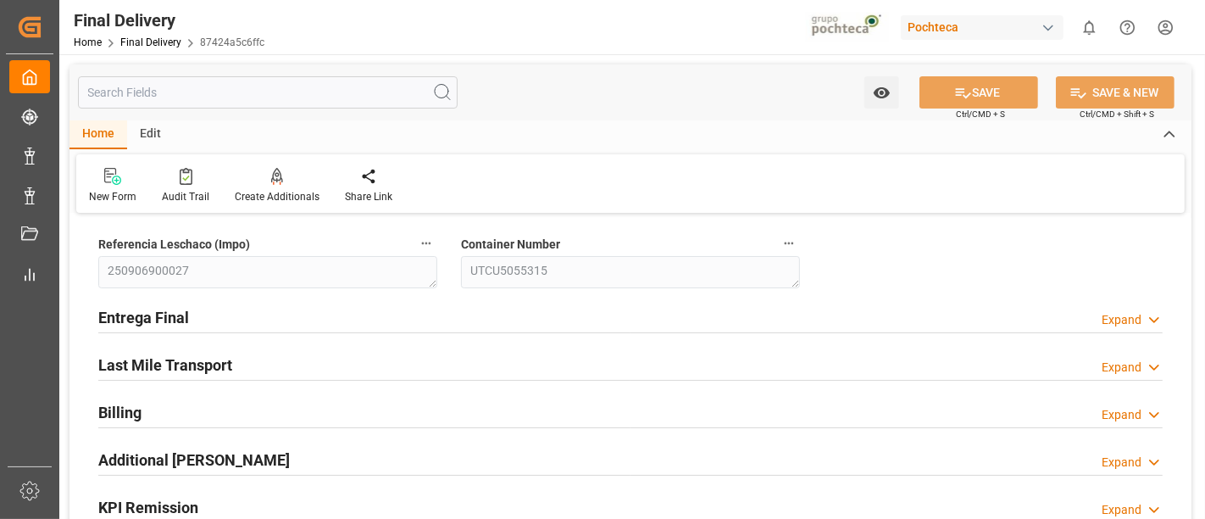
type input "12"
type input "7"
type input "60178"
type input "[DATE]"
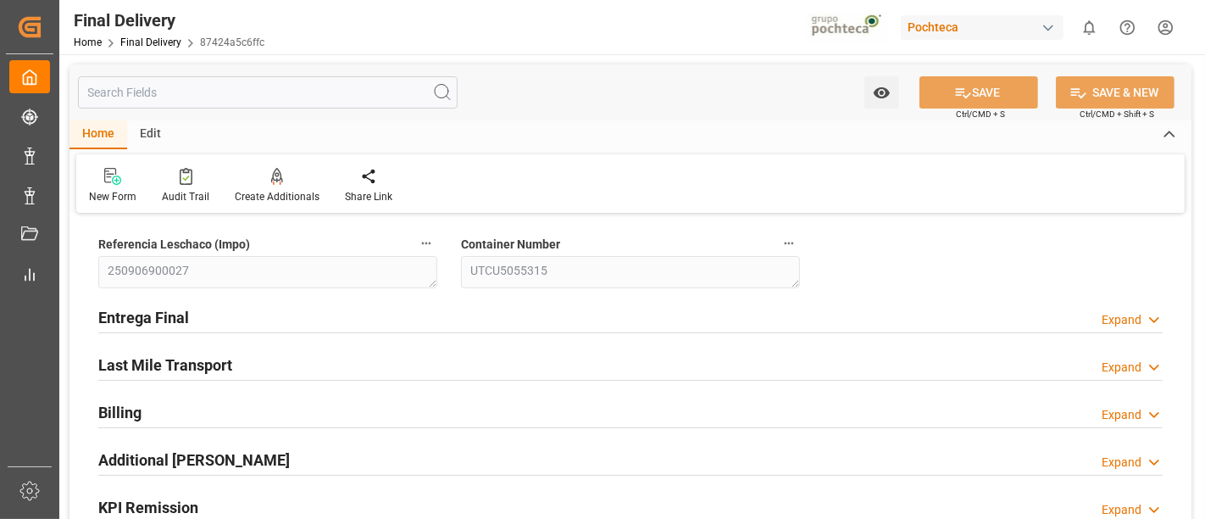
type input "28-07-2025 00:00"
type input "[DATE]"
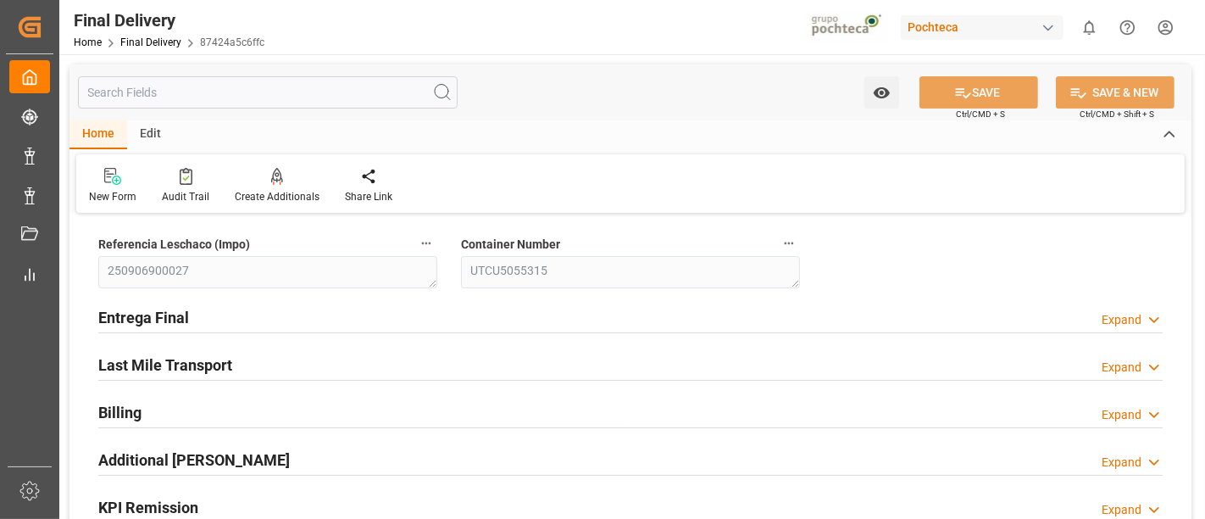
type input "[DATE]"
click at [803, 318] on div "Entrega Final Expand" at bounding box center [630, 316] width 1064 height 32
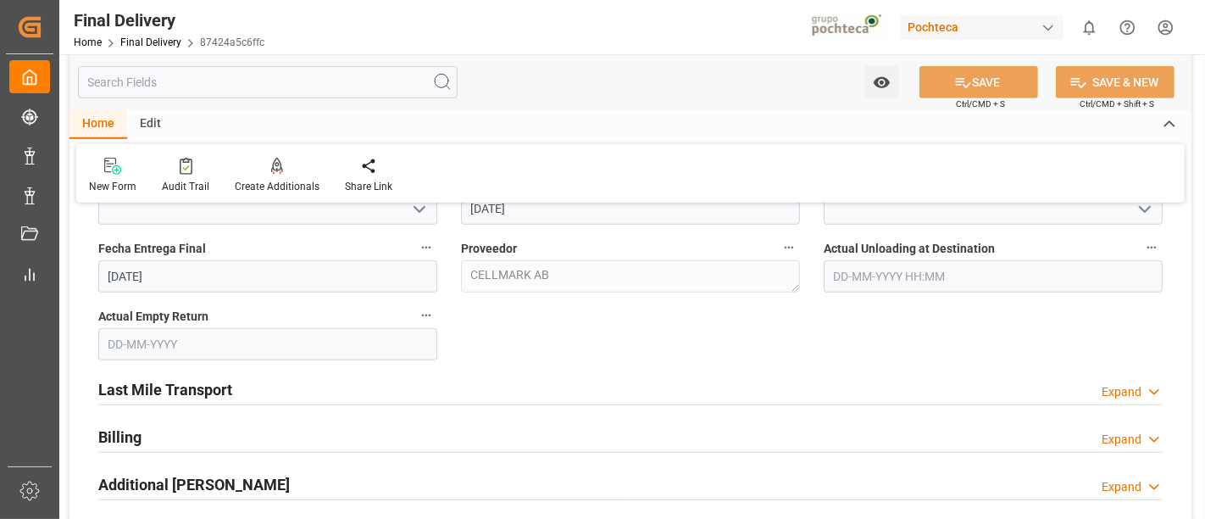
scroll to position [1077, 0]
click at [750, 379] on div "Last Mile Transport Expand" at bounding box center [630, 385] width 1064 height 32
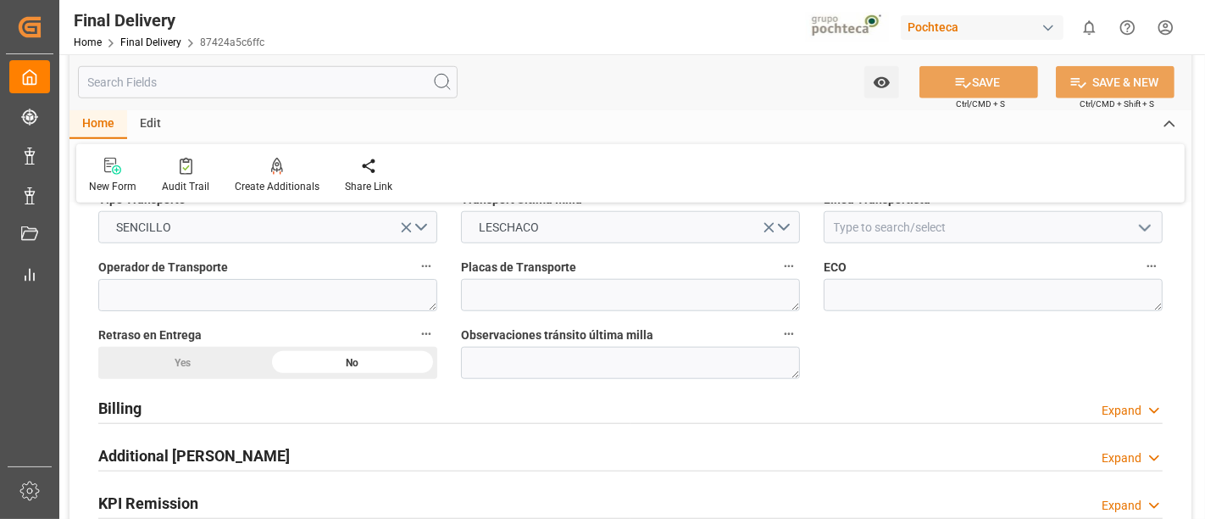
scroll to position [1307, 0]
click at [813, 404] on div "Billing Expand" at bounding box center [630, 406] width 1064 height 32
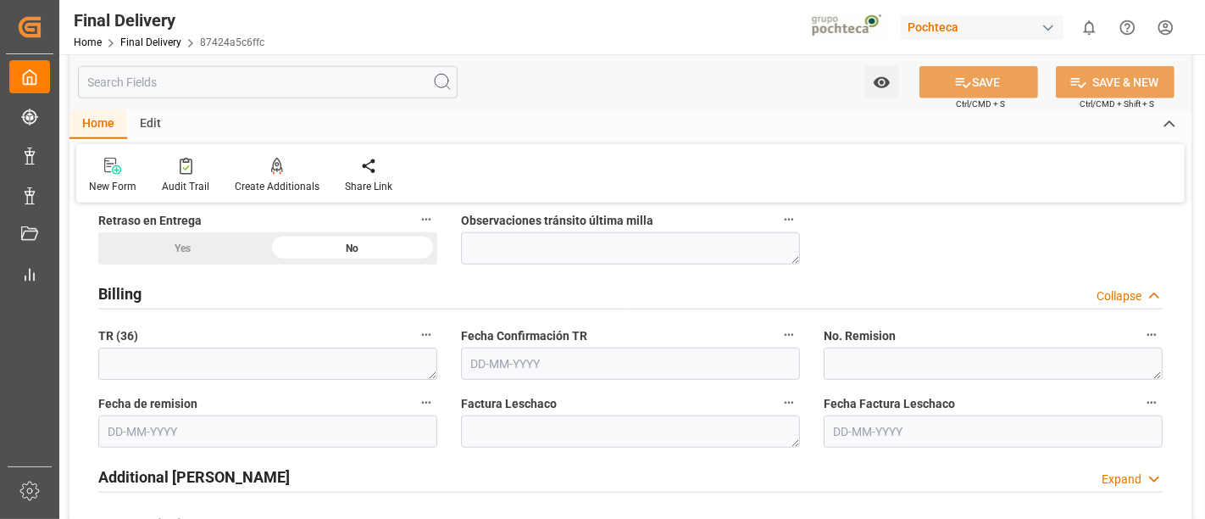
scroll to position [1475, 0]
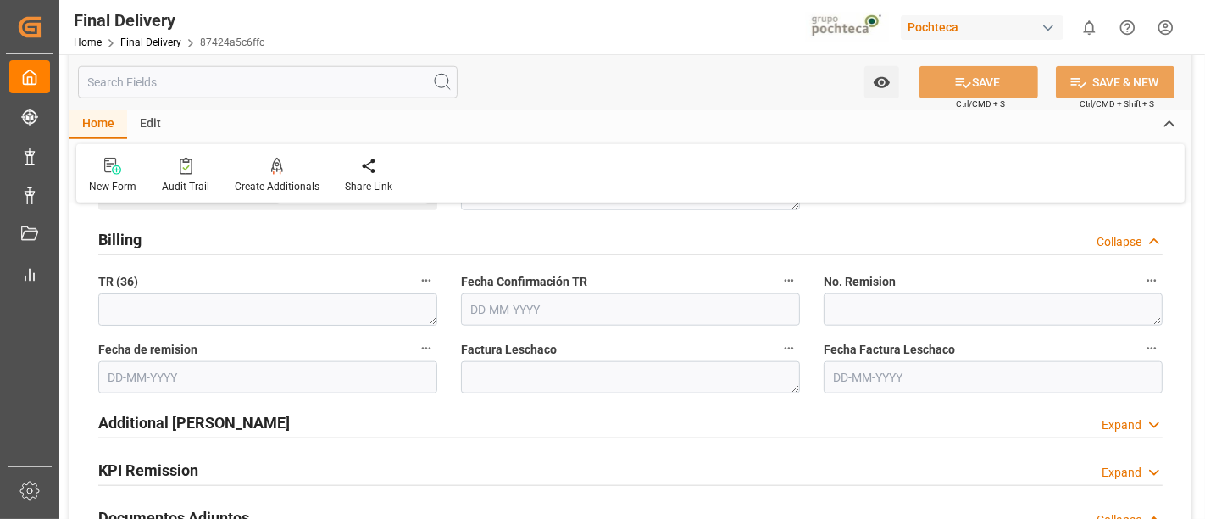
click at [811, 416] on div "Additional Billings Expand" at bounding box center [630, 421] width 1064 height 32
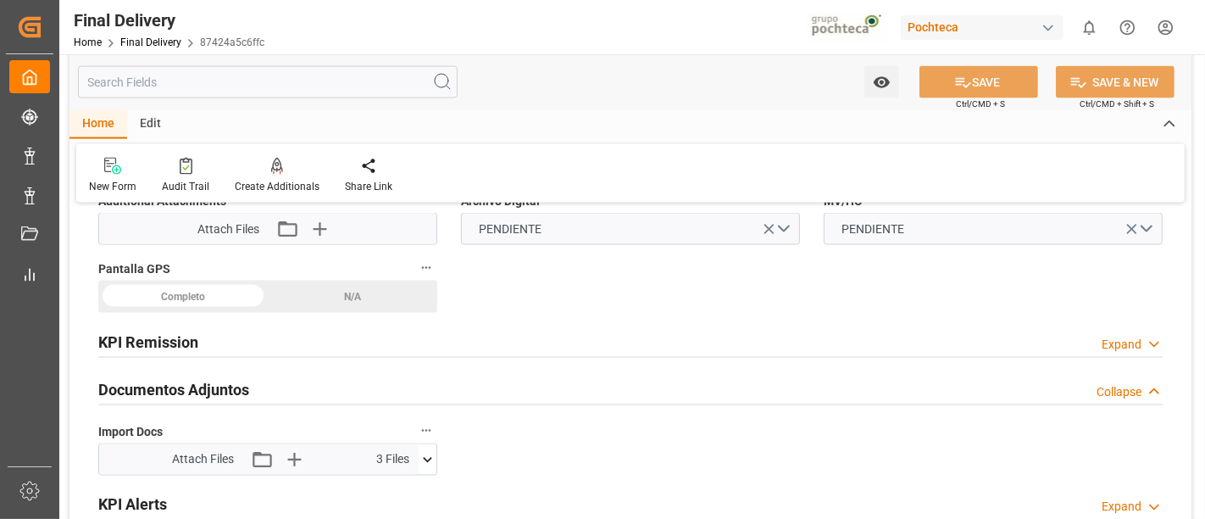
scroll to position [2323, 0]
click at [794, 330] on div "KPI Remission Expand" at bounding box center [630, 339] width 1064 height 32
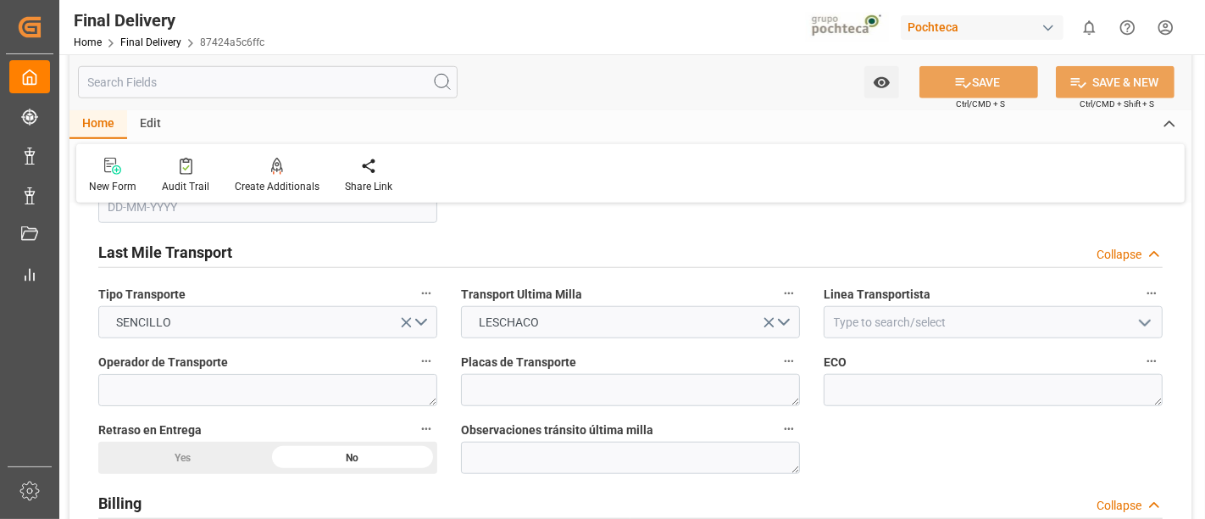
scroll to position [1180, 0]
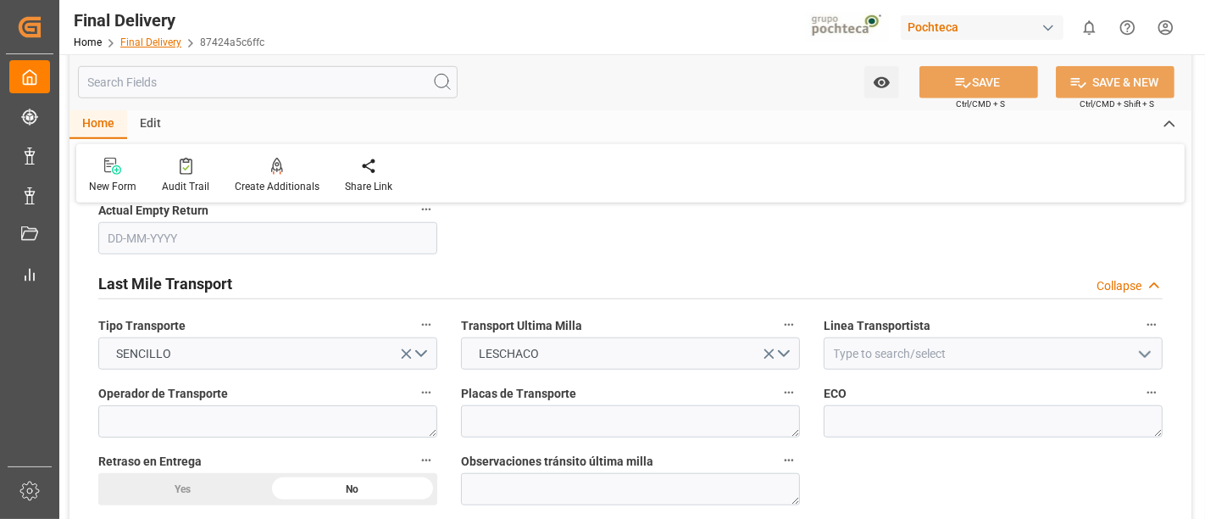
click at [150, 47] on link "Final Delivery" at bounding box center [150, 42] width 61 height 12
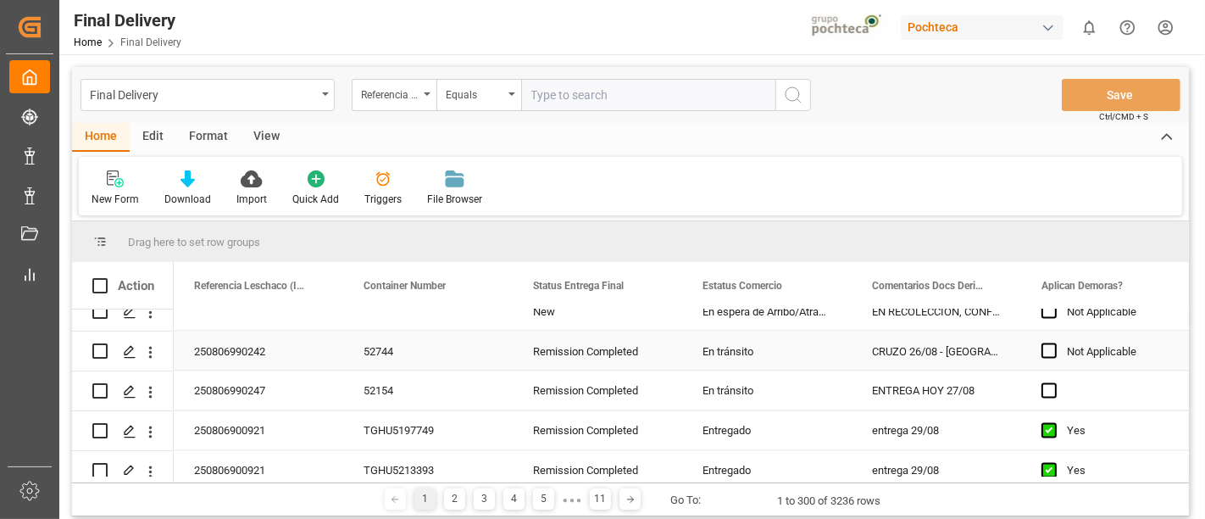
scroll to position [2652, 0]
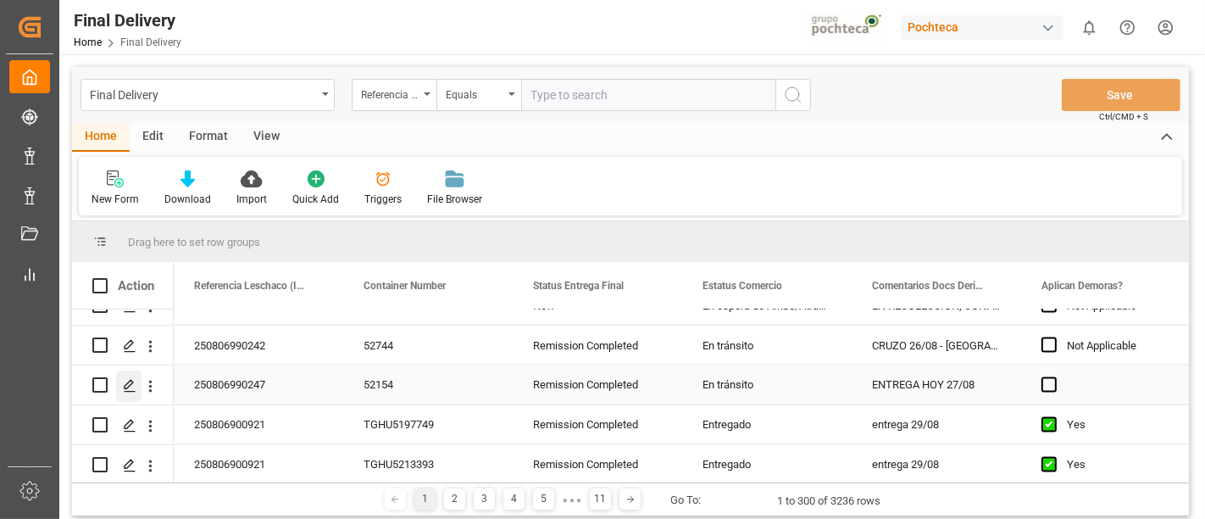
click at [133, 385] on icon "Press SPACE to select this row." at bounding box center [130, 386] width 14 height 14
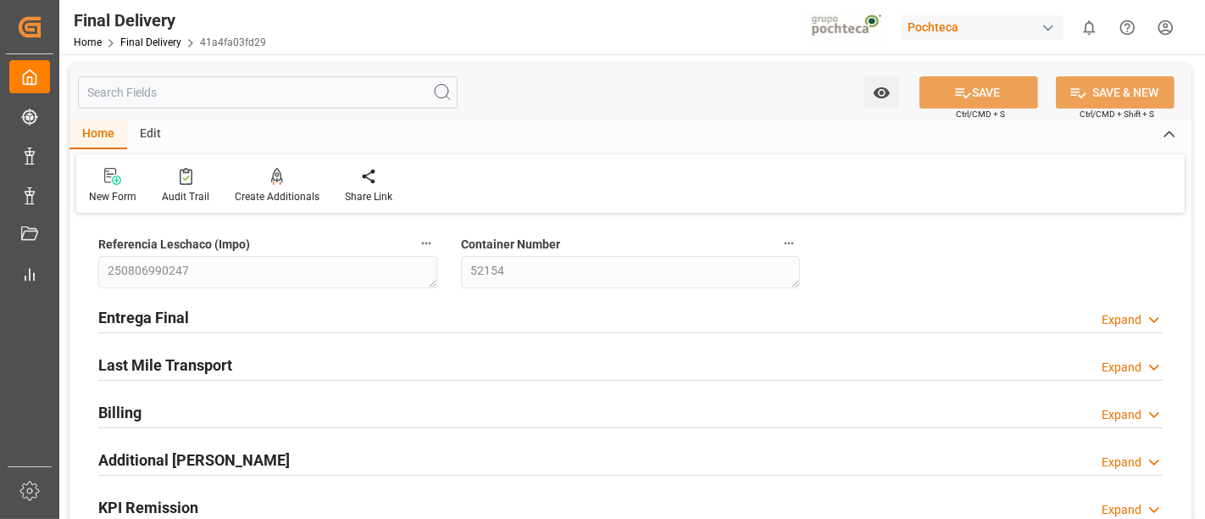
type input "0"
type input "30"
type input "16273"
type input "[DATE]"
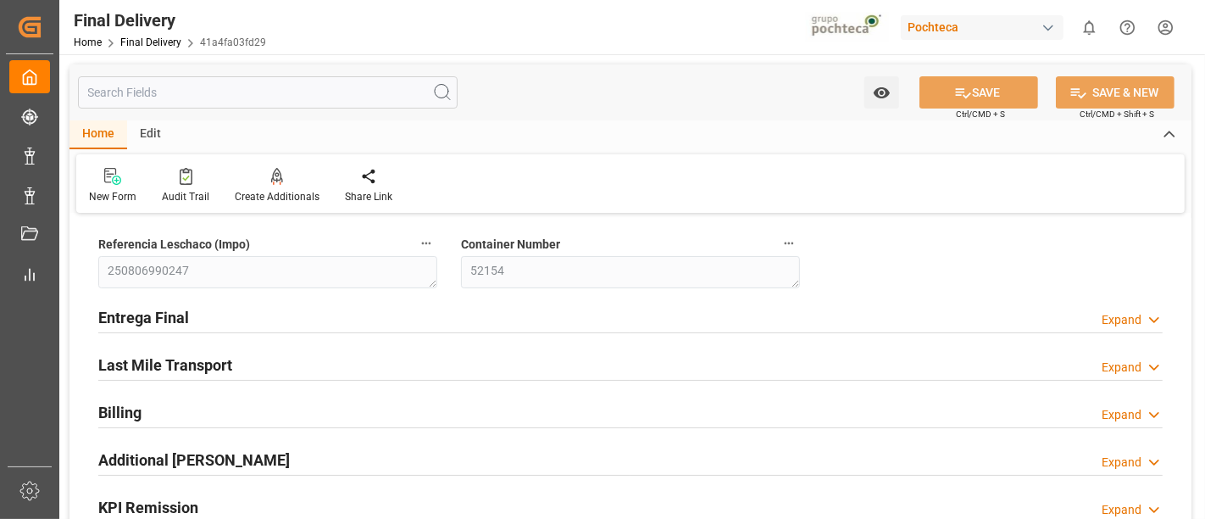
type input "26-08-2025 00:00"
type input "[DATE]"
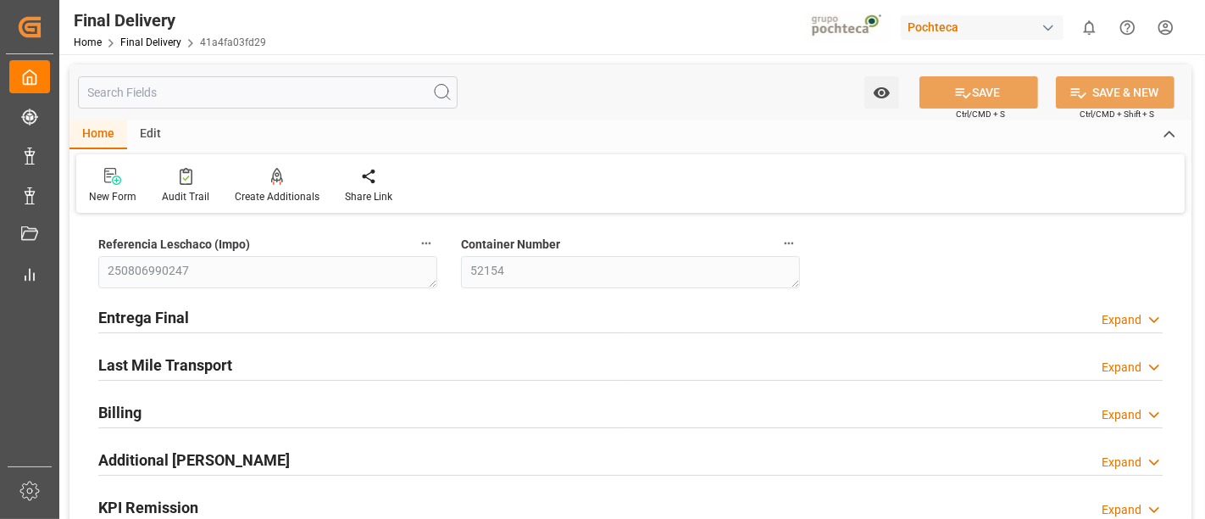
type input "[DATE]"
click at [763, 323] on div "Entrega Final Expand" at bounding box center [630, 316] width 1064 height 32
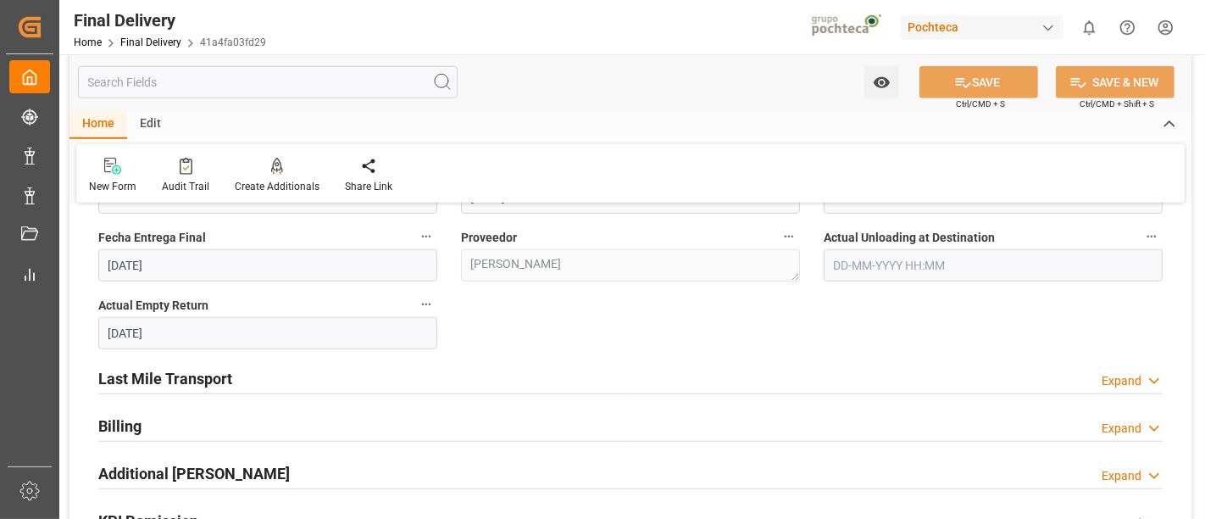
scroll to position [1086, 0]
click at [808, 379] on div "Last Mile Transport Expand" at bounding box center [630, 376] width 1064 height 32
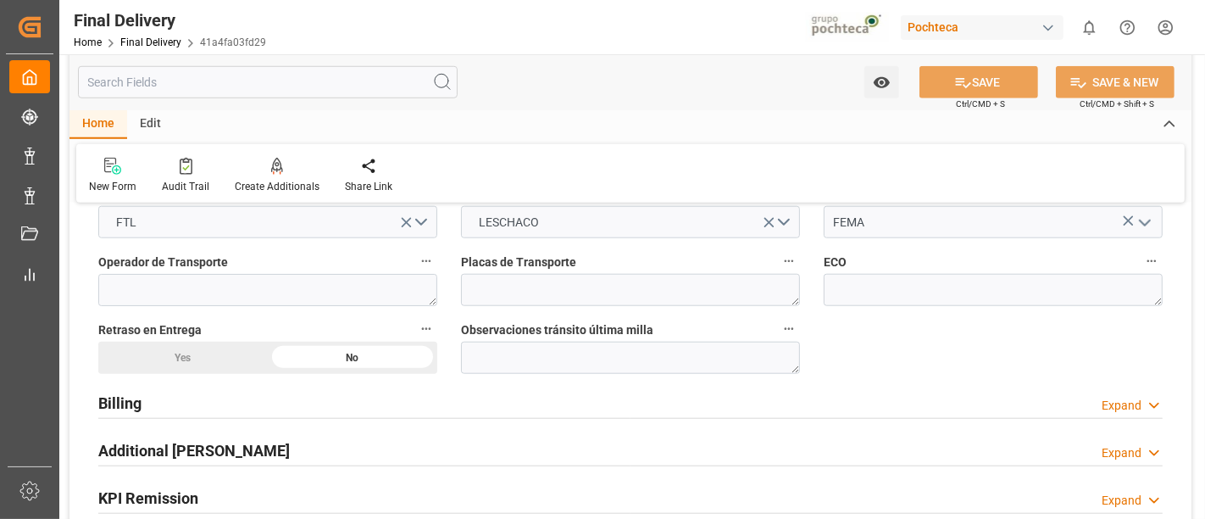
scroll to position [1312, 0]
click at [802, 399] on div "Billing Expand" at bounding box center [630, 402] width 1064 height 32
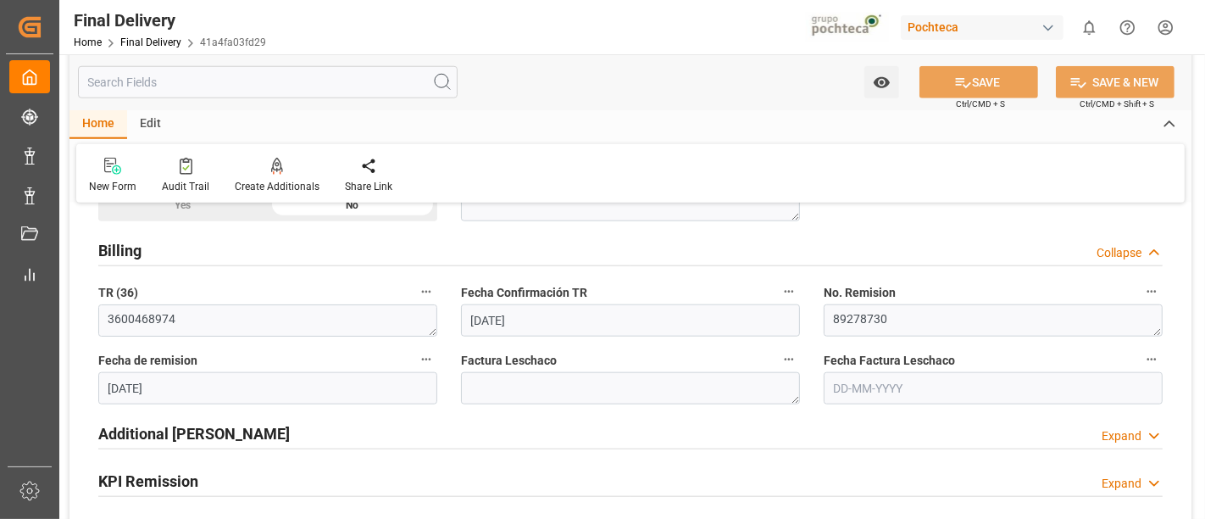
scroll to position [1472, 0]
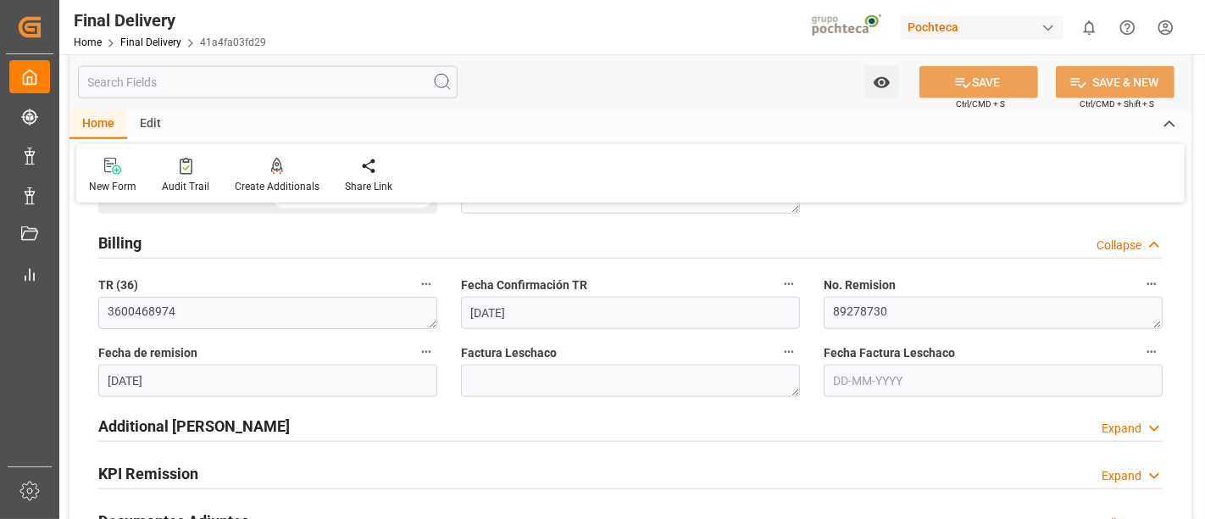
click at [802, 421] on div "Additional Billings Expand" at bounding box center [630, 424] width 1064 height 32
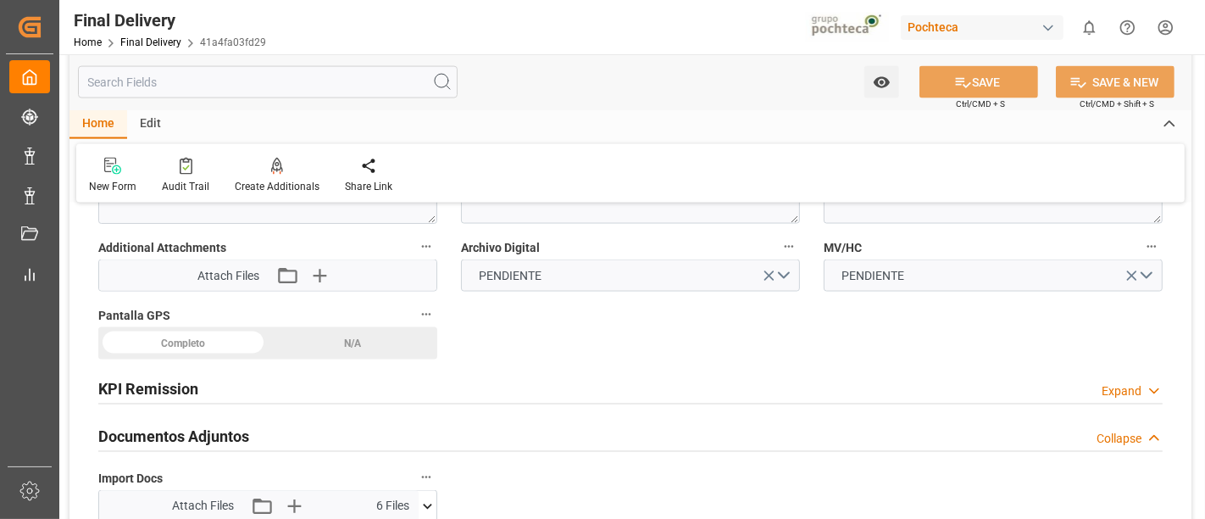
scroll to position [2275, 0]
click at [786, 386] on div "KPI Remission Expand" at bounding box center [630, 386] width 1064 height 32
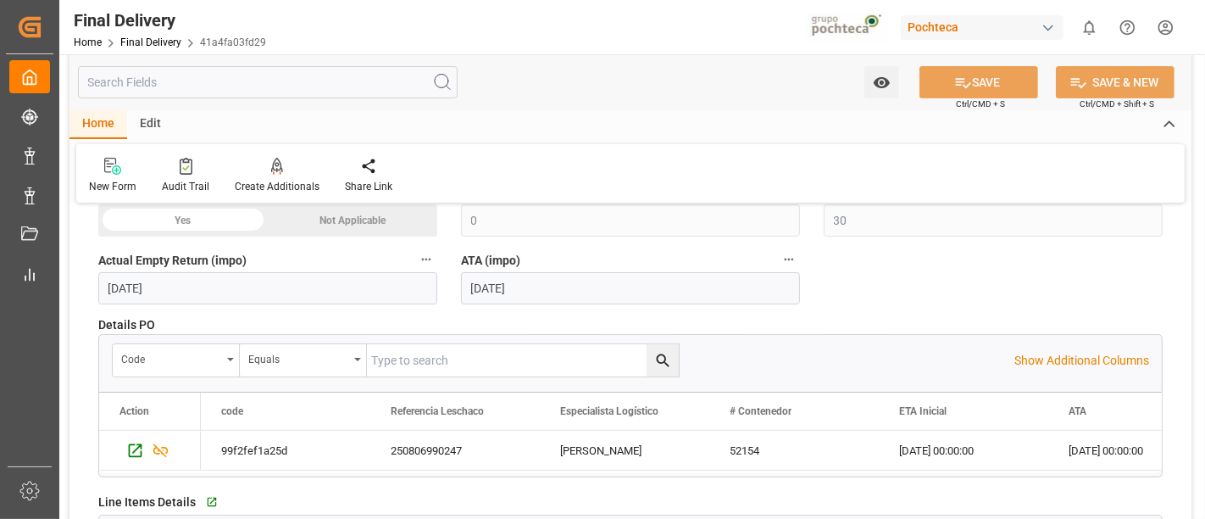
scroll to position [0, 0]
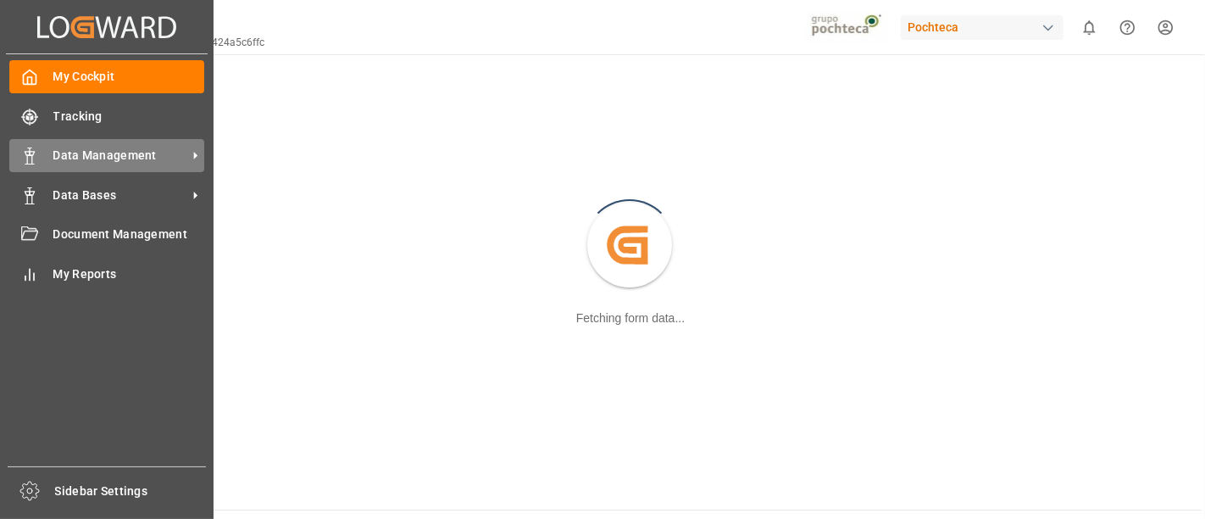
click at [125, 153] on span "Data Management" at bounding box center [120, 156] width 134 height 18
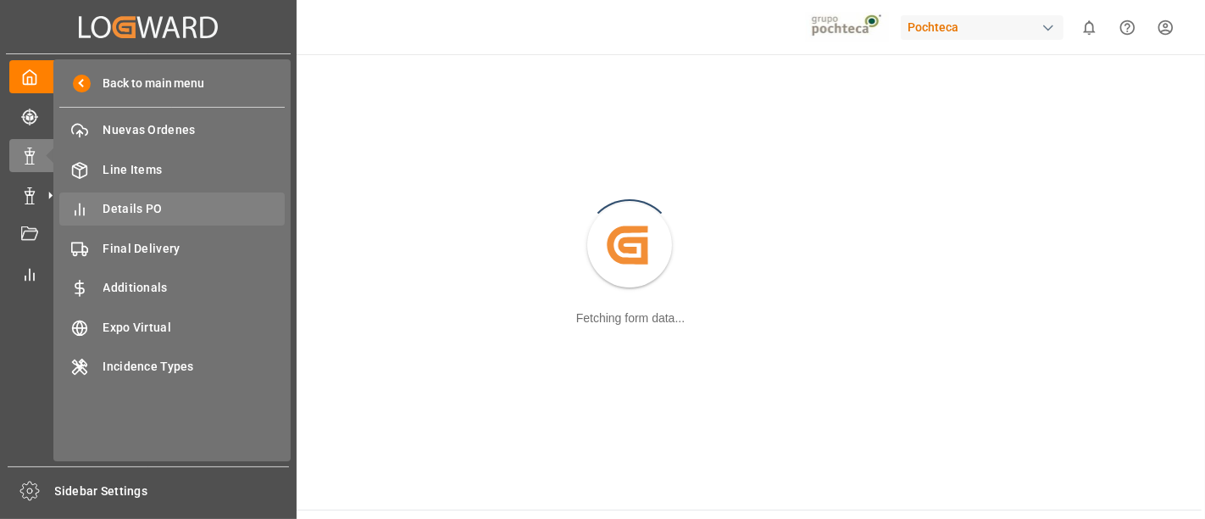
click at [191, 205] on span "Details PO" at bounding box center [194, 209] width 182 height 18
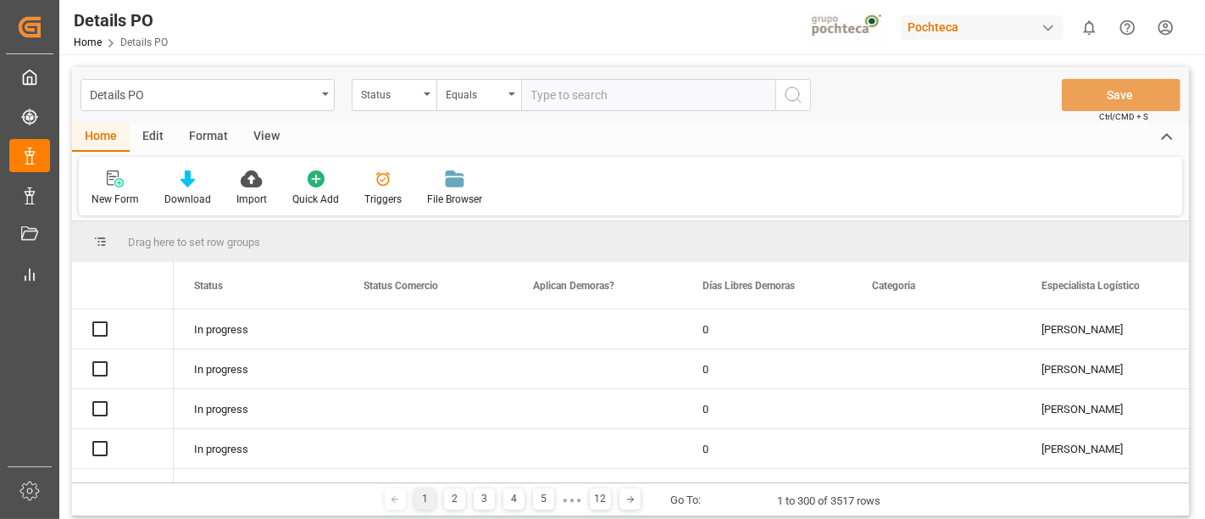
click at [153, 136] on div "Edit" at bounding box center [153, 137] width 47 height 29
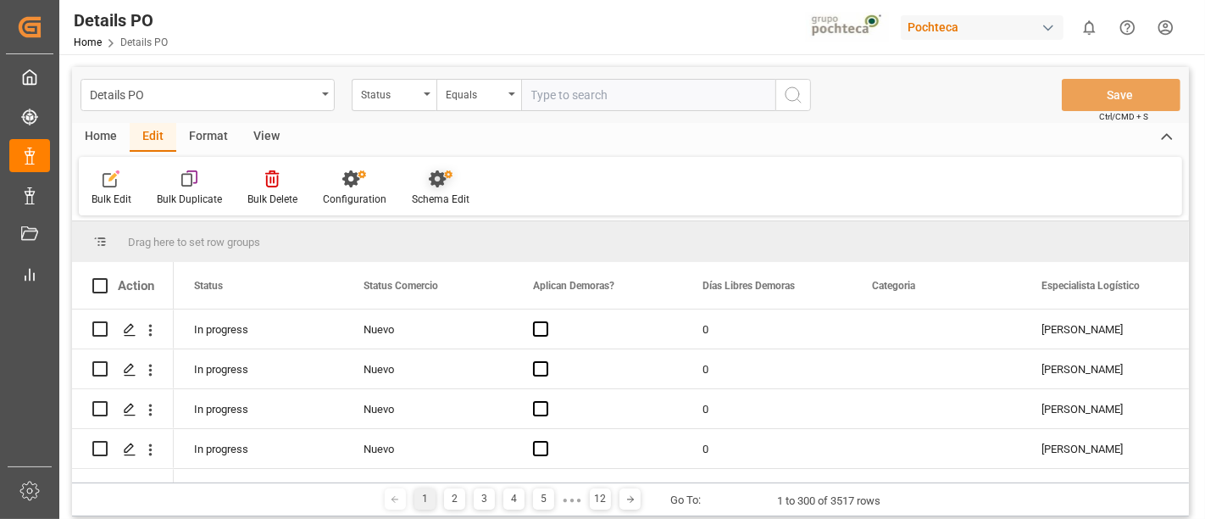
click at [432, 181] on icon at bounding box center [437, 178] width 17 height 17
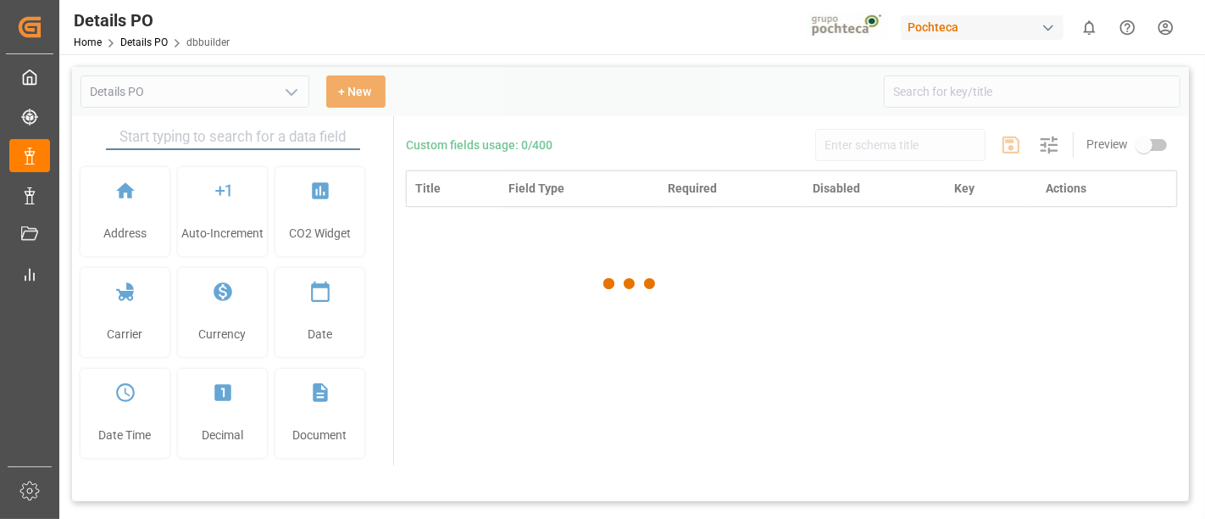
type input "Details PO"
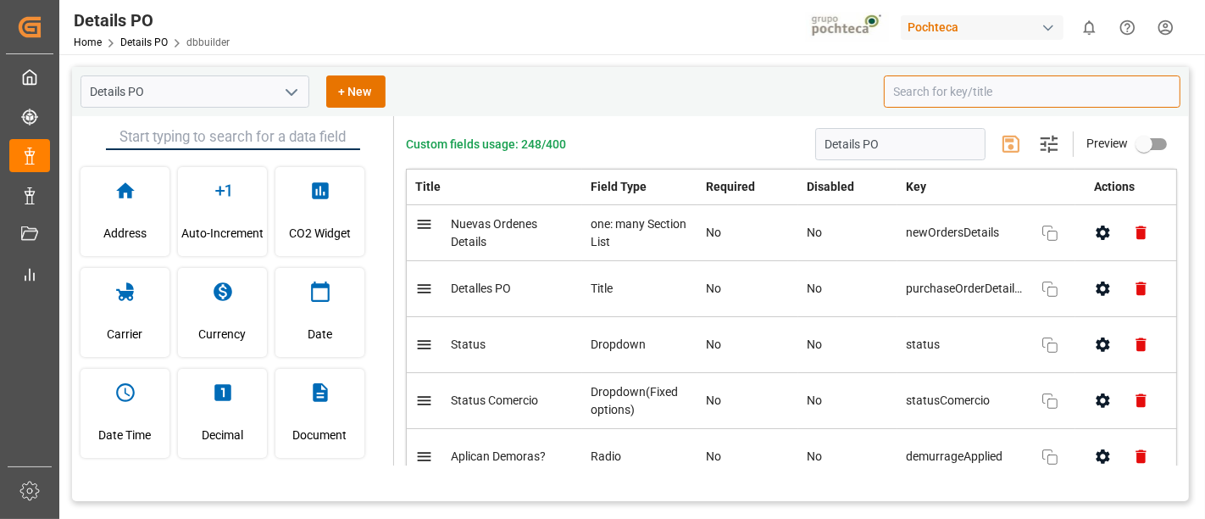
click at [926, 101] on input at bounding box center [1032, 91] width 297 height 32
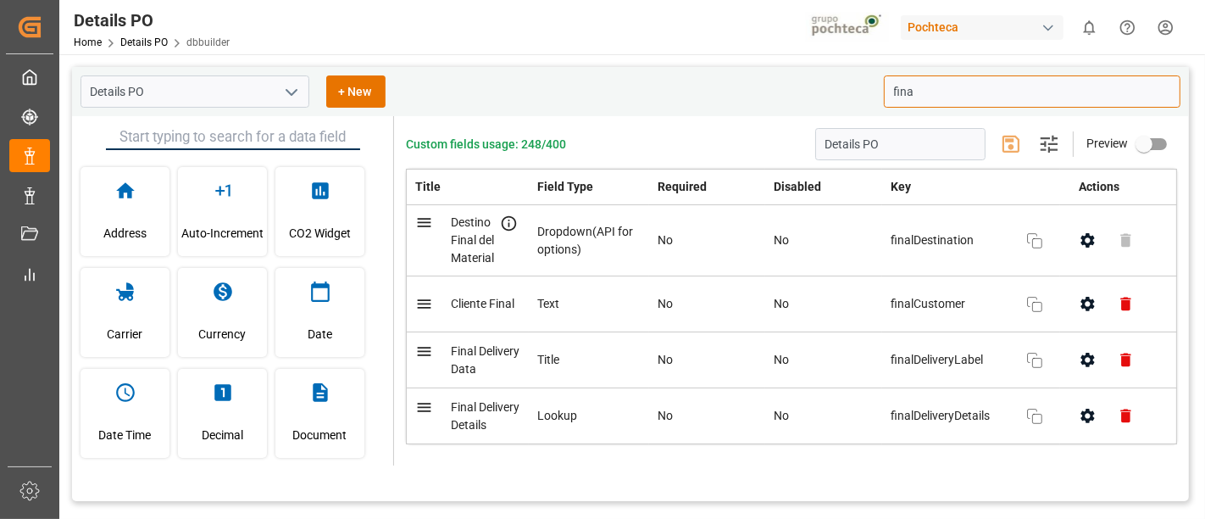
click at [1079, 244] on icon "button" at bounding box center [1088, 240] width 18 height 18
type input "fina"
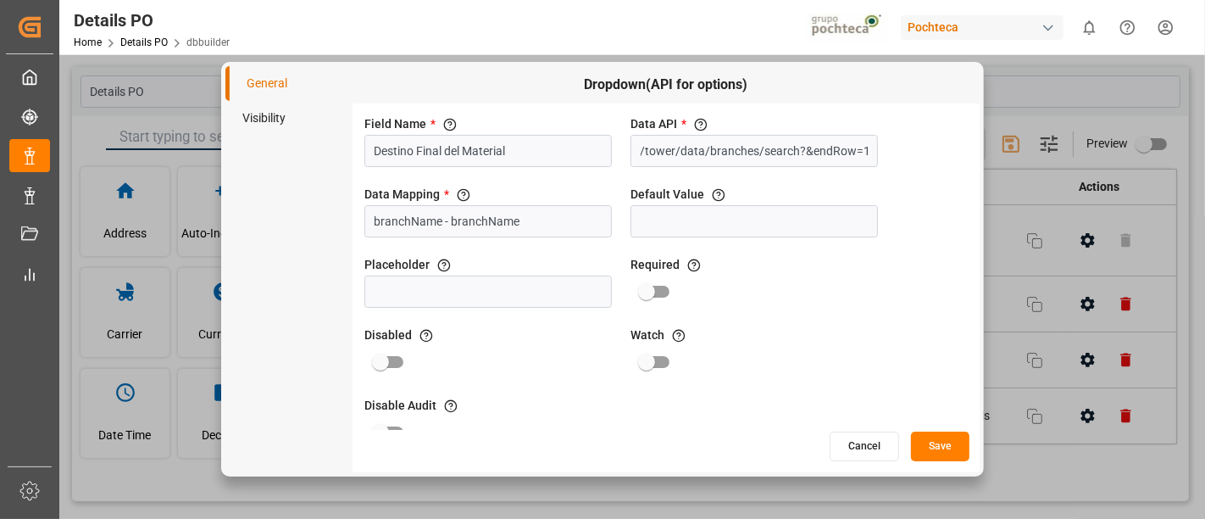
click at [865, 441] on button "Cancel" at bounding box center [864, 446] width 69 height 30
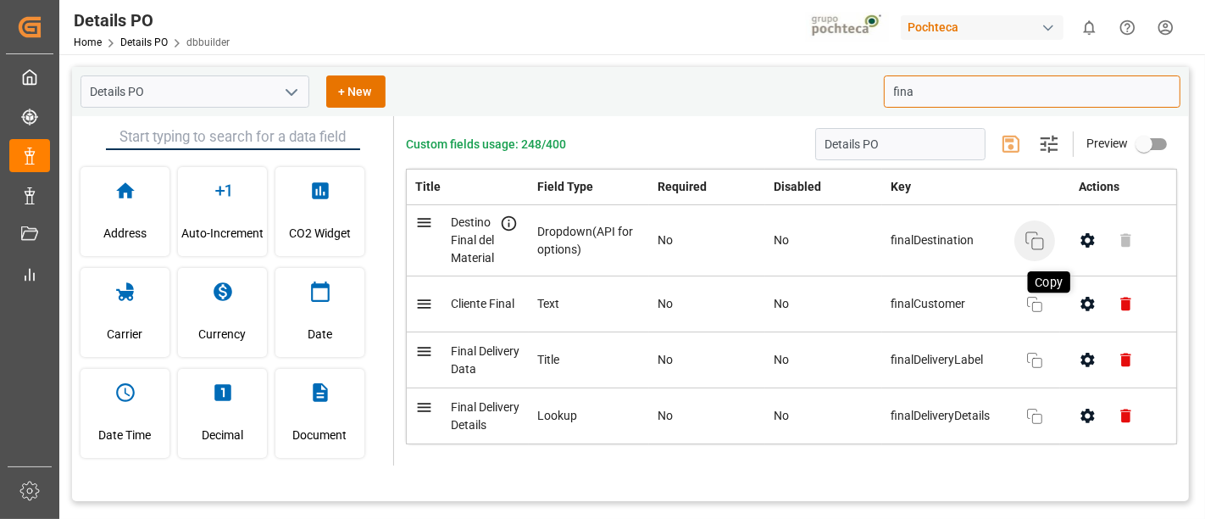
click at [1024, 247] on icon "button" at bounding box center [1034, 240] width 20 height 20
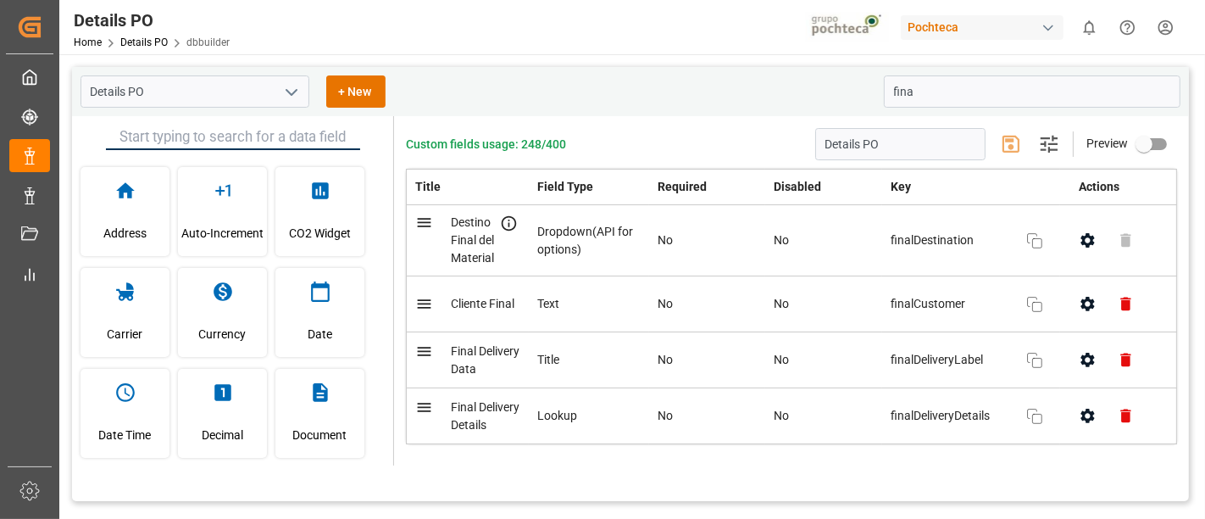
click at [290, 90] on icon "open menu" at bounding box center [291, 92] width 20 height 20
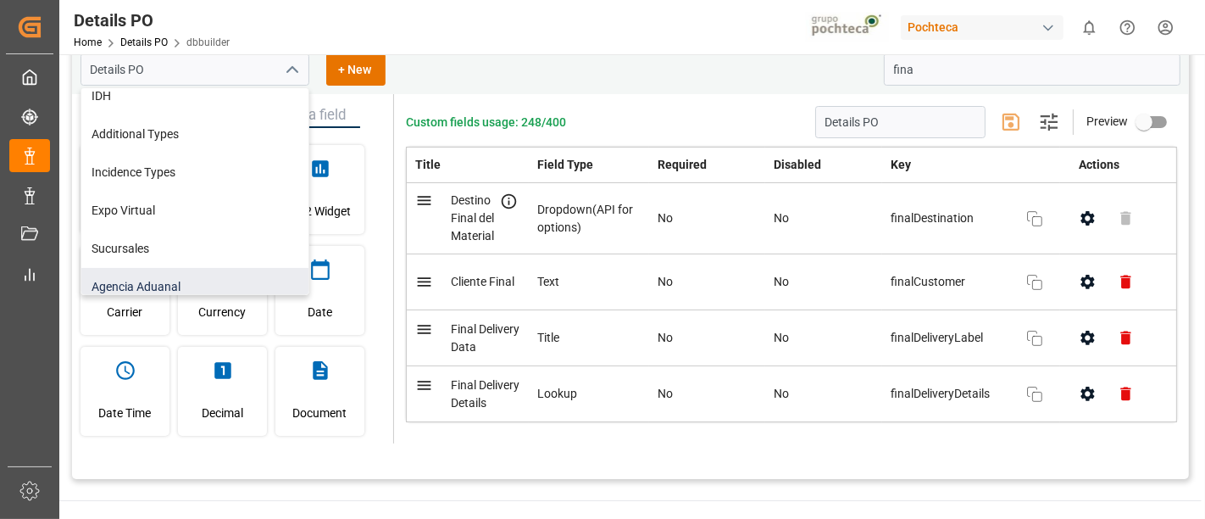
scroll to position [241, 0]
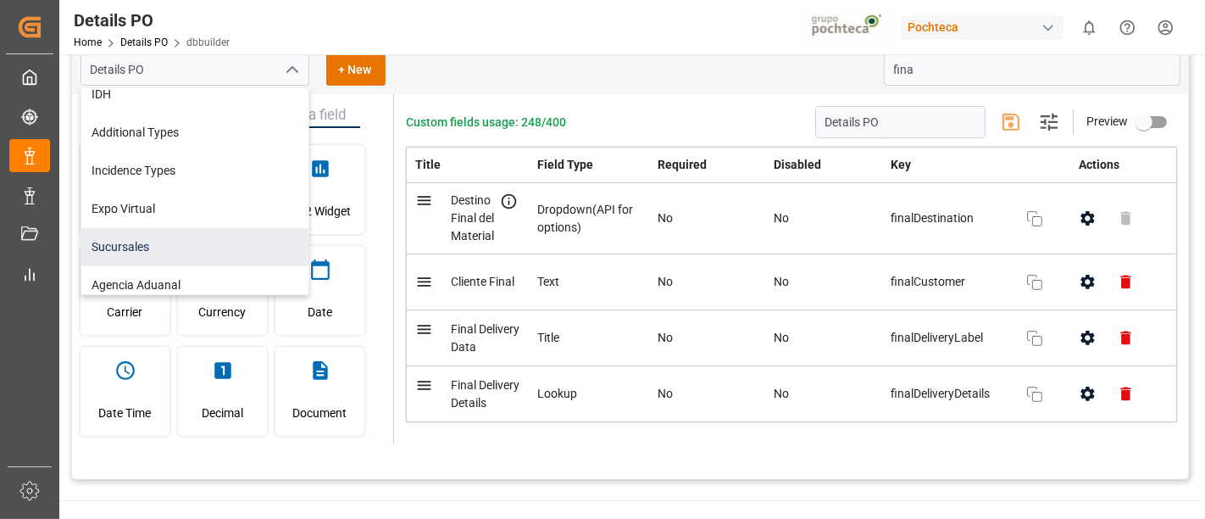
click at [181, 246] on div "Sucursales" at bounding box center [194, 247] width 227 height 38
type input "Sucursales"
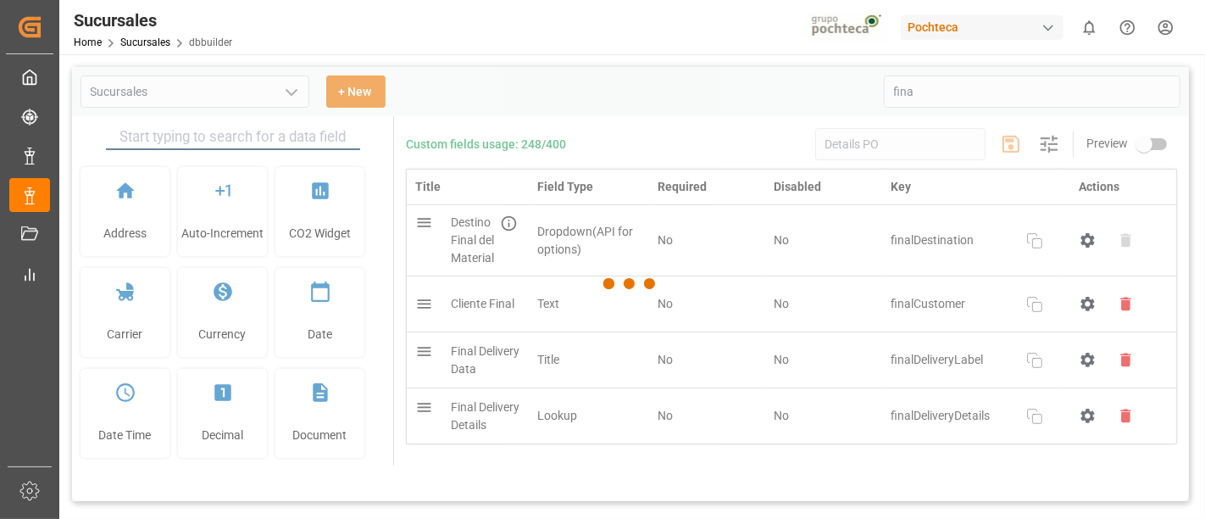
type input "Sucursales"
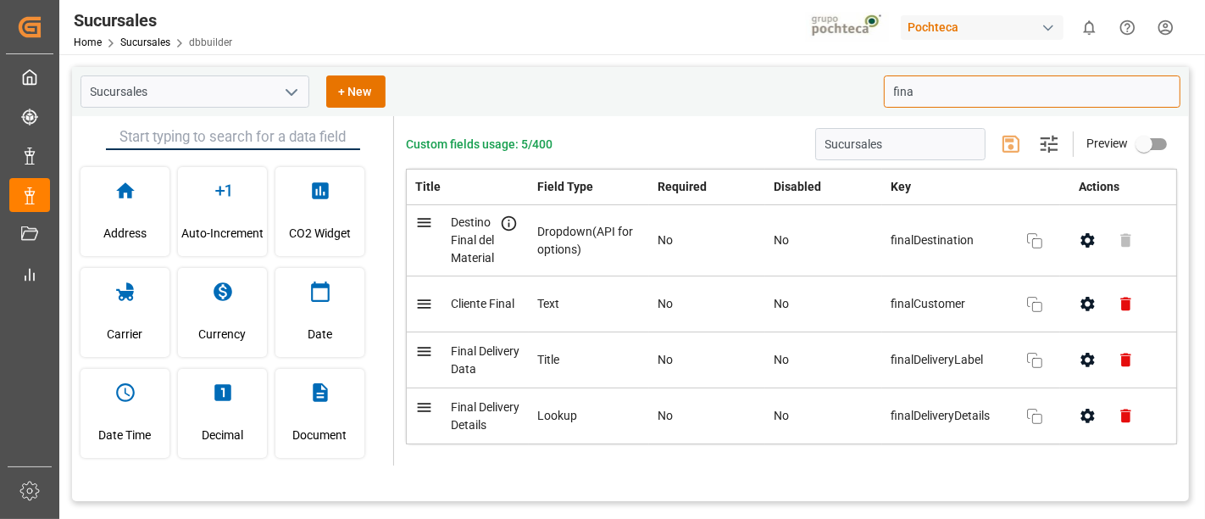
click at [946, 104] on input "fina" at bounding box center [1032, 91] width 297 height 32
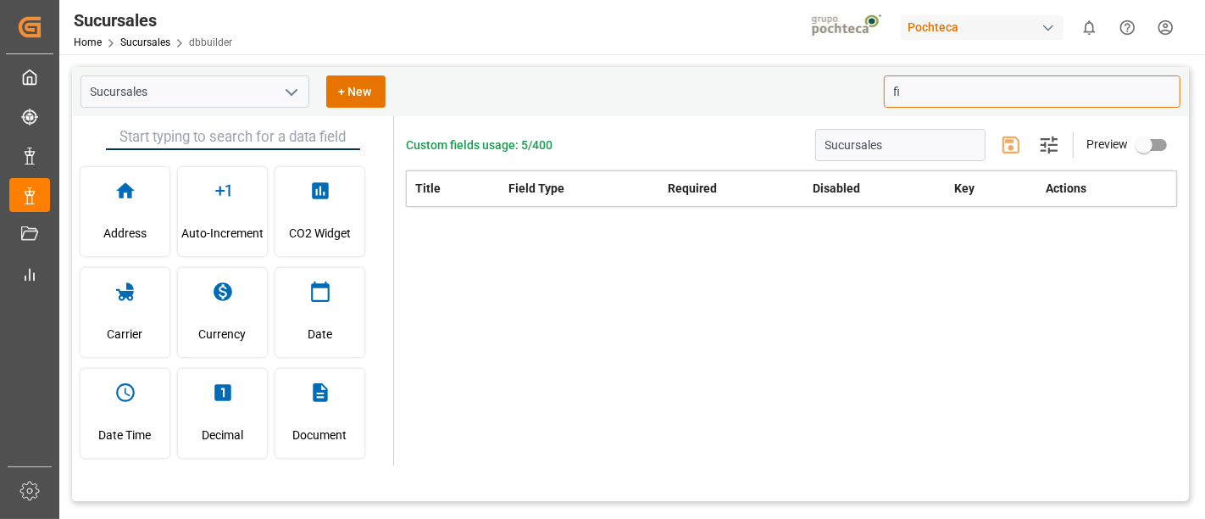
type input "f"
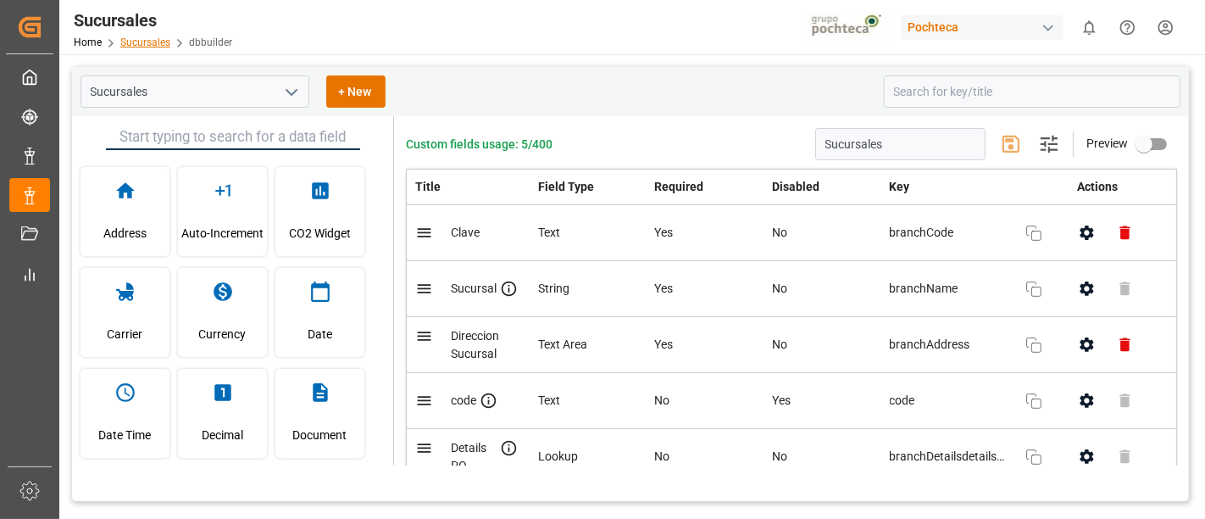
click at [149, 41] on link "Sucursales" at bounding box center [145, 42] width 50 height 12
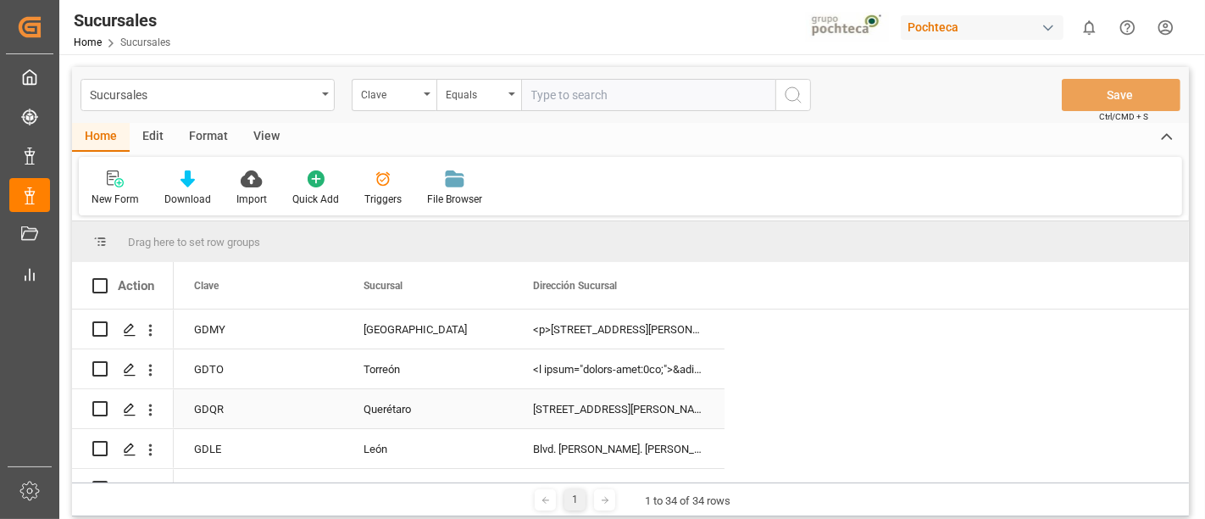
scroll to position [5, 0]
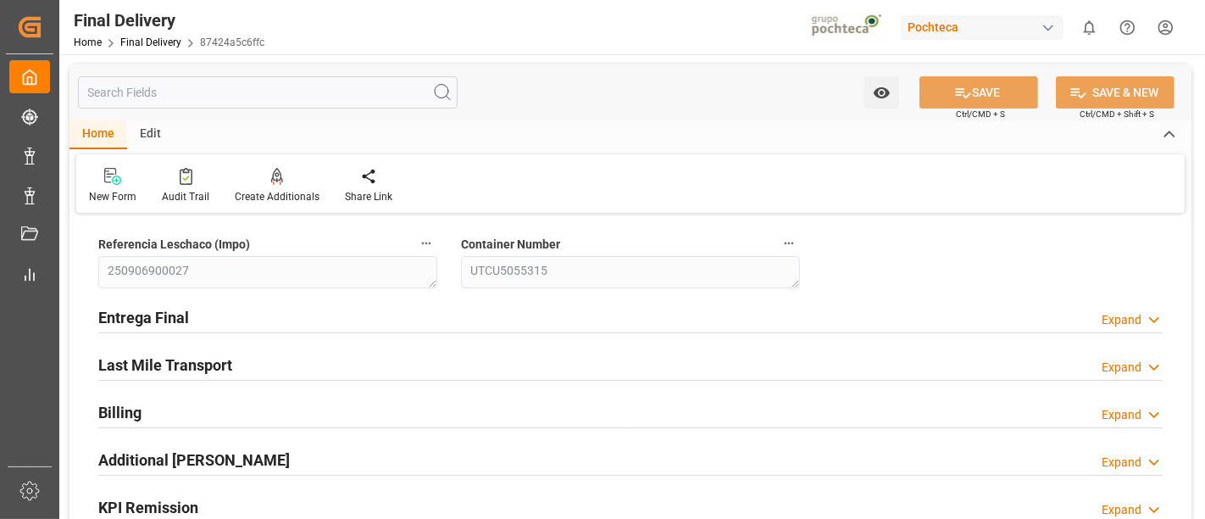
type input "12"
type input "7"
type input "60178"
type input "[DATE]"
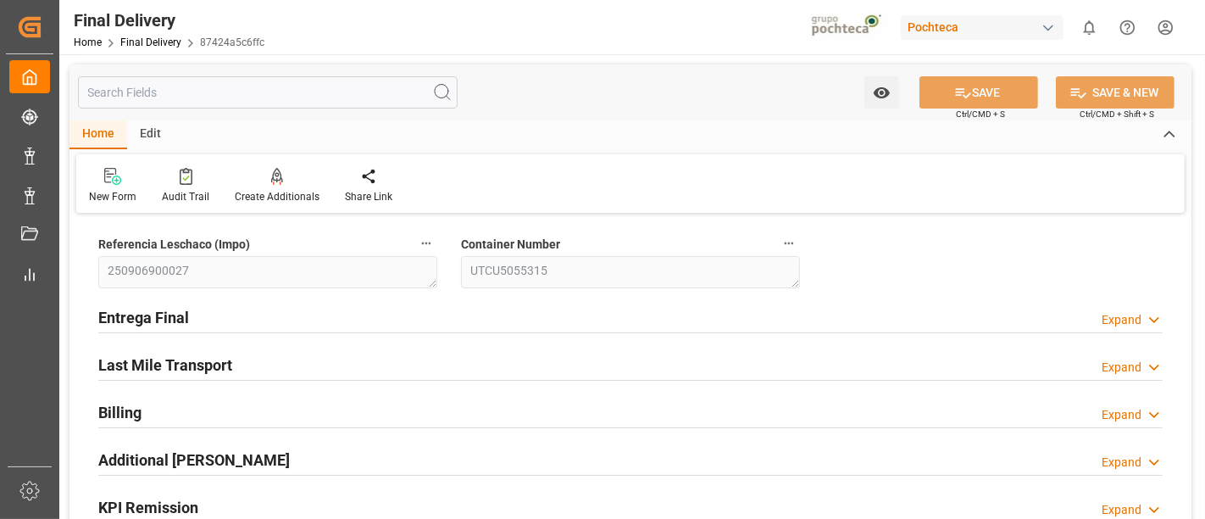
type input "[DATE] 00:00"
type input "[DATE]"
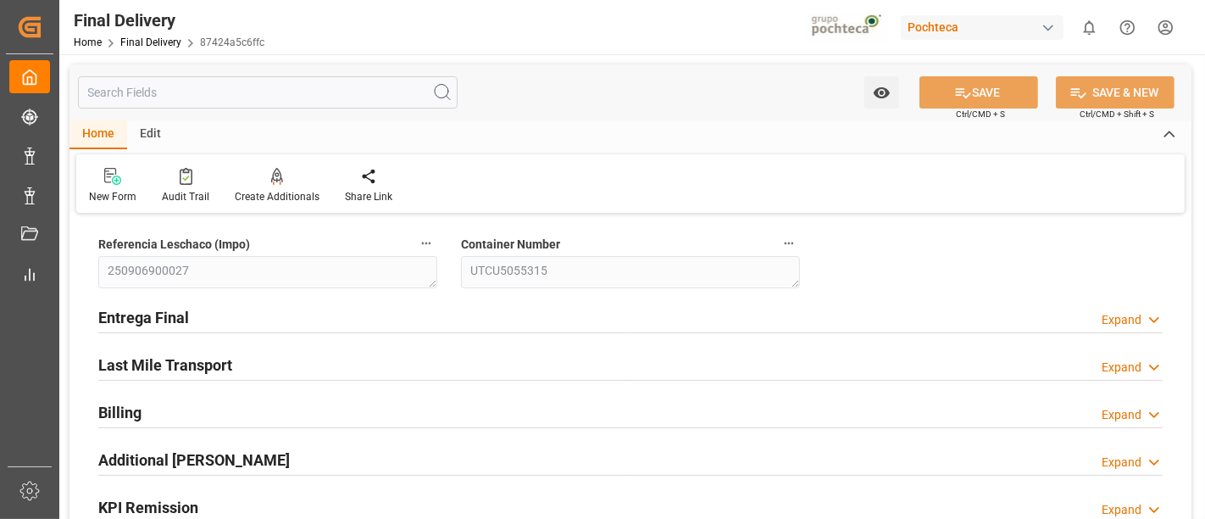
type input "[DATE]"
click at [735, 306] on div "Entrega Final Expand" at bounding box center [630, 316] width 1064 height 32
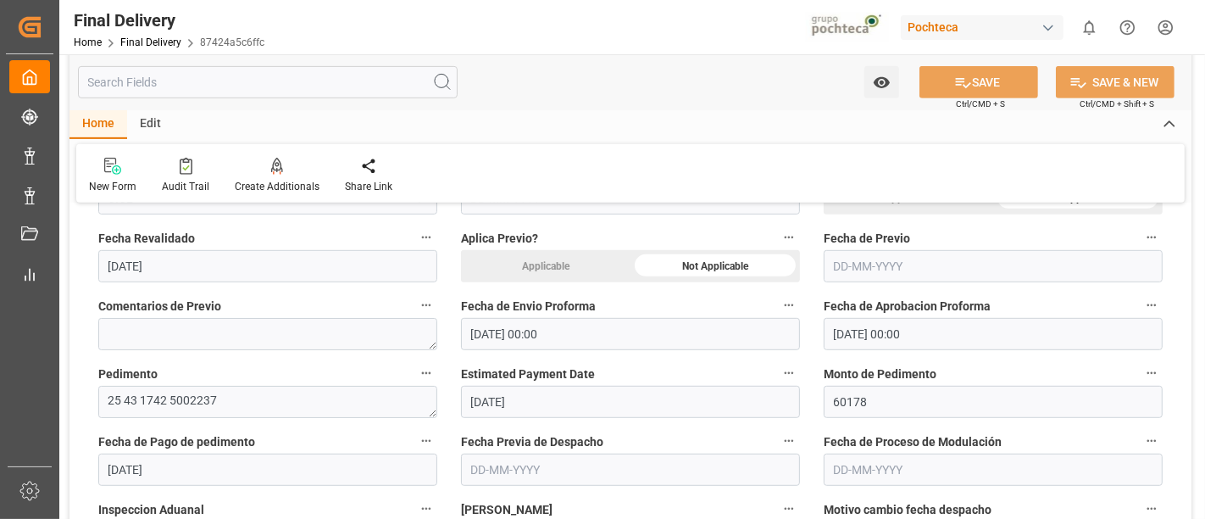
scroll to position [747, 0]
click at [334, 86] on input "text" at bounding box center [268, 82] width 380 height 32
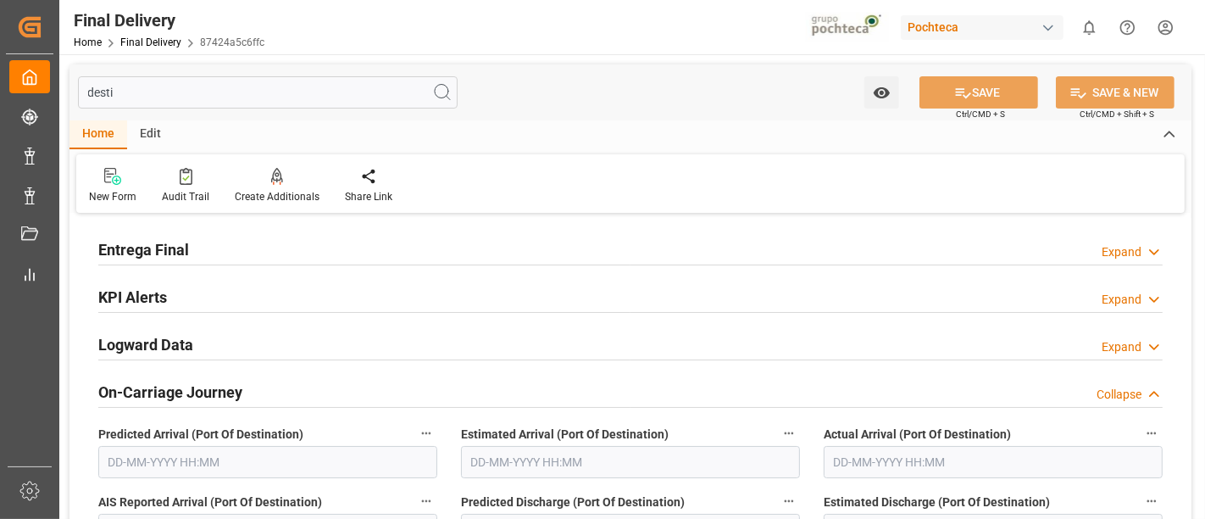
scroll to position [0, 0]
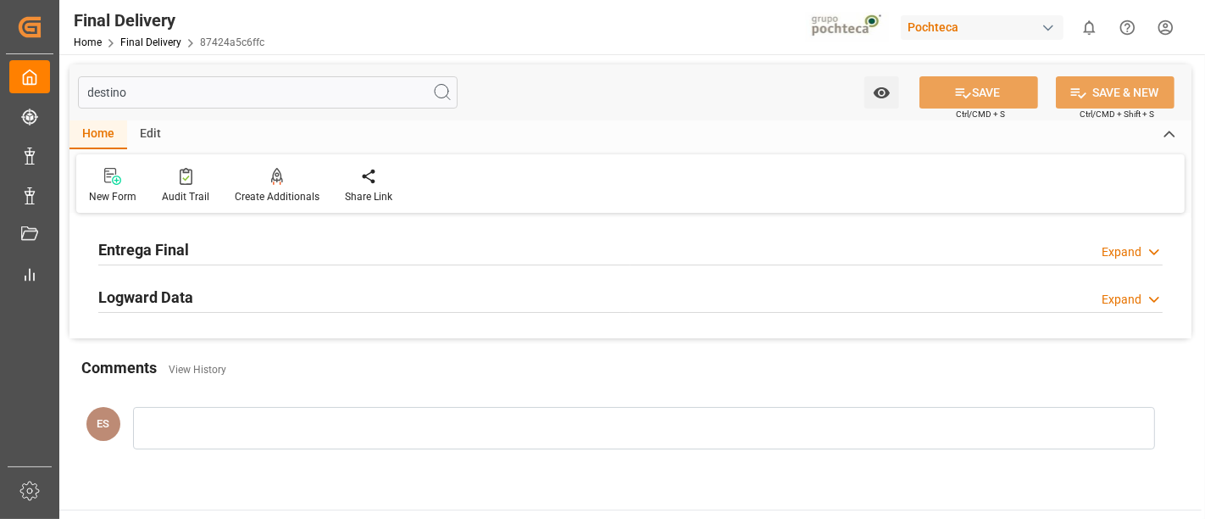
type input "destino"
click at [359, 249] on div "Entrega Final Expand" at bounding box center [630, 248] width 1064 height 32
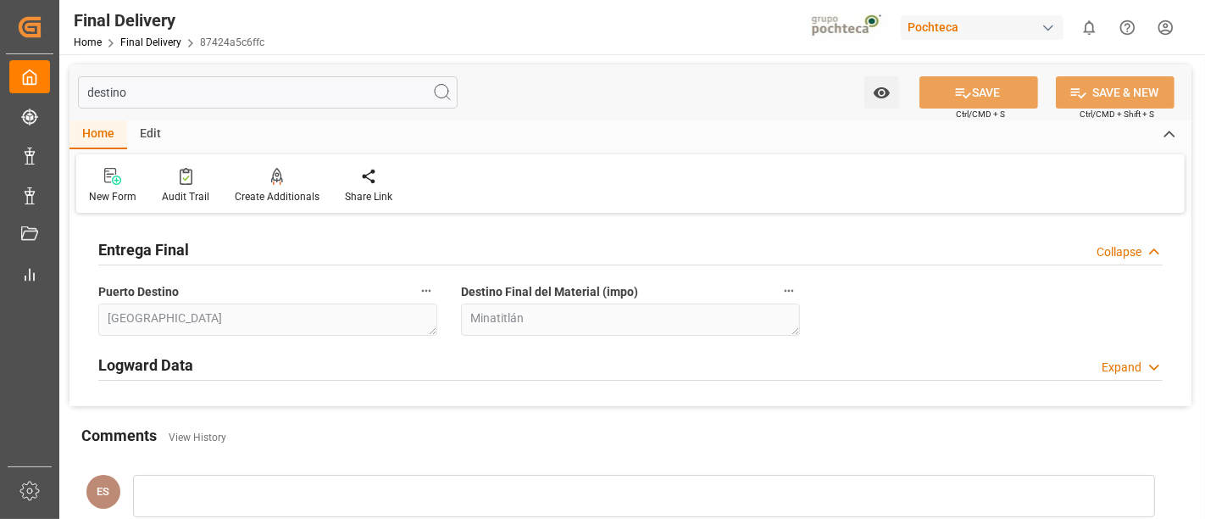
click at [311, 361] on div "Logward Data Expand" at bounding box center [630, 363] width 1064 height 32
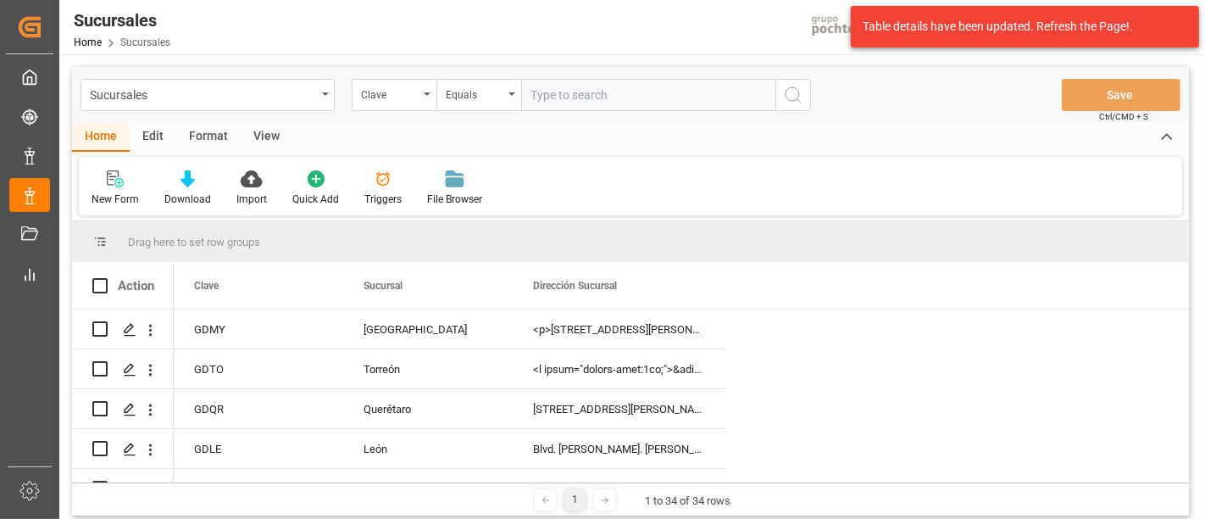
scroll to position [5, 0]
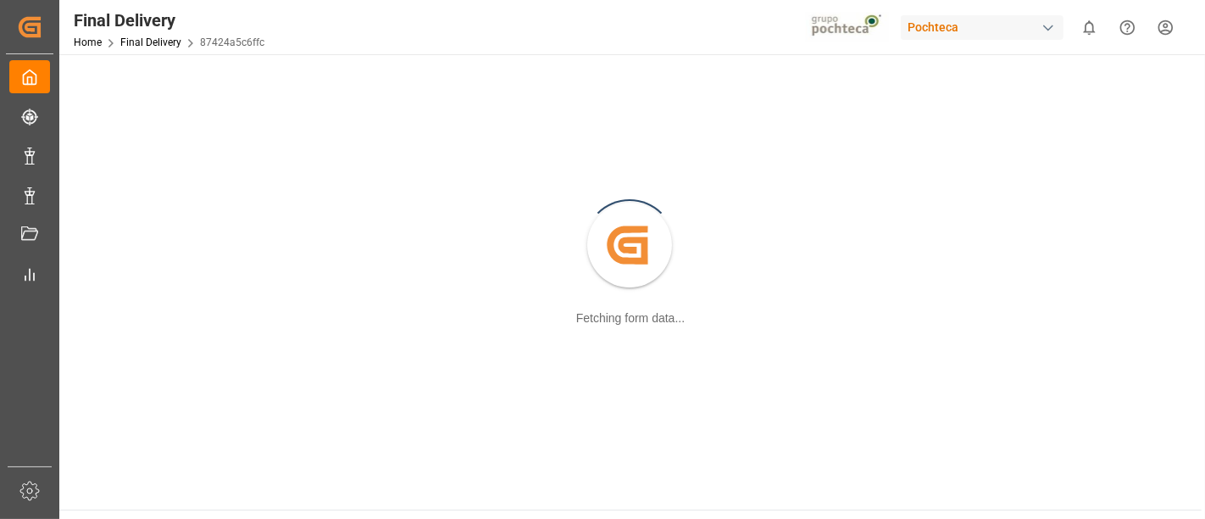
click at [1041, 21] on div "button" at bounding box center [1048, 27] width 17 height 17
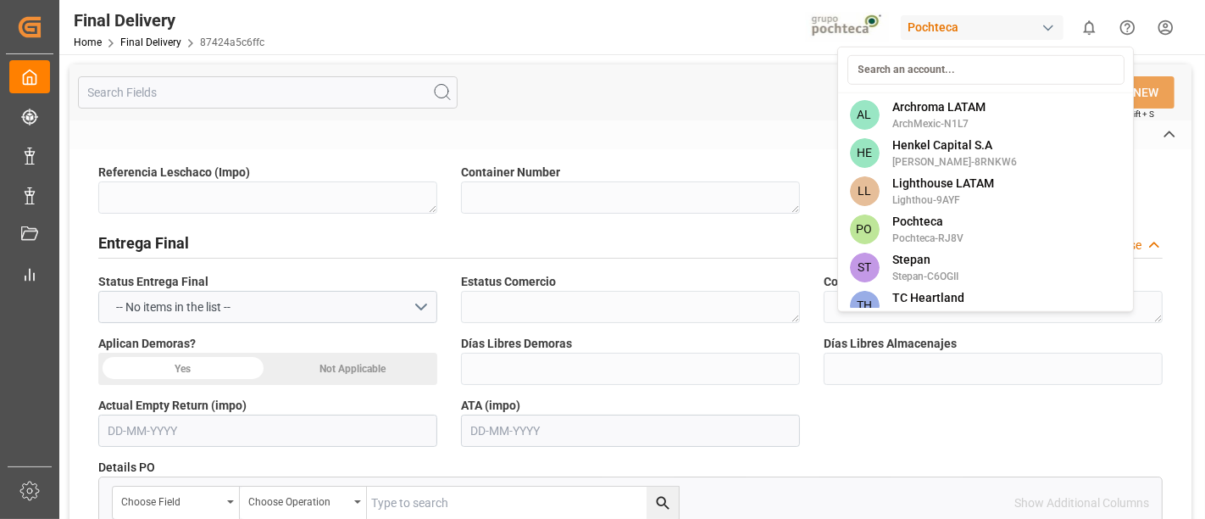
type textarea "250906900027"
type textarea "UTCU5055315"
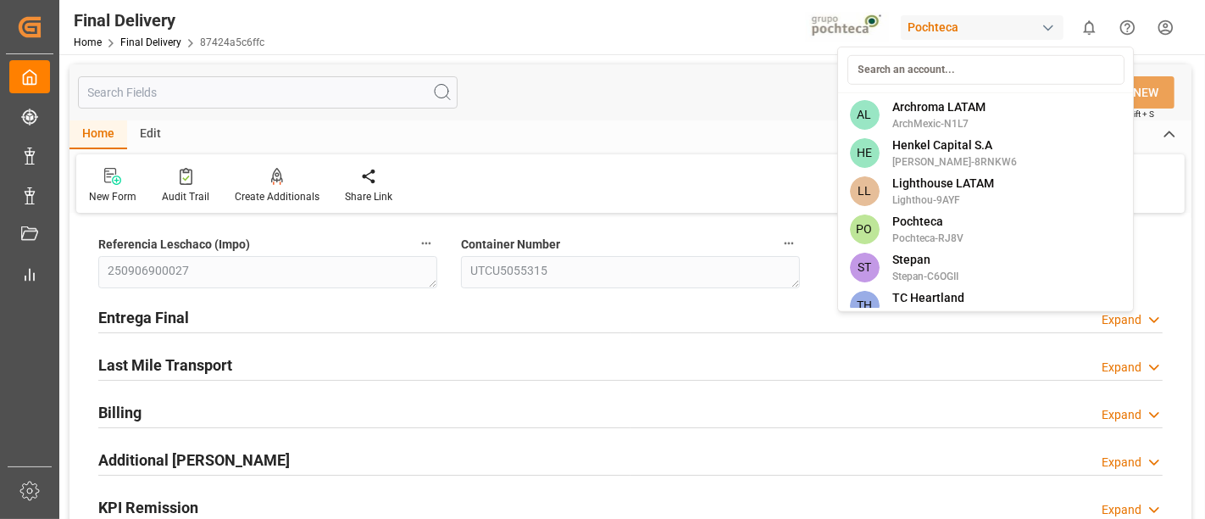
click at [1038, 30] on html "Created by potrace 1.15, written by [PERSON_NAME] [DATE]-[DATE] Created by potr…" at bounding box center [602, 259] width 1205 height 519
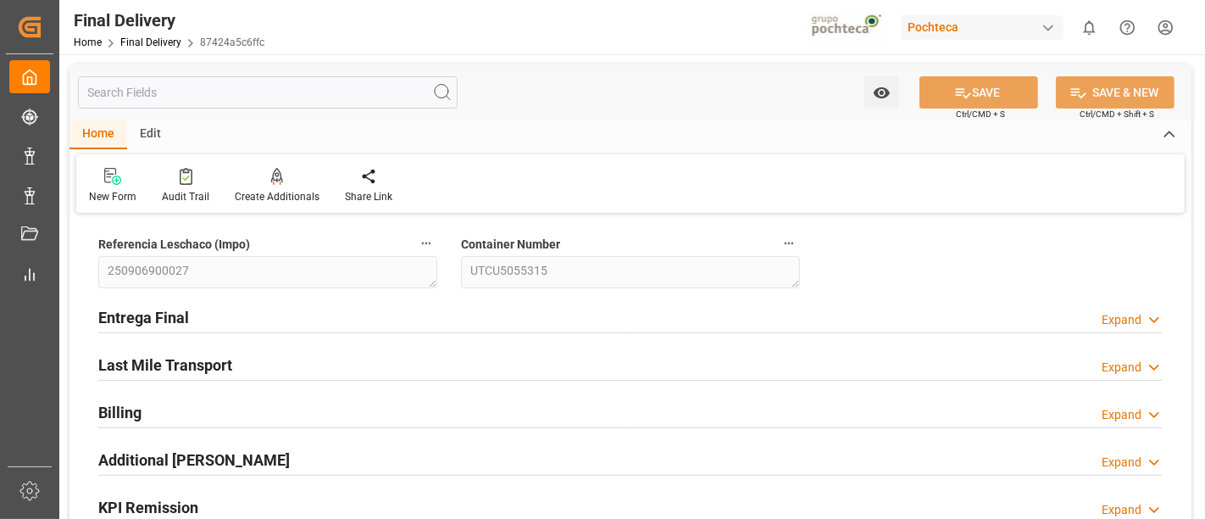
click at [1038, 30] on div "Pochteca" at bounding box center [982, 27] width 163 height 25
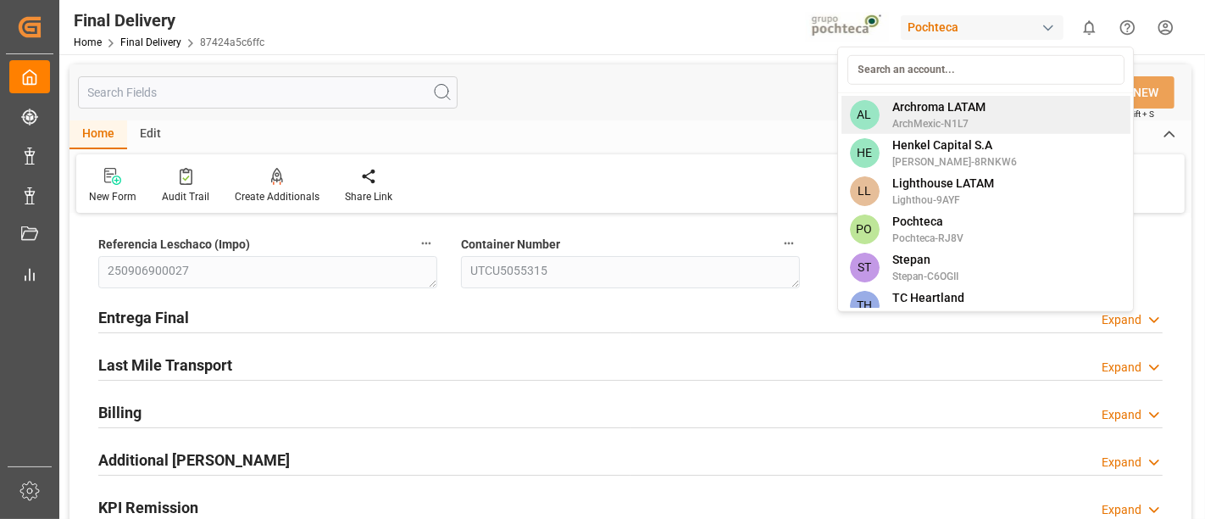
click at [947, 122] on span "ArchMexic-N1L7" at bounding box center [939, 123] width 93 height 15
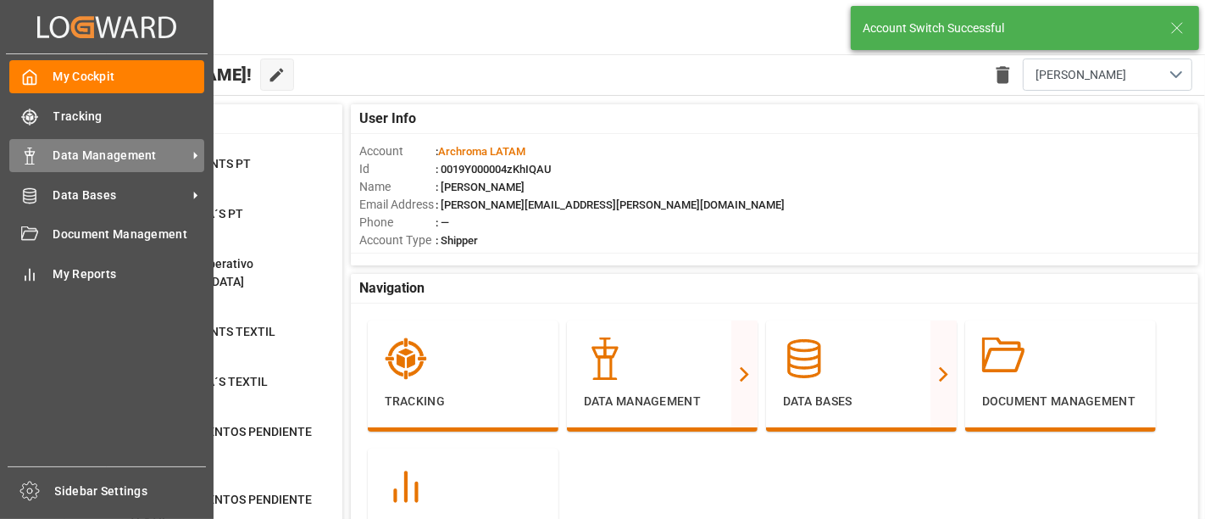
click at [65, 142] on div "Data Management Data Management" at bounding box center [106, 155] width 195 height 33
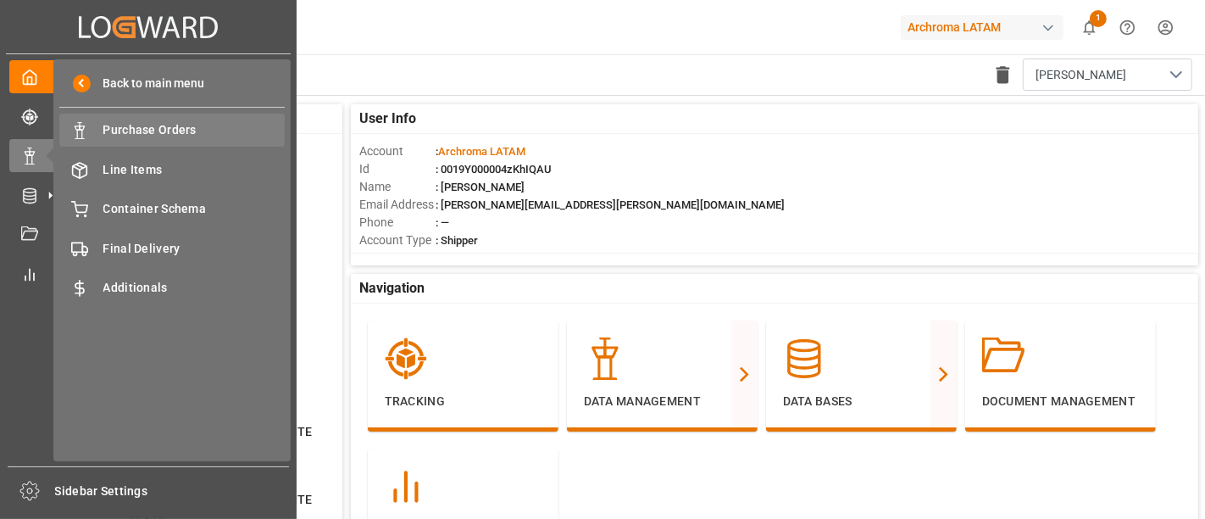
click at [150, 141] on div "Purchase Orders Purchase Orders" at bounding box center [171, 130] width 225 height 33
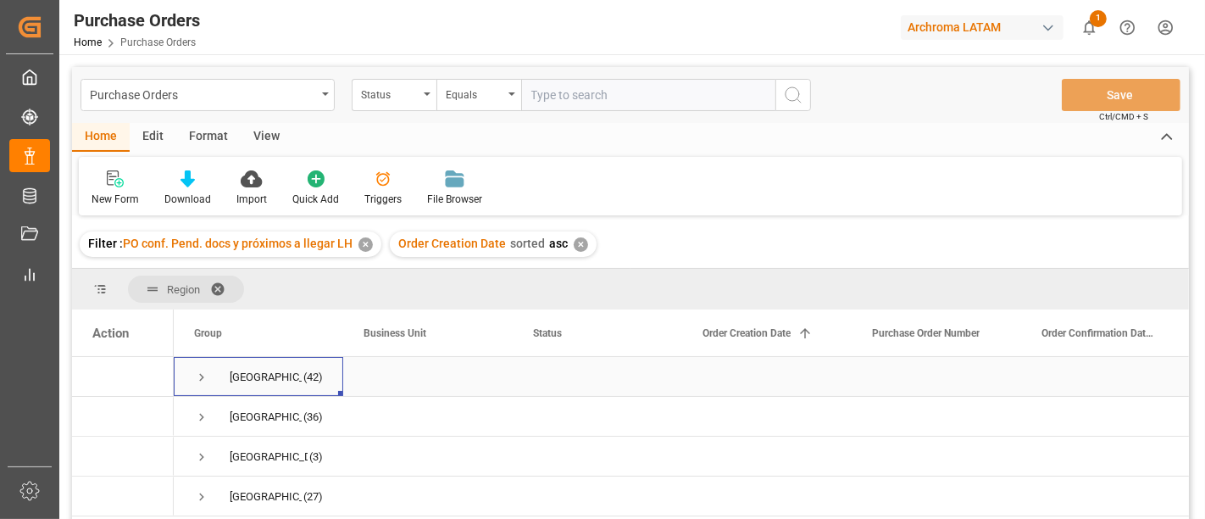
click at [208, 386] on span "Press SPACE to select this row." at bounding box center [201, 377] width 15 height 39
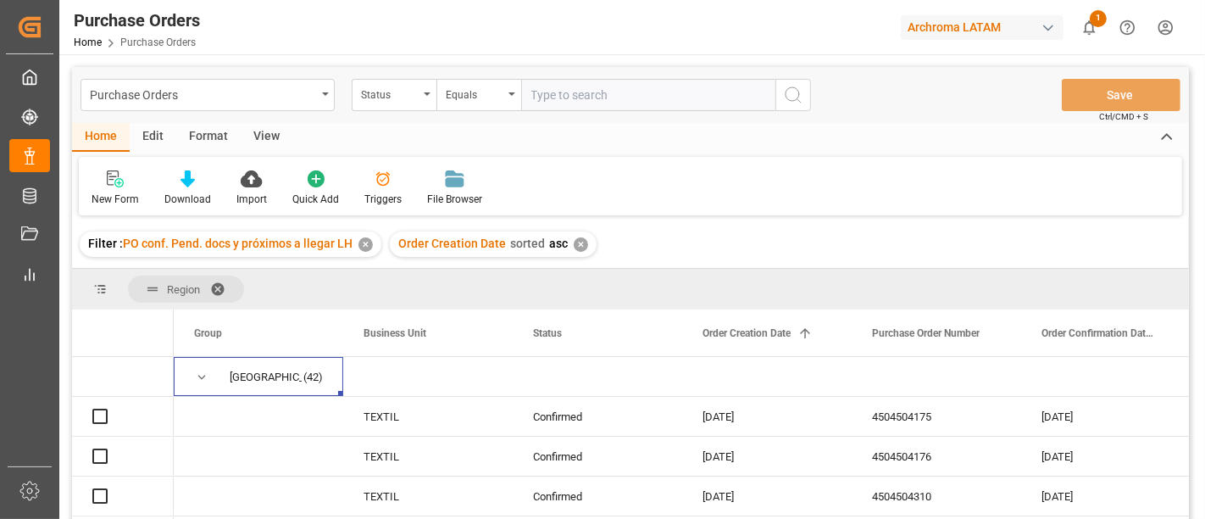
scroll to position [94, 0]
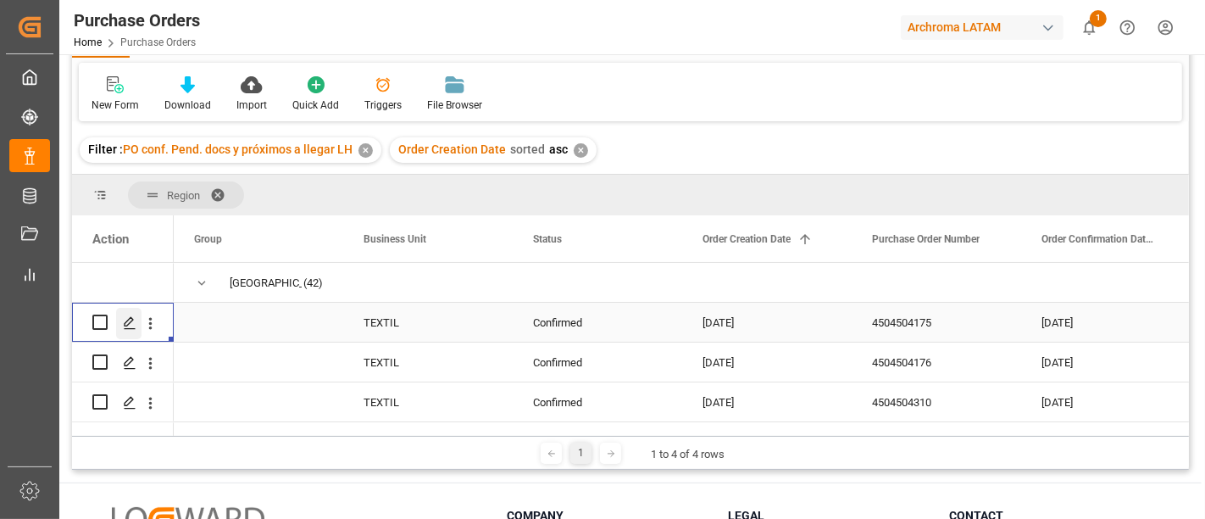
click at [125, 332] on div "Press SPACE to select this row." at bounding box center [128, 323] width 25 height 31
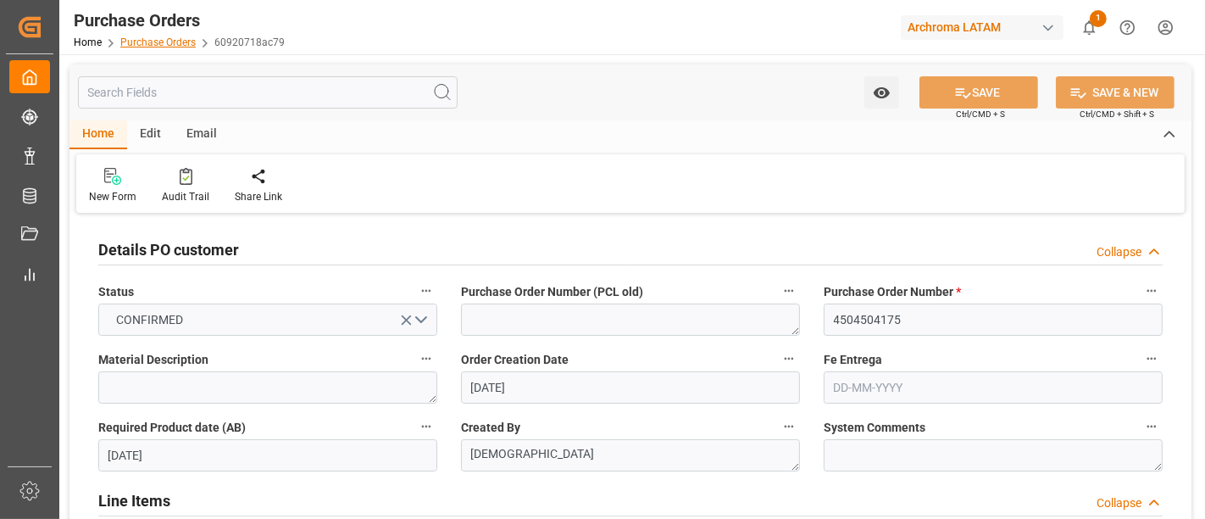
click at [148, 47] on link "Purchase Orders" at bounding box center [157, 42] width 75 height 12
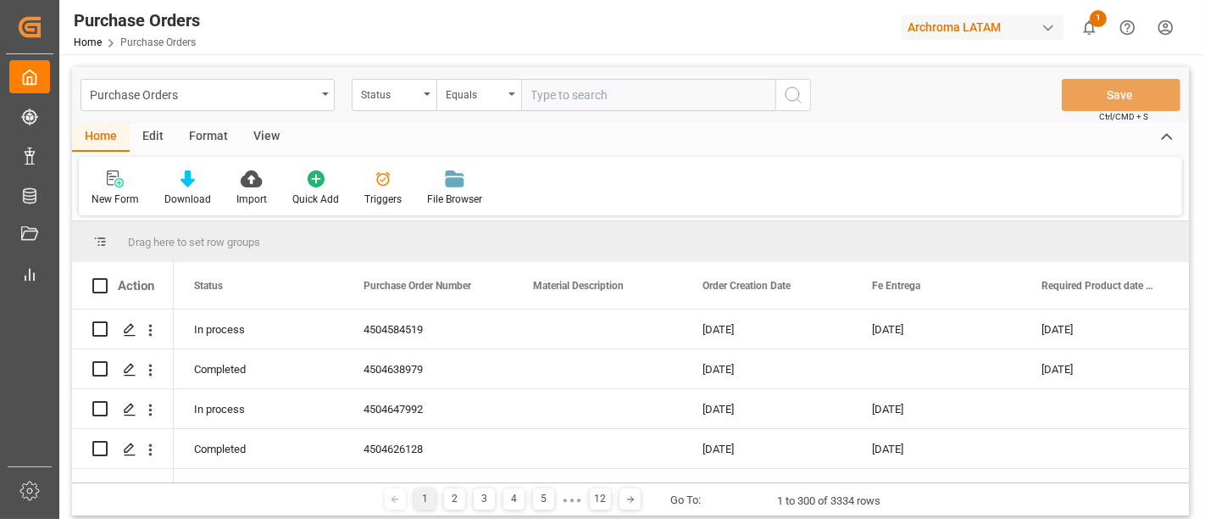
click at [154, 136] on div "Edit" at bounding box center [153, 137] width 47 height 29
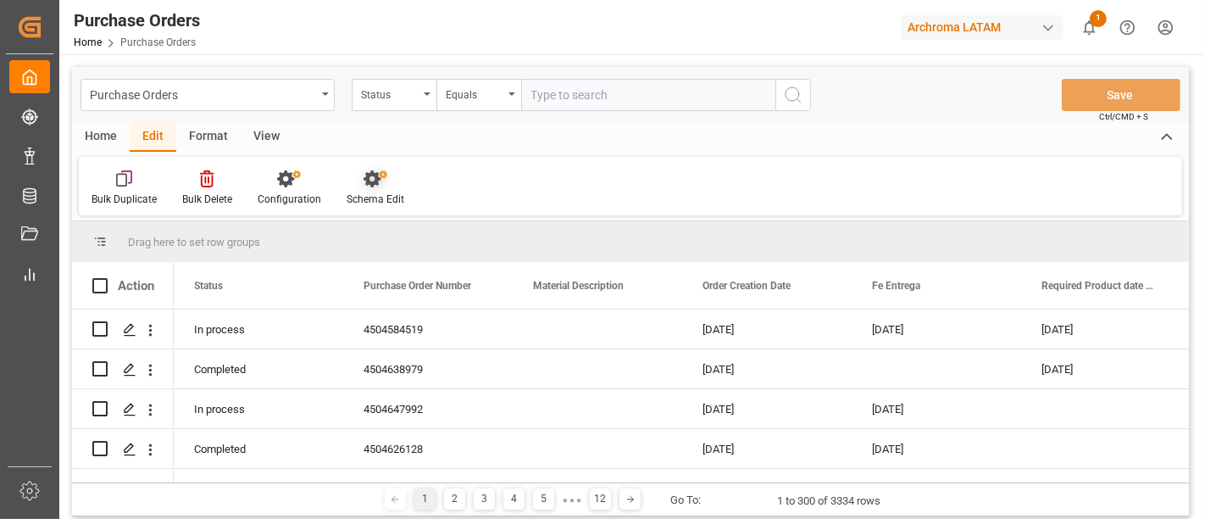
click at [370, 181] on icon at bounding box center [372, 178] width 17 height 17
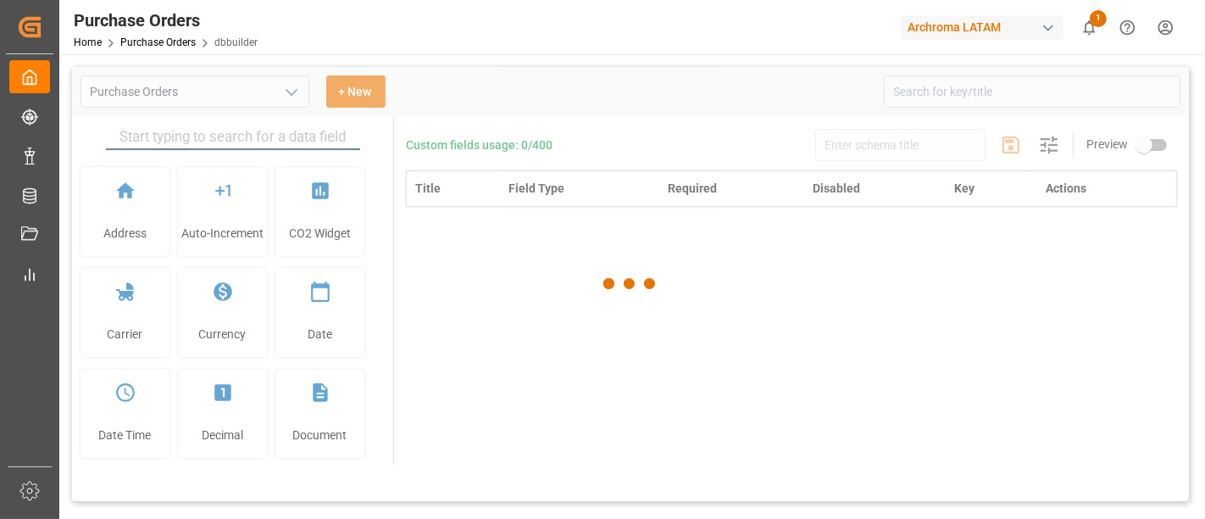
type input "Purchase Orders"
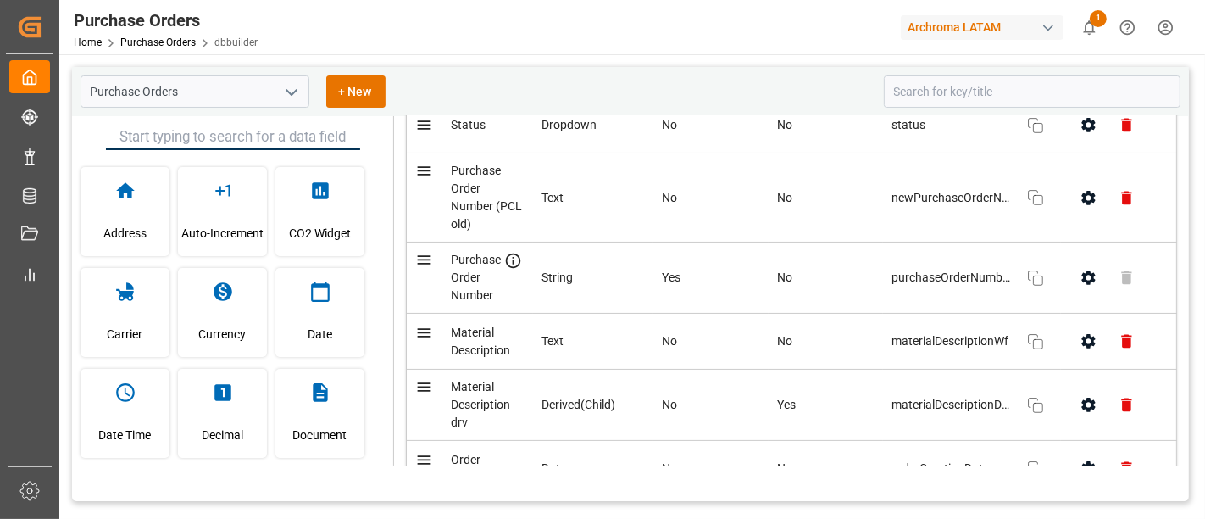
scroll to position [220, 0]
click at [1085, 342] on icon "button" at bounding box center [1089, 340] width 14 height 14
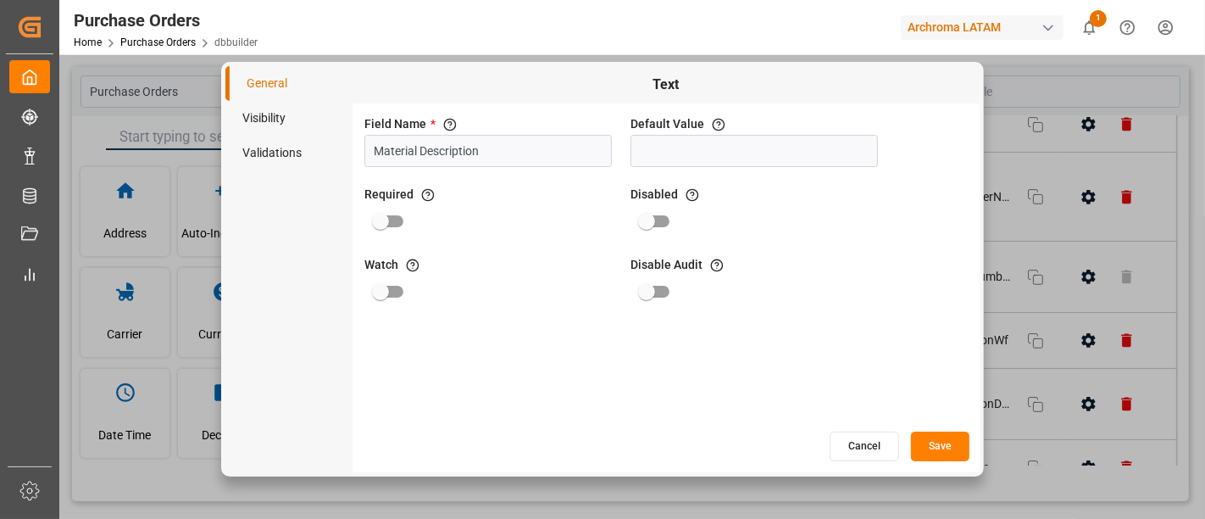
click at [277, 119] on li "Visibility" at bounding box center [288, 118] width 127 height 35
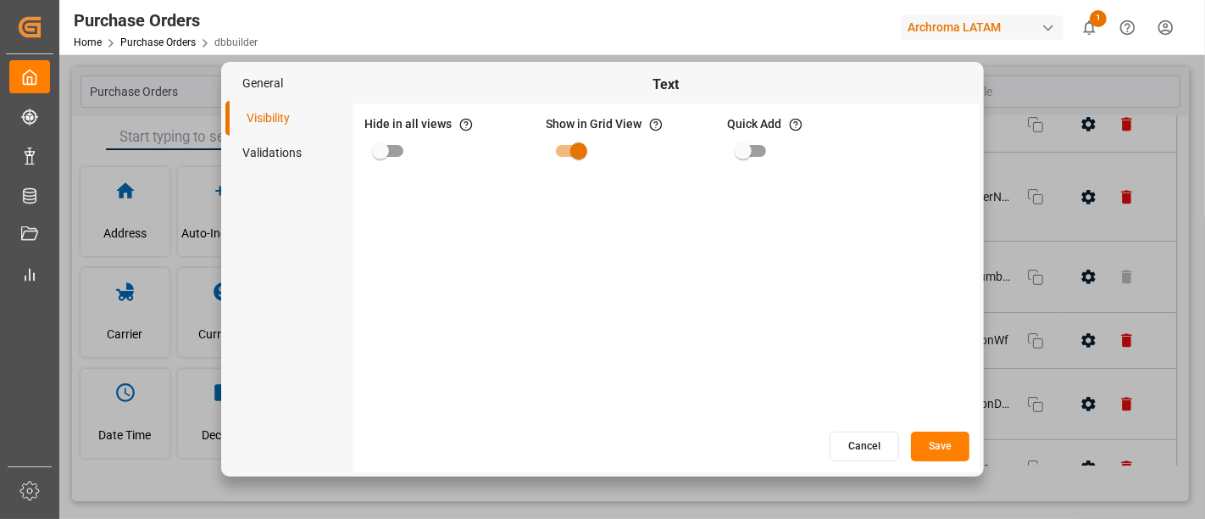
click at [278, 84] on li "General" at bounding box center [288, 83] width 127 height 35
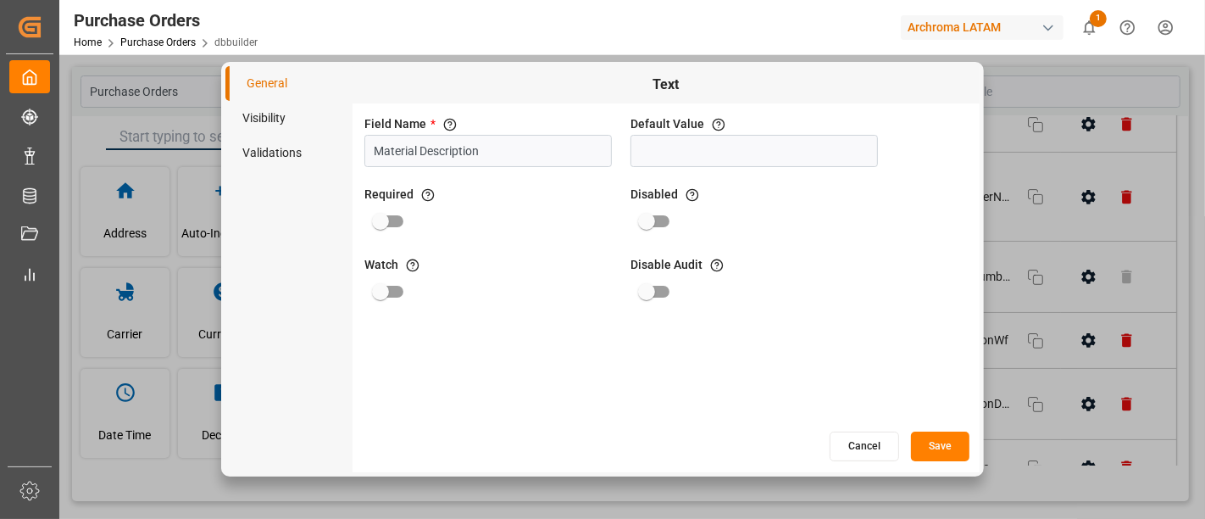
click at [847, 439] on button "Cancel" at bounding box center [864, 446] width 69 height 30
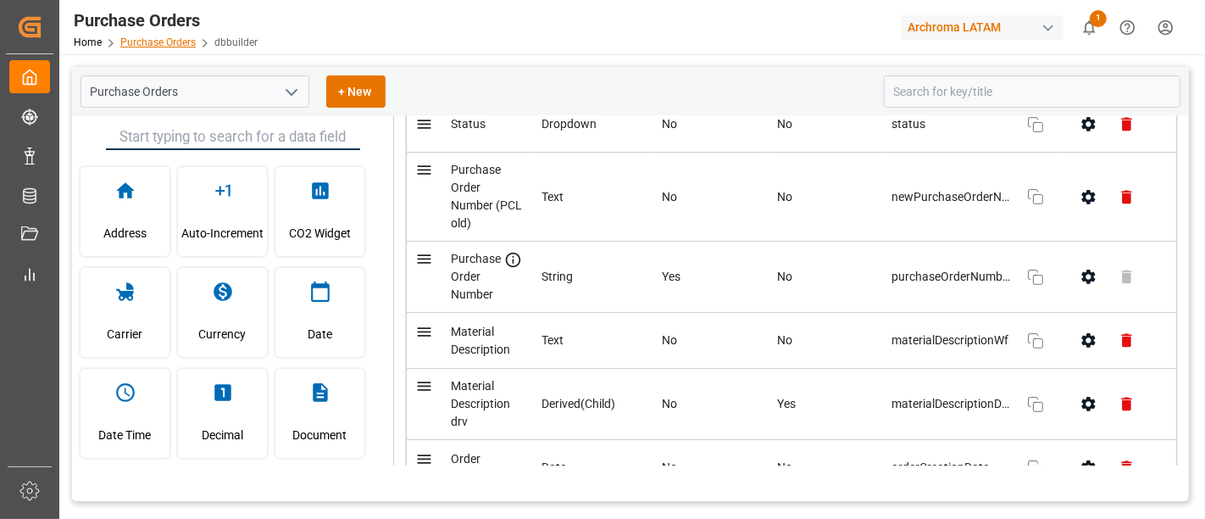
click at [165, 47] on link "Purchase Orders" at bounding box center [157, 42] width 75 height 12
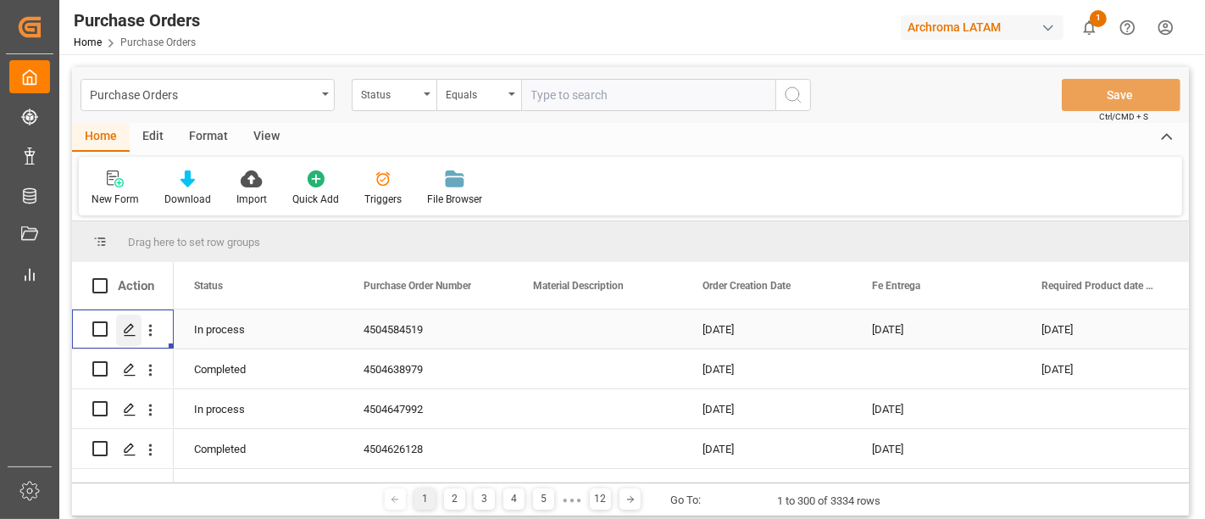
click at [130, 331] on icon "Press SPACE to select this row." at bounding box center [130, 330] width 14 height 14
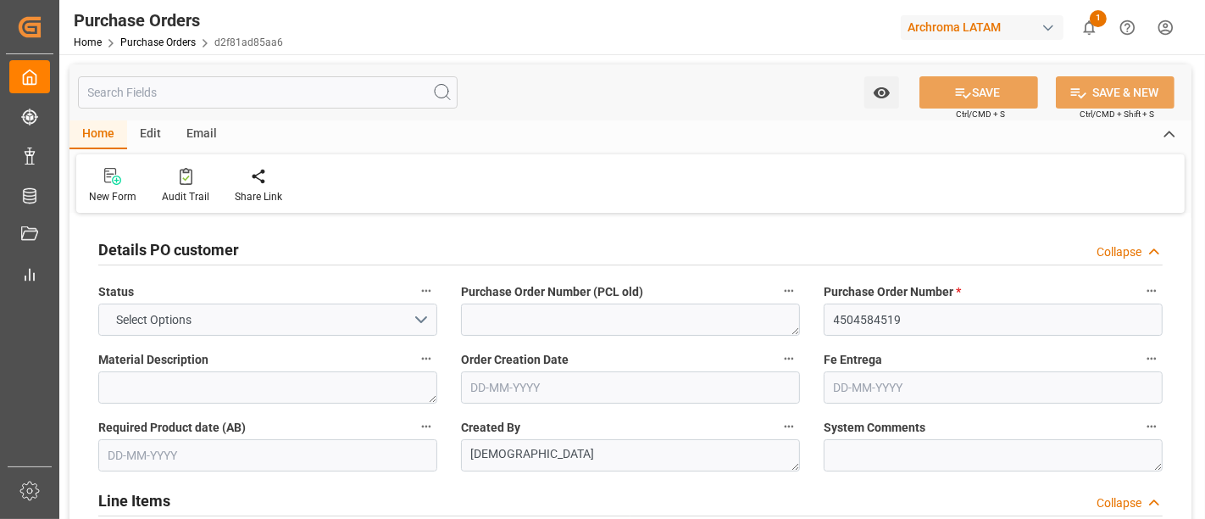
type input "1"
type input "[DATE]"
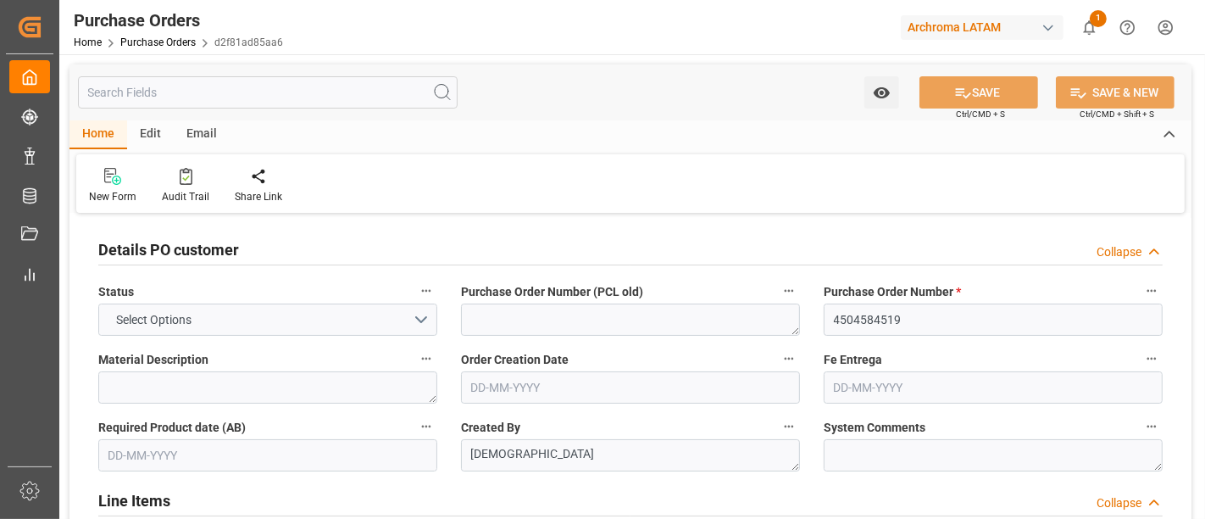
type input "[DATE]"
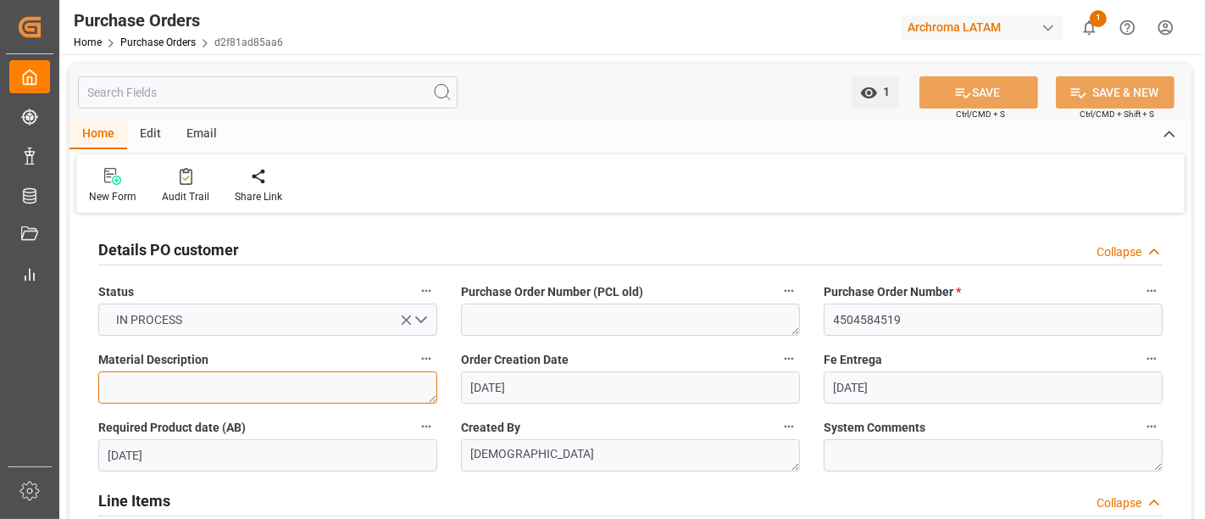
click at [402, 390] on textarea at bounding box center [267, 387] width 339 height 32
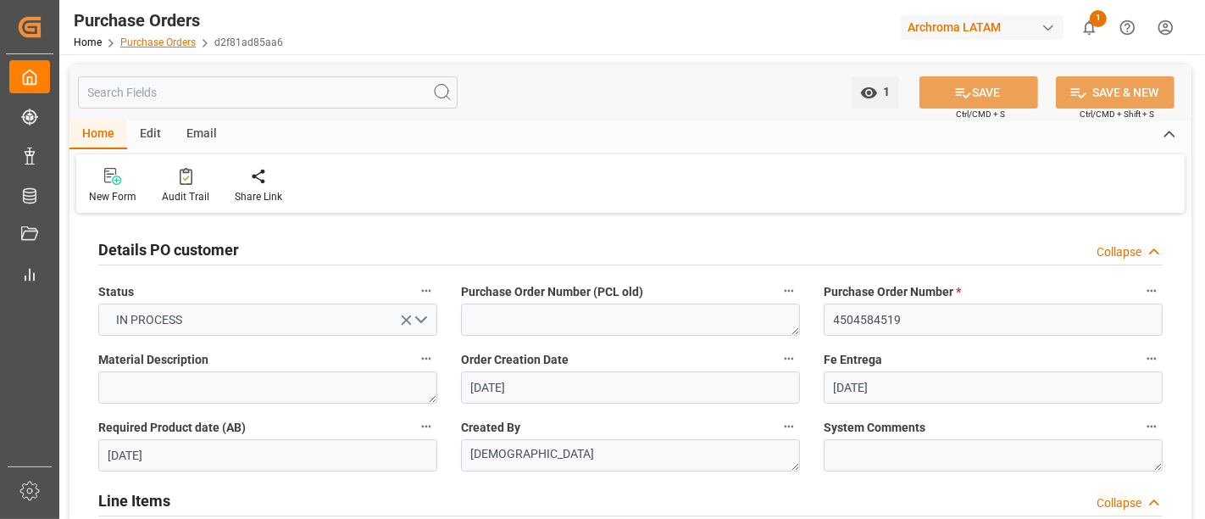
click at [169, 40] on link "Purchase Orders" at bounding box center [157, 42] width 75 height 12
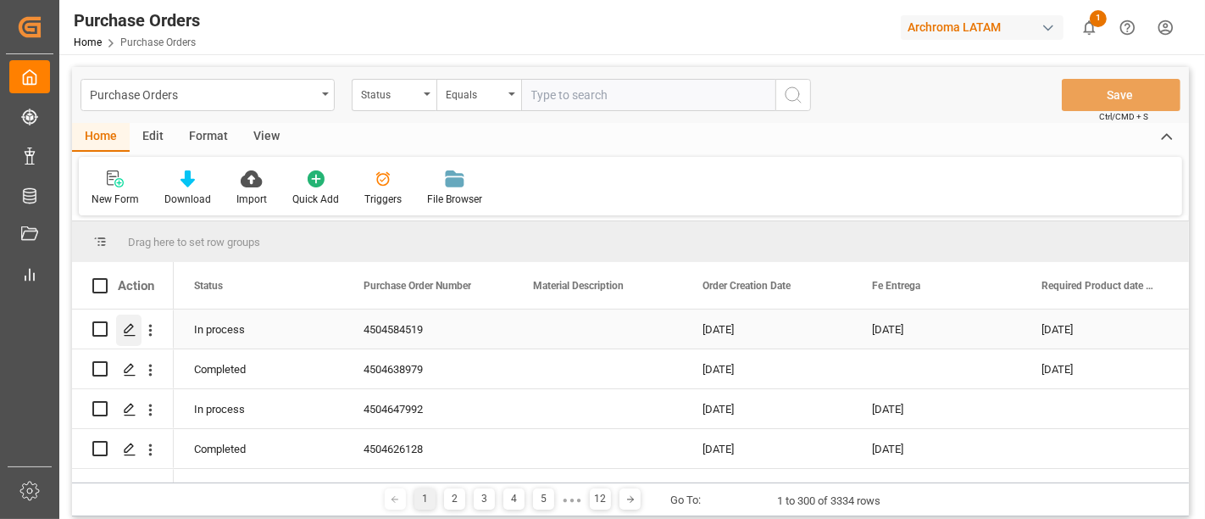
click at [116, 323] on div "Press SPACE to select this row." at bounding box center [128, 329] width 25 height 31
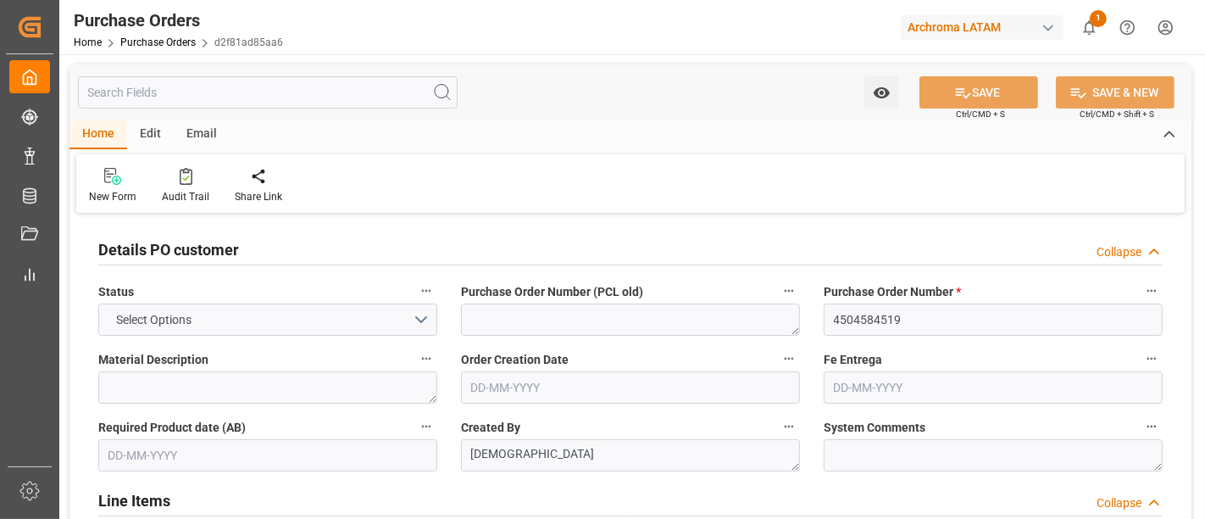
type input "1"
type input "[DATE]"
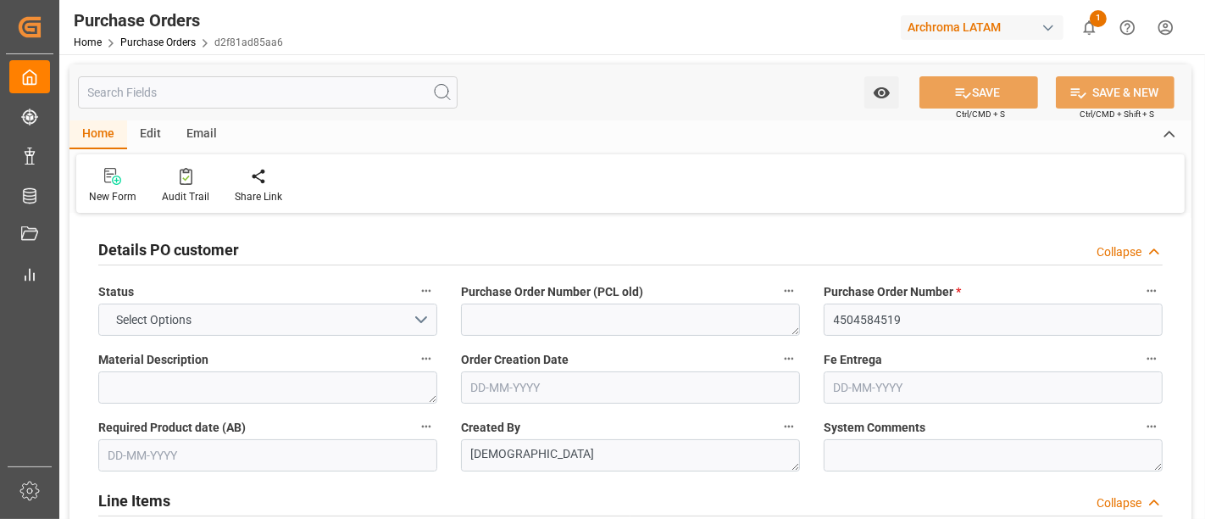
type input "[DATE]"
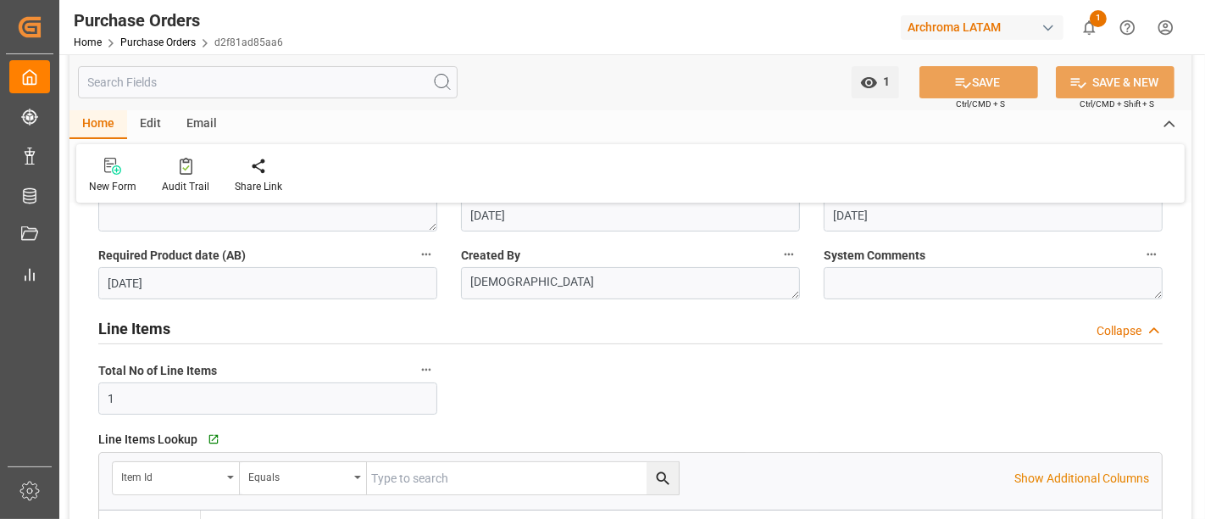
scroll to position [173, 0]
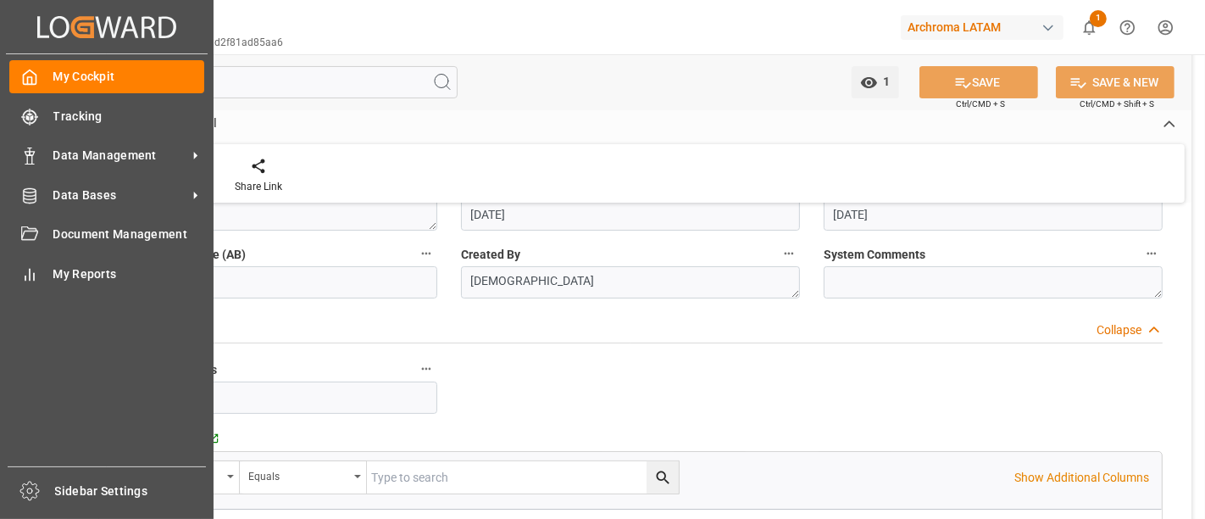
click at [133, 175] on div "My Cockpit My Cockpit Tracking Tracking Data Management Data Management Data Ba…" at bounding box center [107, 260] width 202 height 412
click at [164, 197] on span "Data Bases" at bounding box center [120, 195] width 134 height 18
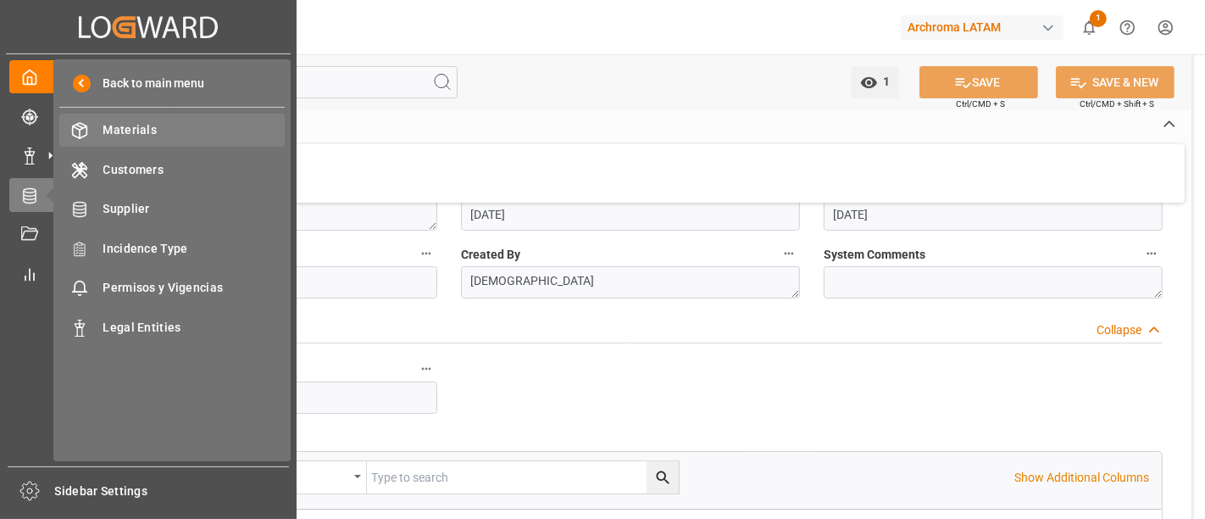
click at [214, 131] on span "Materials" at bounding box center [194, 130] width 182 height 18
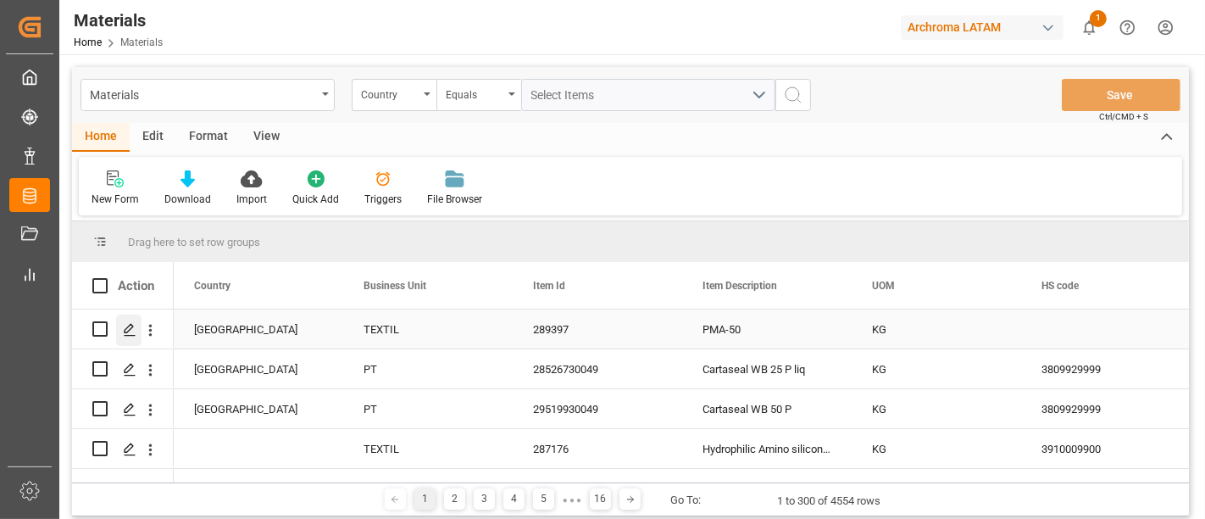
click at [136, 327] on icon "Press SPACE to select this row." at bounding box center [130, 330] width 14 height 14
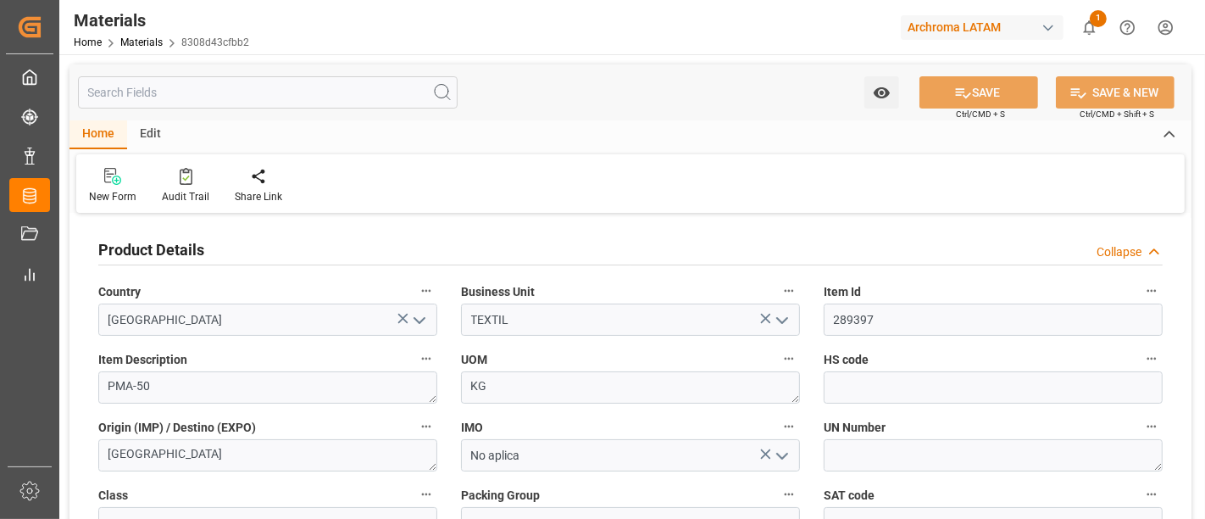
click at [802, 328] on div "TEXTIL" at bounding box center [630, 319] width 364 height 32
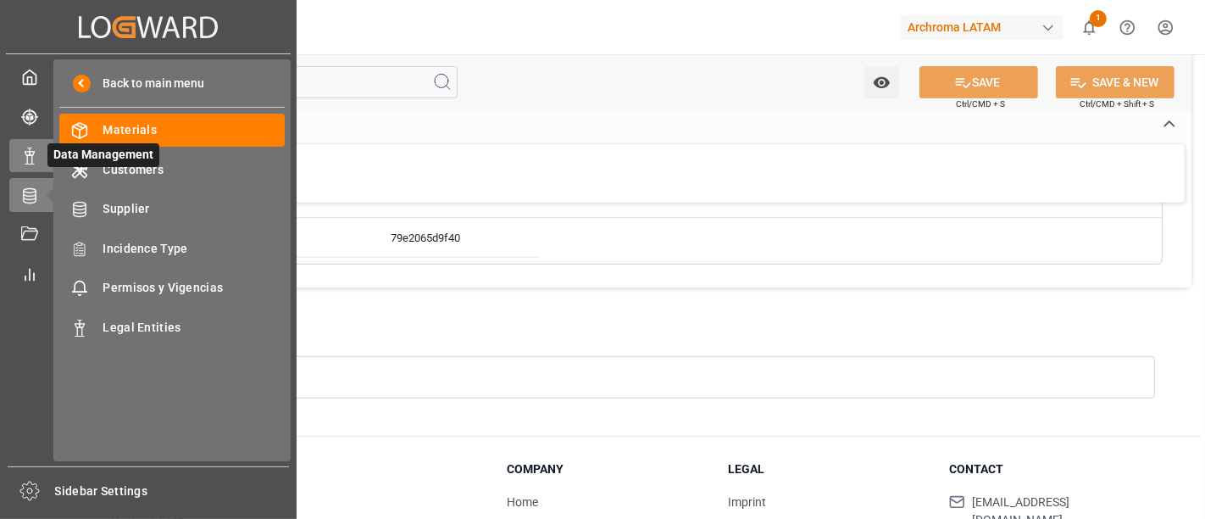
click at [35, 161] on icon at bounding box center [29, 155] width 17 height 17
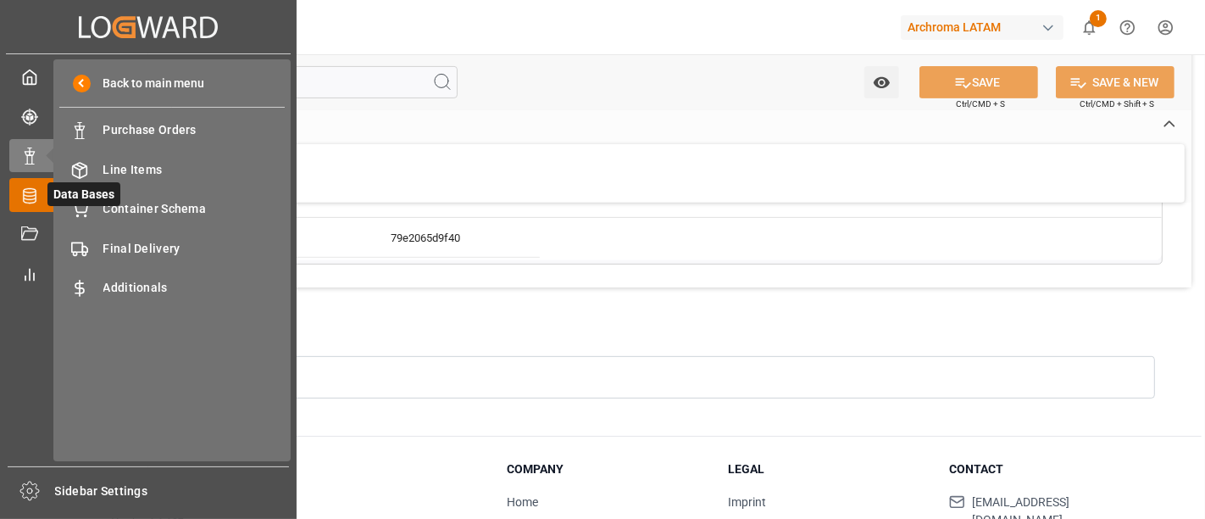
click at [42, 192] on icon at bounding box center [51, 195] width 18 height 18
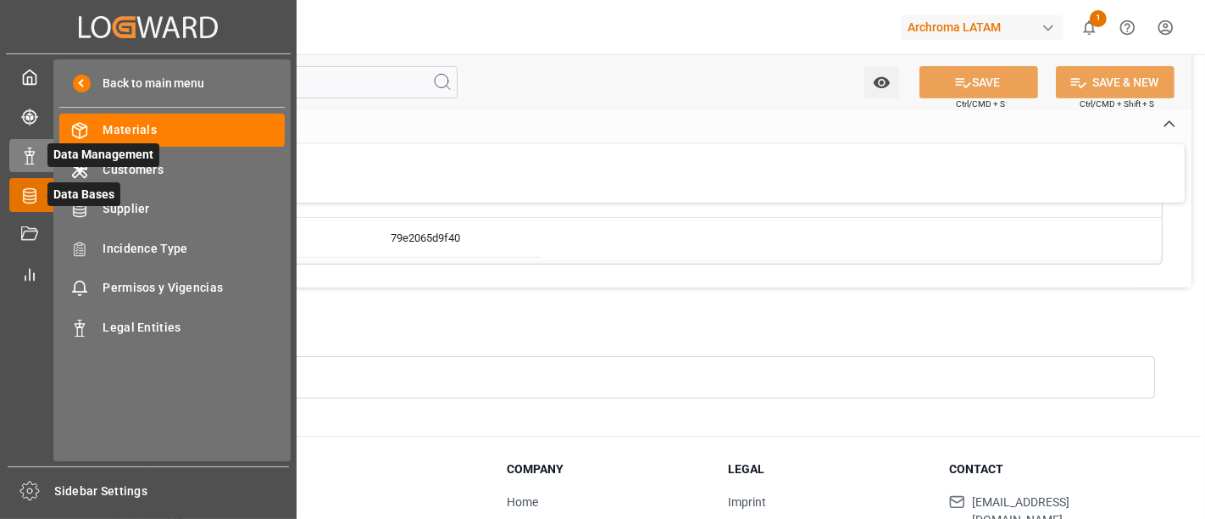
click at [42, 160] on icon at bounding box center [51, 156] width 18 height 18
click at [34, 164] on line at bounding box center [29, 164] width 8 height 0
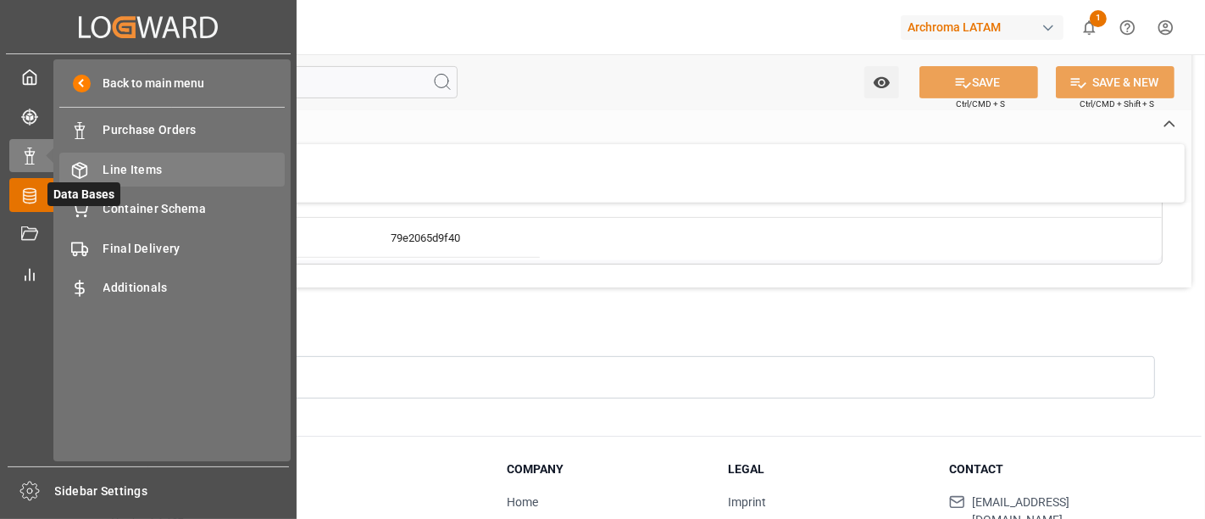
click at [192, 169] on span "Line Items" at bounding box center [194, 170] width 182 height 18
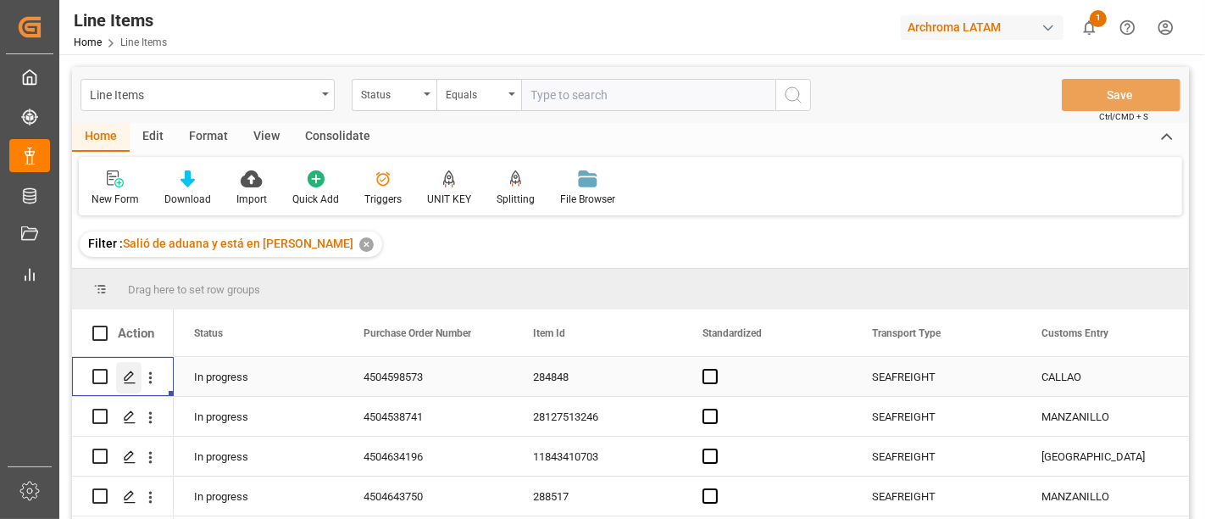
click at [136, 374] on icon "Press SPACE to select this row." at bounding box center [130, 377] width 14 height 14
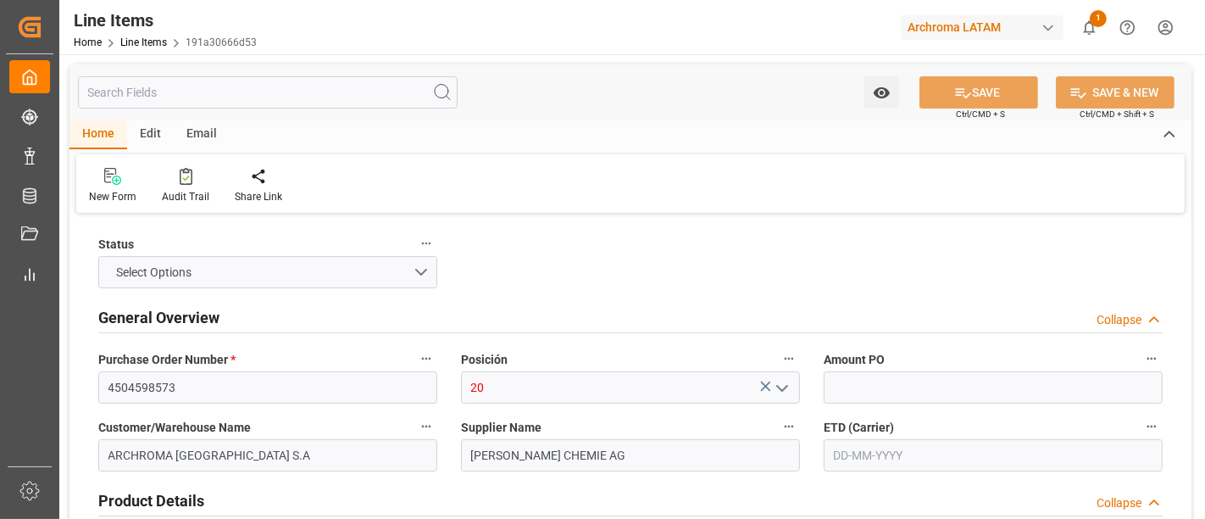
type input "1"
type input "12"
type input "11400"
type input "12072.6"
type input "79572"
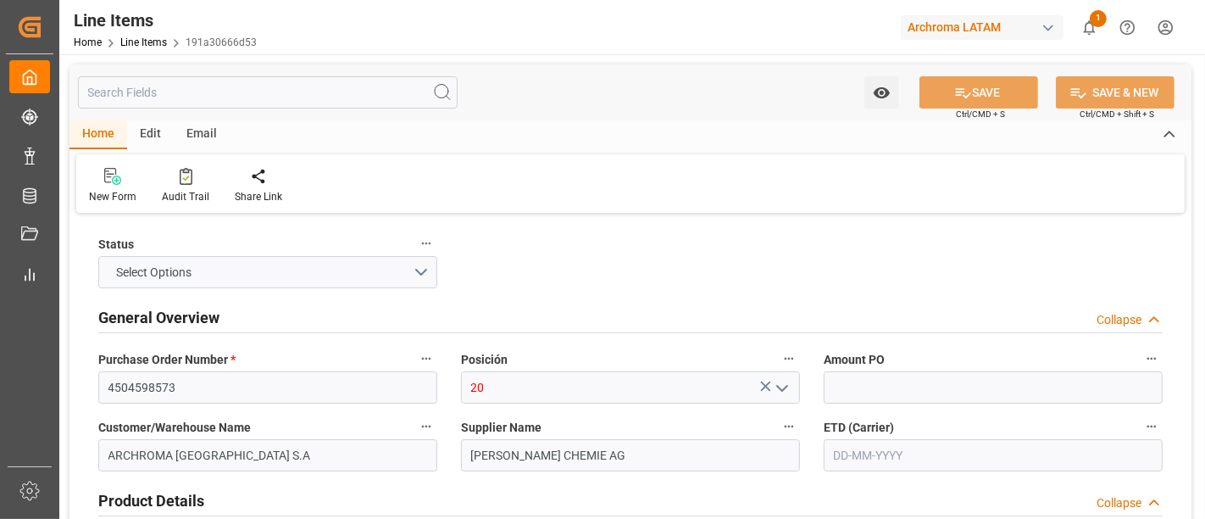
type input "[PHONE_NUMBER]"
type input "[DATE]"
type input "[DATE] 14:38"
type input "[DATE] 19:26"
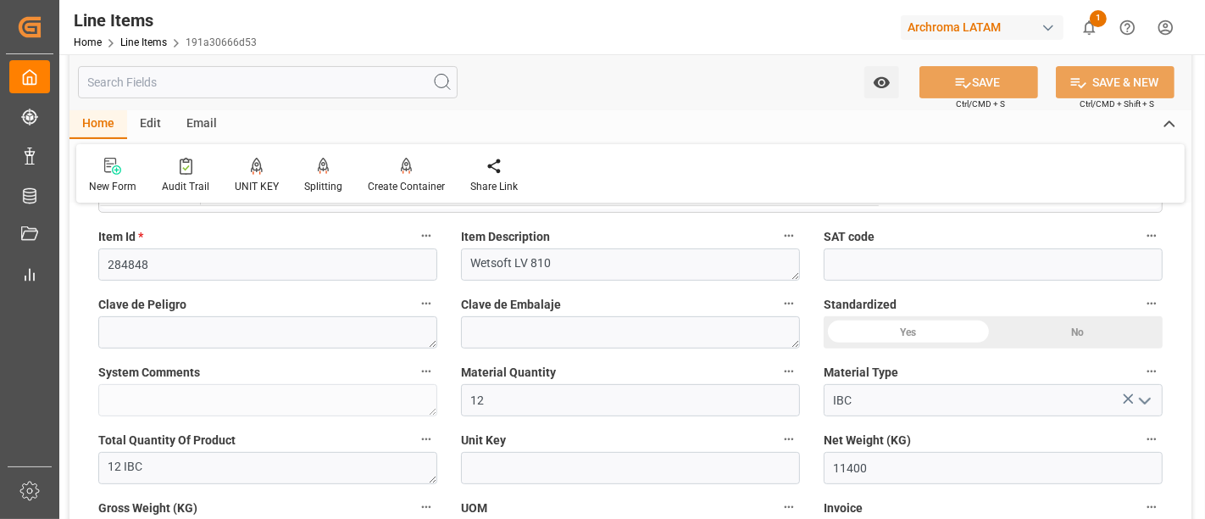
click at [902, 325] on div "Yes" at bounding box center [908, 332] width 169 height 32
